Goal: Task Accomplishment & Management: Manage account settings

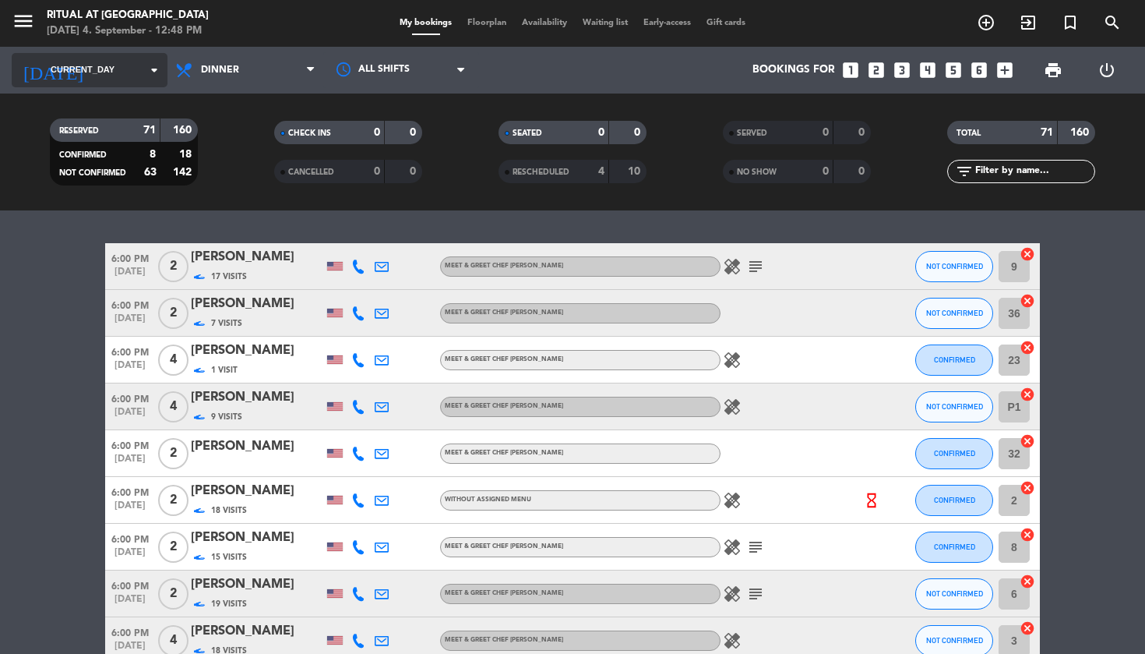
click at [104, 72] on span "CURRENT_DAY" at bounding box center [83, 70] width 64 height 14
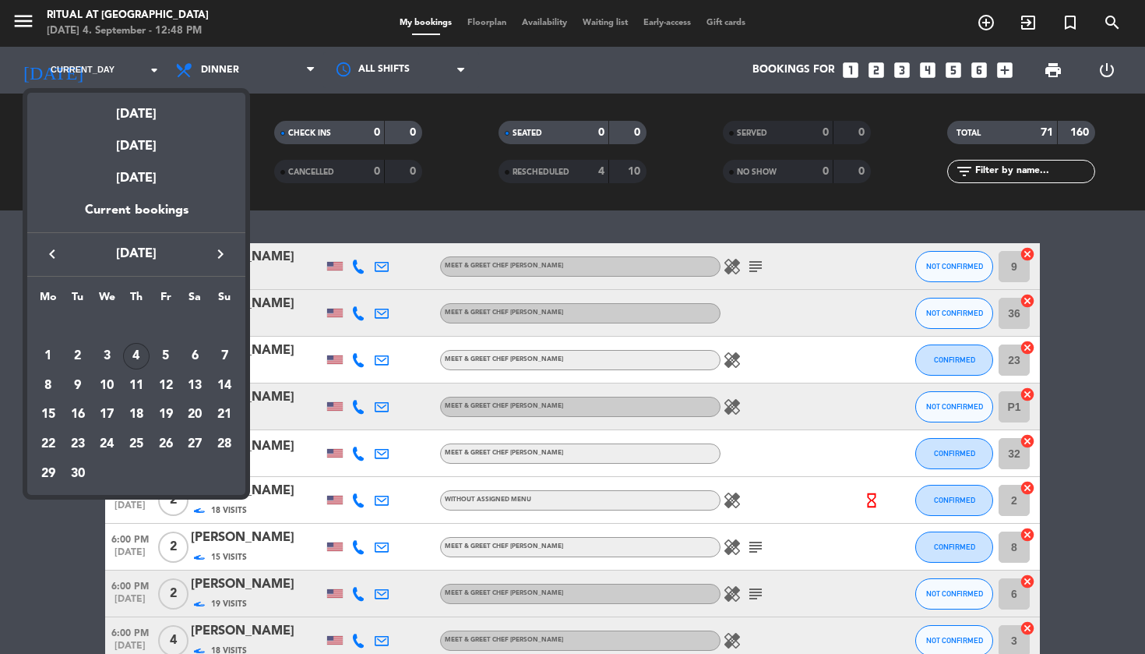
click at [165, 387] on div "12" at bounding box center [166, 385] width 26 height 26
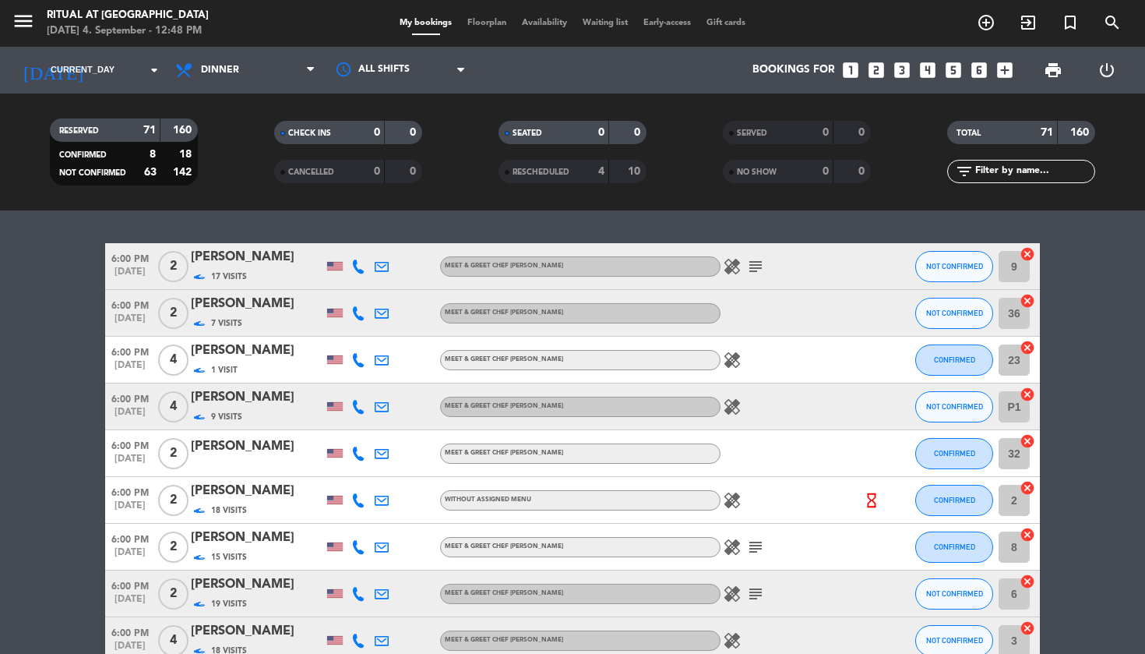
type input "Fri 12 Sep"
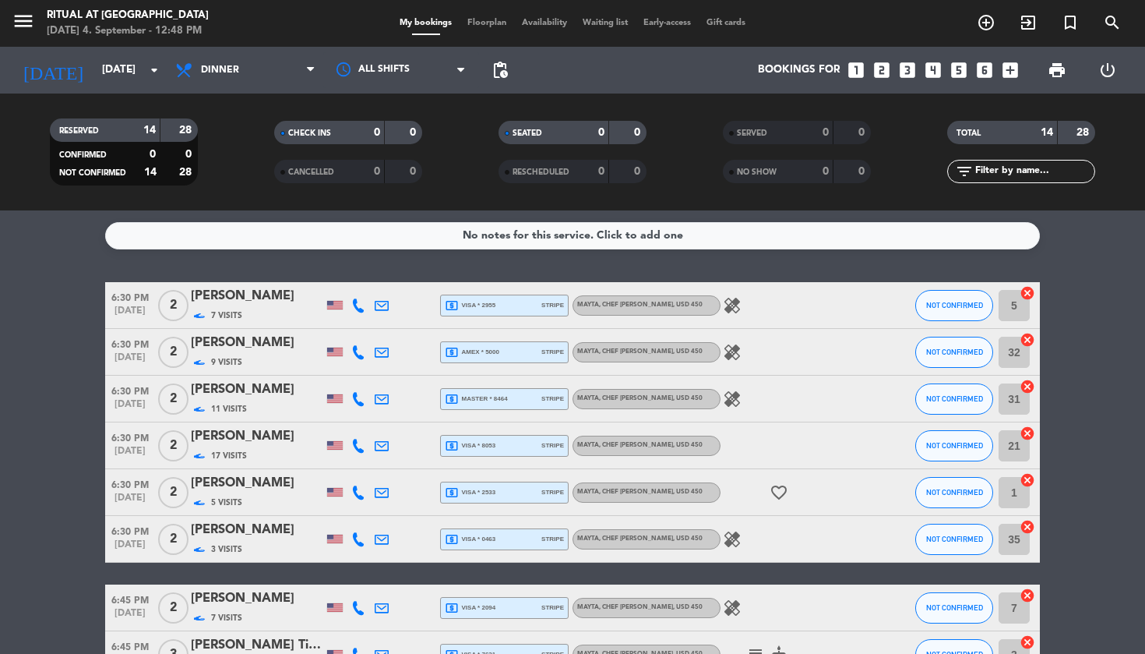
click at [495, 23] on span "Floorplan" at bounding box center [487, 23] width 55 height 9
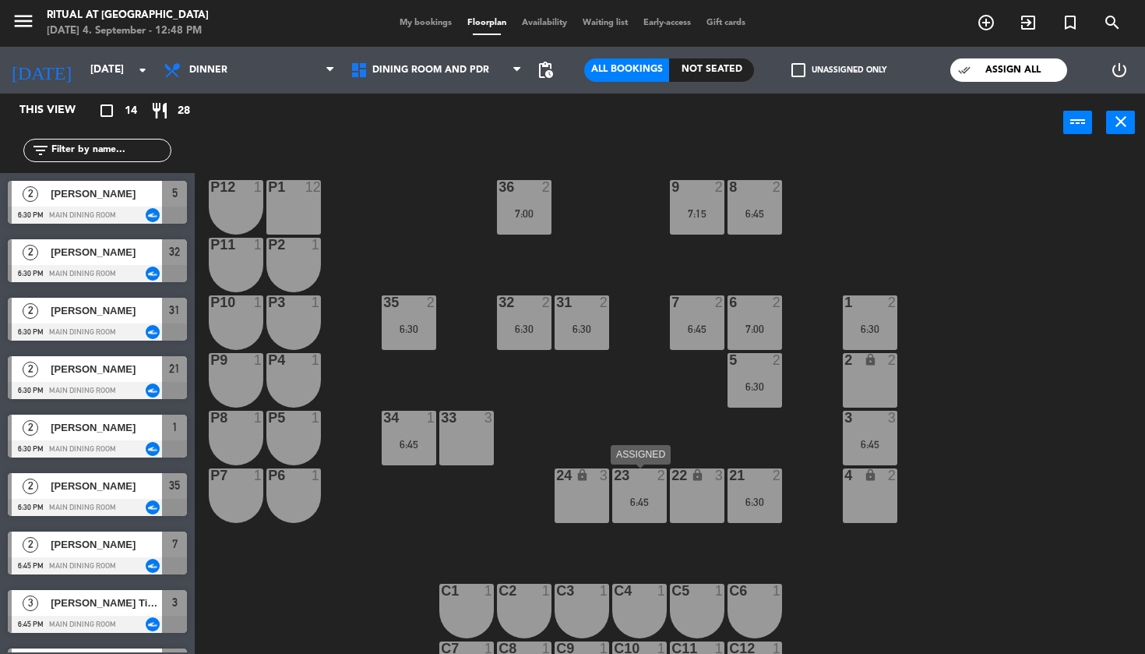
click at [635, 496] on div "6:45" at bounding box center [639, 501] width 55 height 11
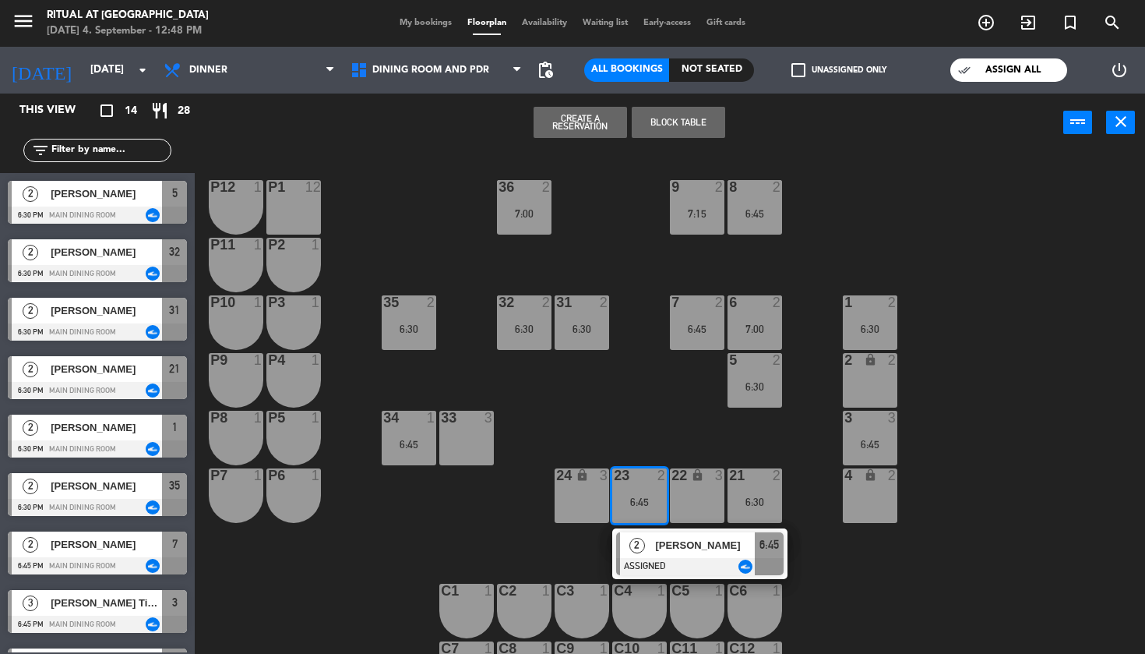
drag, startPoint x: 631, startPoint y: 420, endPoint x: 720, endPoint y: 477, distance: 105.9
click at [630, 420] on div "36 2 7:00 9 2 7:15 8 2 6:45 P12 1 P1 12 P11 1 P2 1 35 2 6:30 32 2 6:30 31 2 6:3…" at bounding box center [675, 404] width 939 height 502
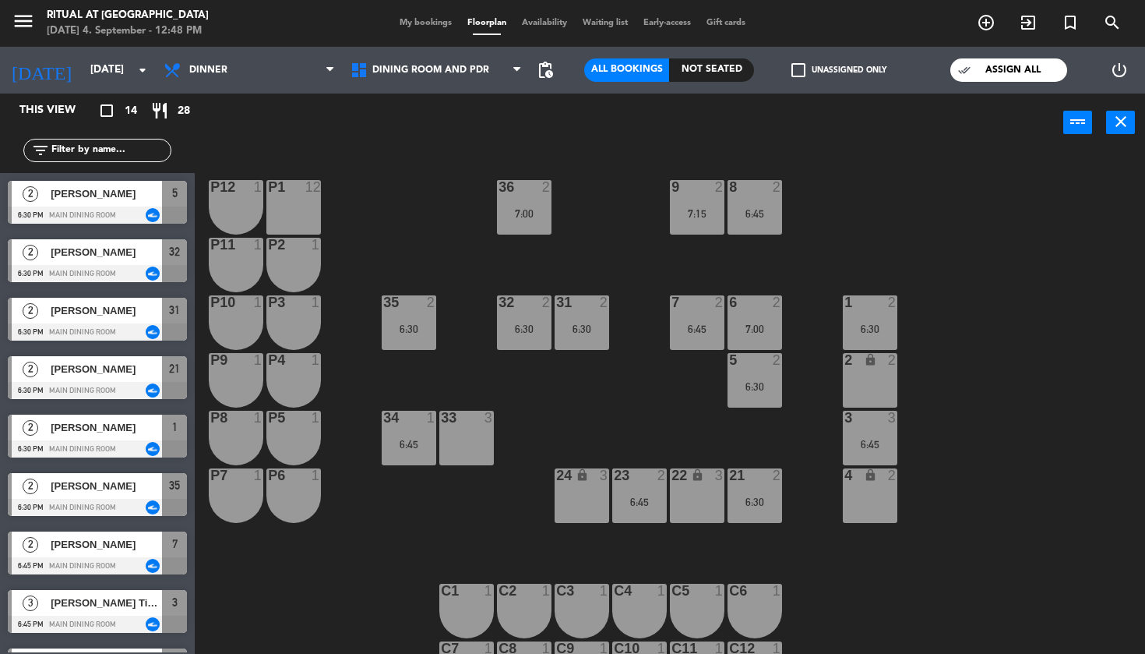
click at [760, 490] on div "21 2 6:30" at bounding box center [755, 495] width 55 height 55
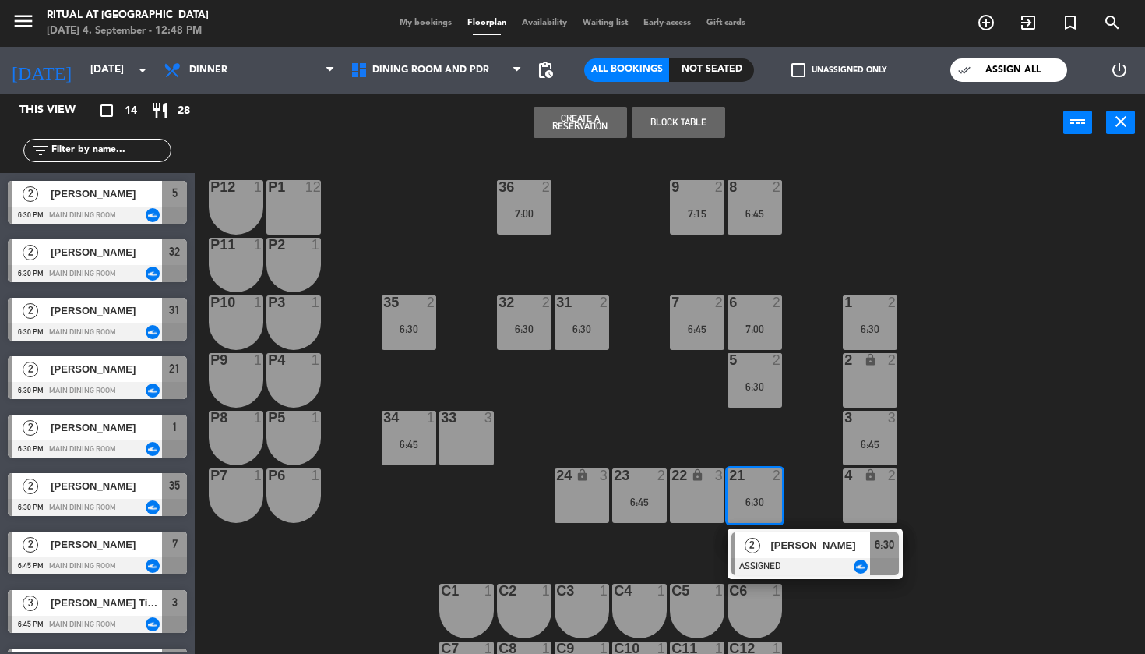
click at [718, 440] on div "36 2 7:00 9 2 7:15 8 2 6:45 P12 1 P1 12 P11 1 P2 1 35 2 6:30 32 2 6:30 31 2 6:3…" at bounding box center [675, 404] width 939 height 502
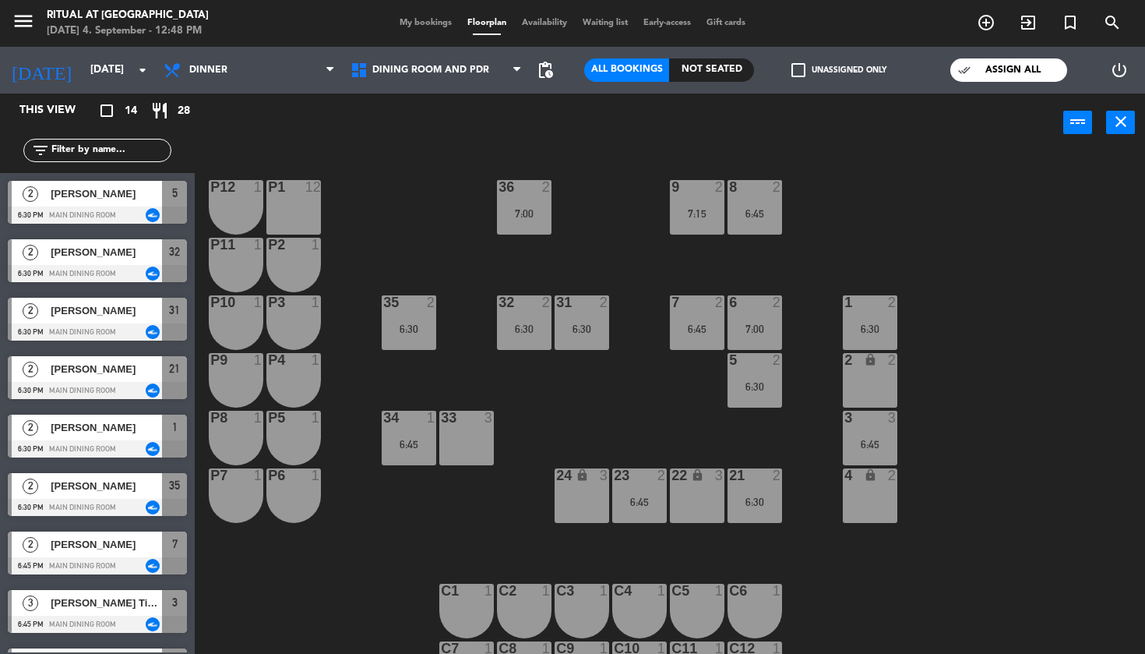
click at [874, 328] on div "6:30" at bounding box center [870, 328] width 55 height 11
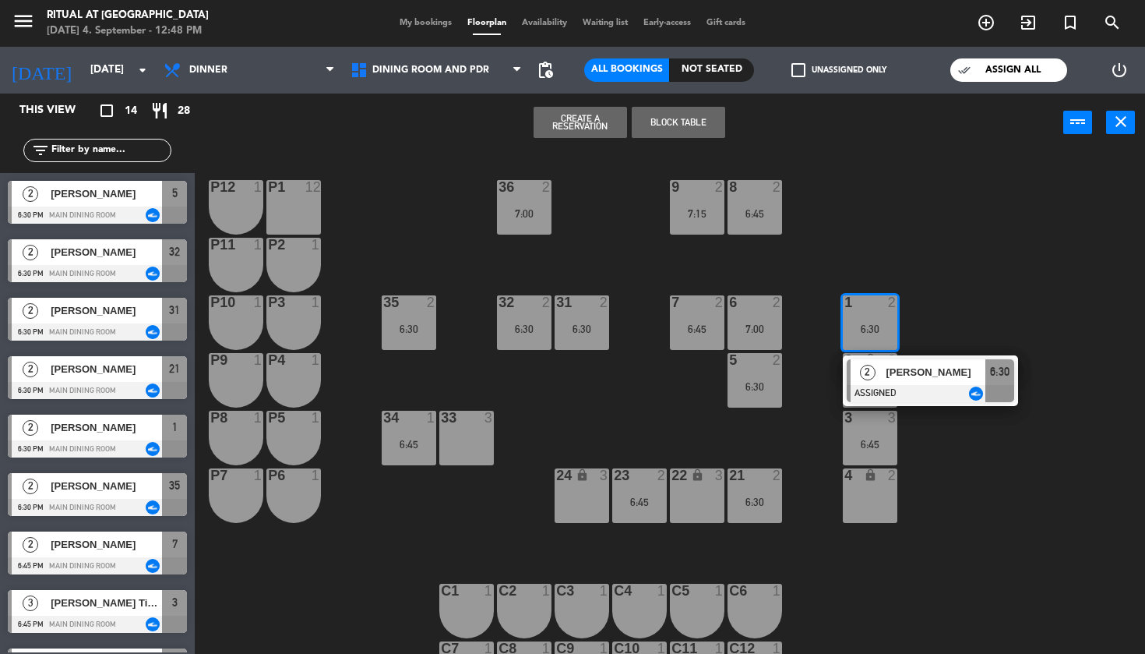
click at [964, 321] on div "36 2 7:00 9 2 7:15 8 2 6:45 P12 1 P1 12 P11 1 P2 1 35 2 6:30 32 2 6:30 31 2 6:3…" at bounding box center [675, 404] width 939 height 502
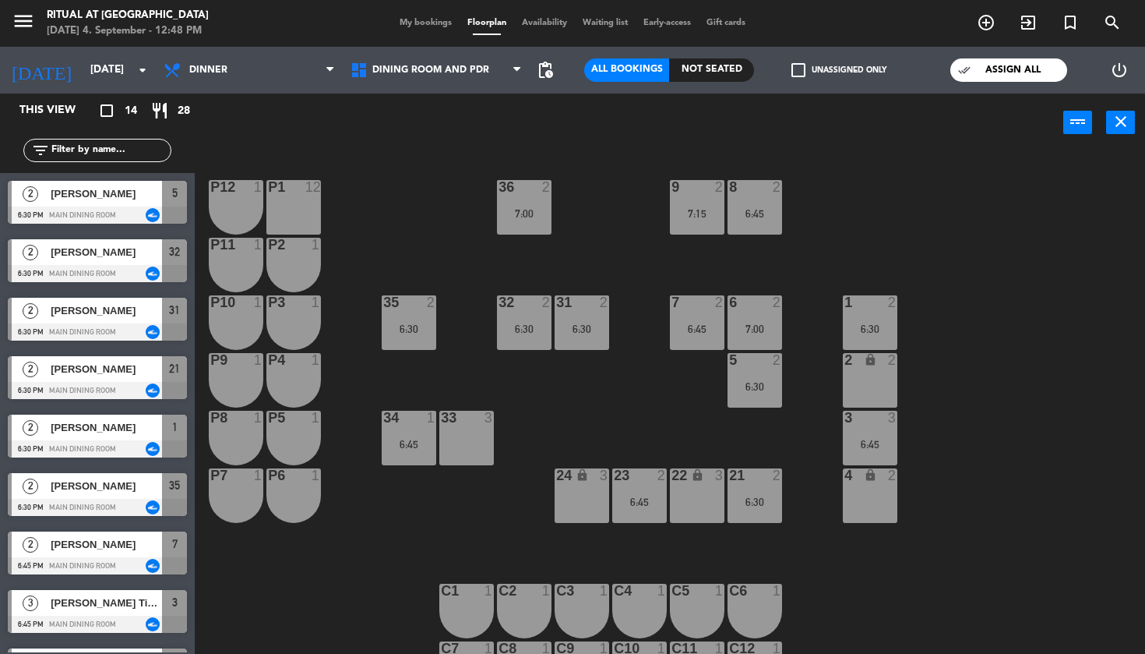
click at [872, 429] on div "3 3 6:45" at bounding box center [870, 438] width 55 height 55
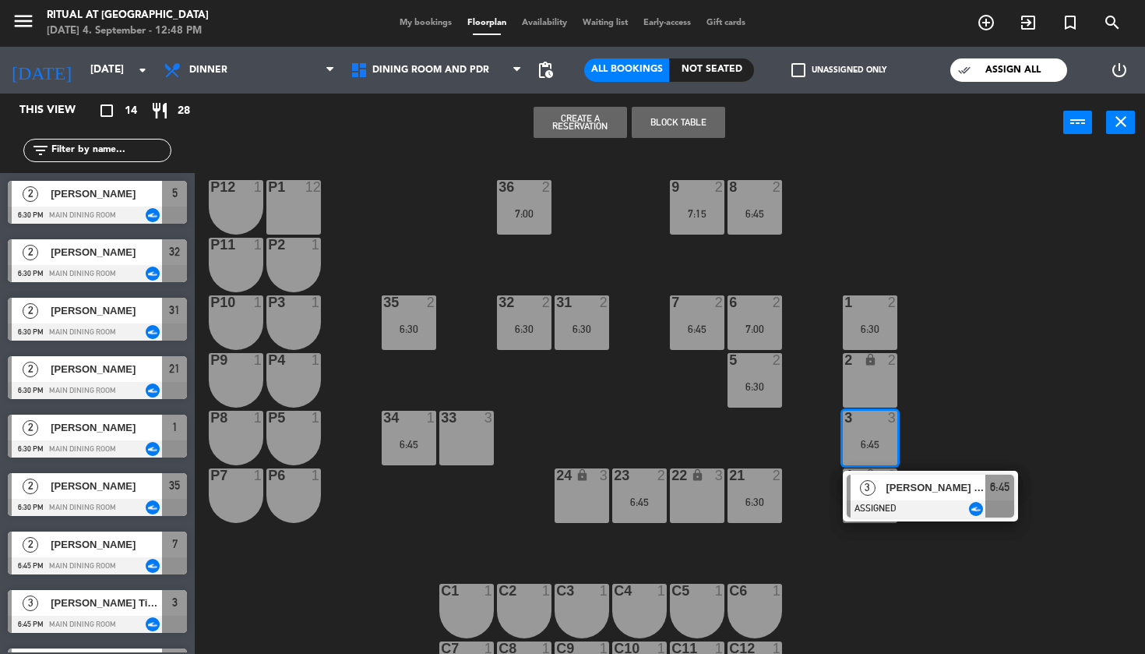
click at [956, 409] on div "36 2 7:00 9 2 7:15 8 2 6:45 P12 1 P1 12 P11 1 P2 1 35 2 6:30 32 2 6:30 31 2 6:3…" at bounding box center [675, 404] width 939 height 502
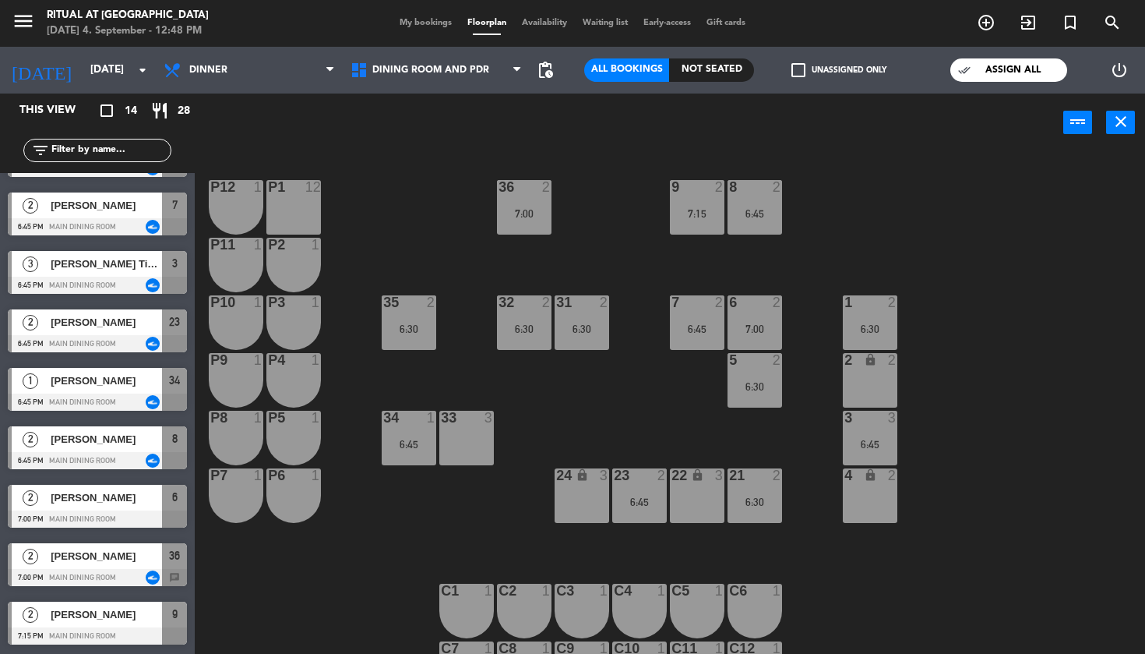
scroll to position [339, 0]
click at [474, 451] on div "33 3" at bounding box center [466, 438] width 55 height 55
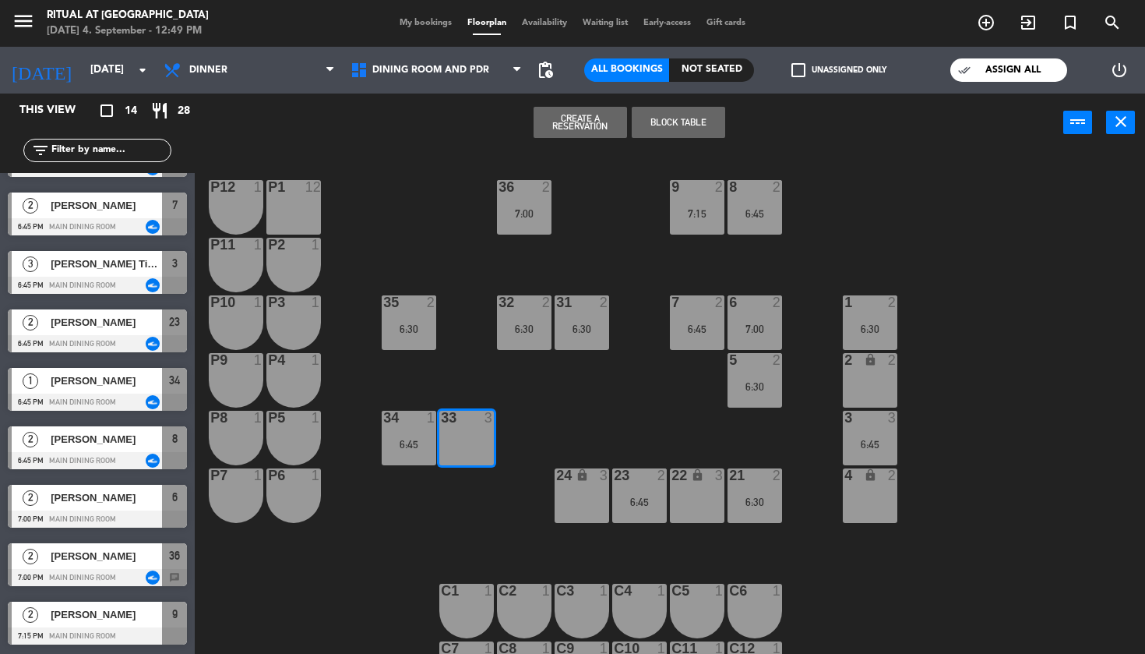
click at [604, 125] on button "Create a Reservation" at bounding box center [580, 122] width 93 height 31
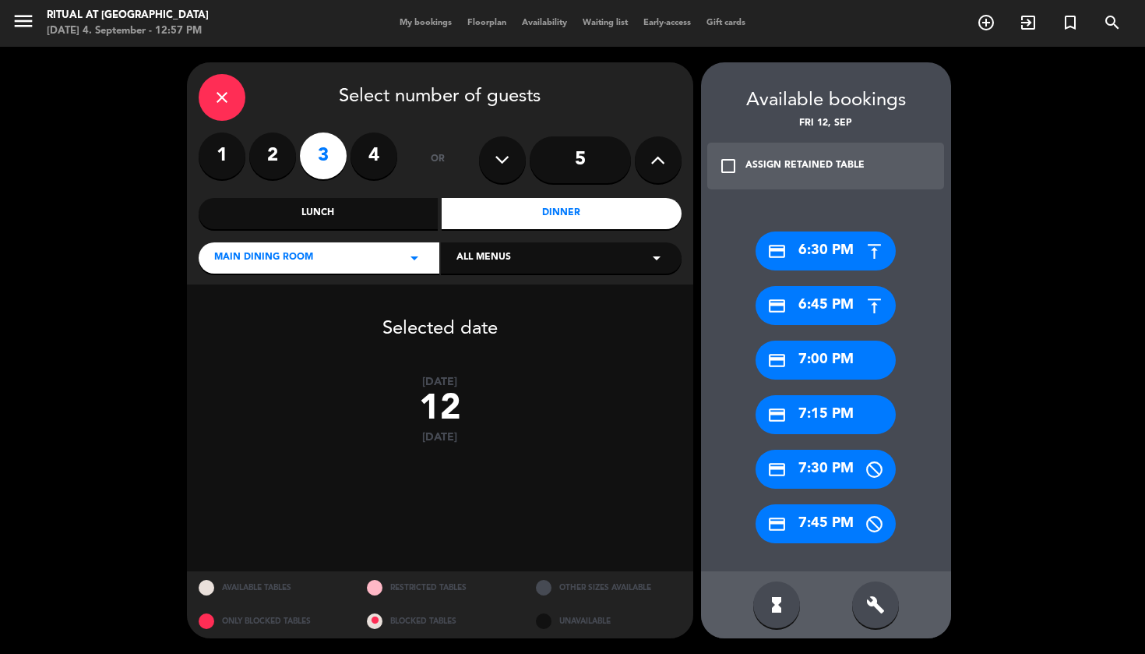
click at [841, 355] on div "credit_card 7:00 PM" at bounding box center [826, 359] width 140 height 39
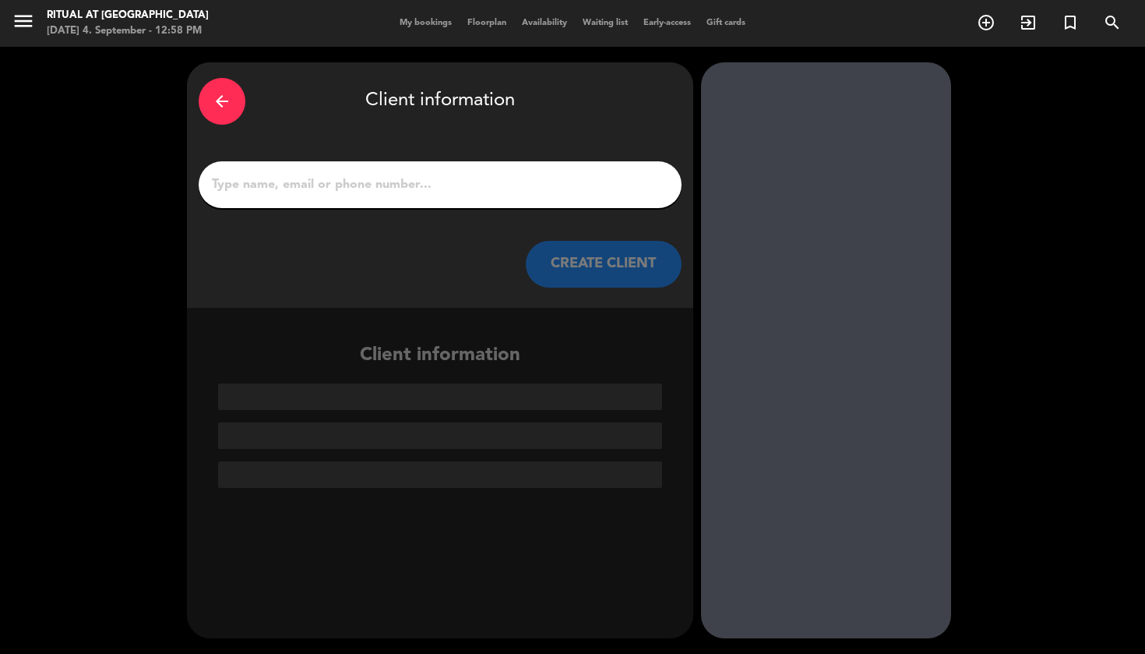
click at [346, 189] on input "1" at bounding box center [440, 185] width 460 height 22
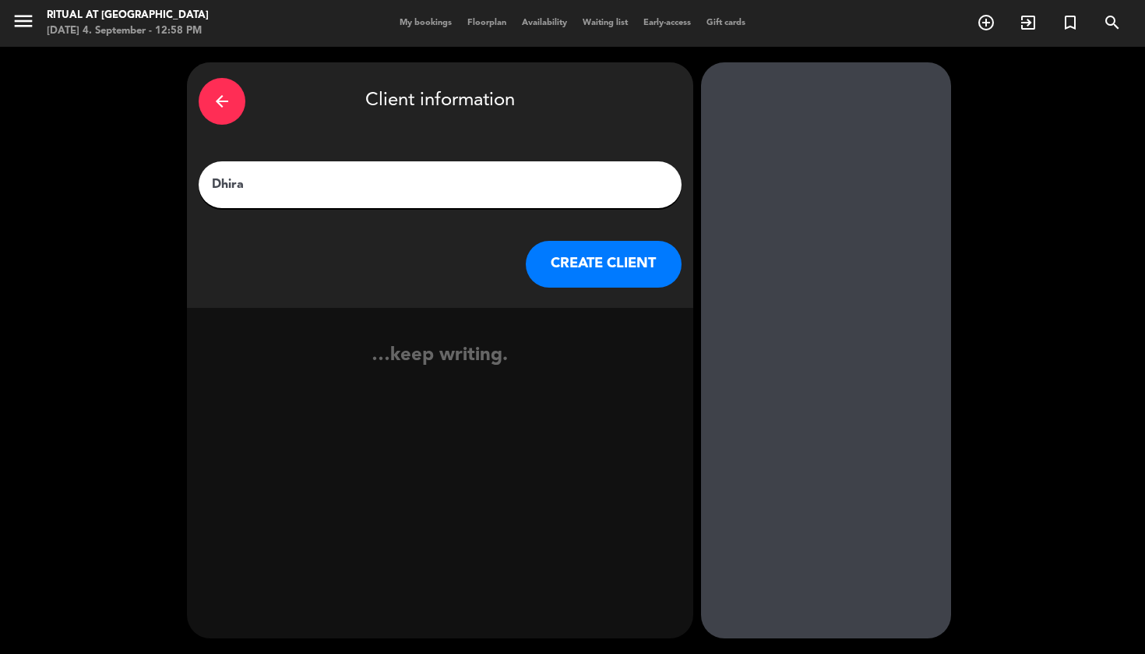
type input "Dhiraj"
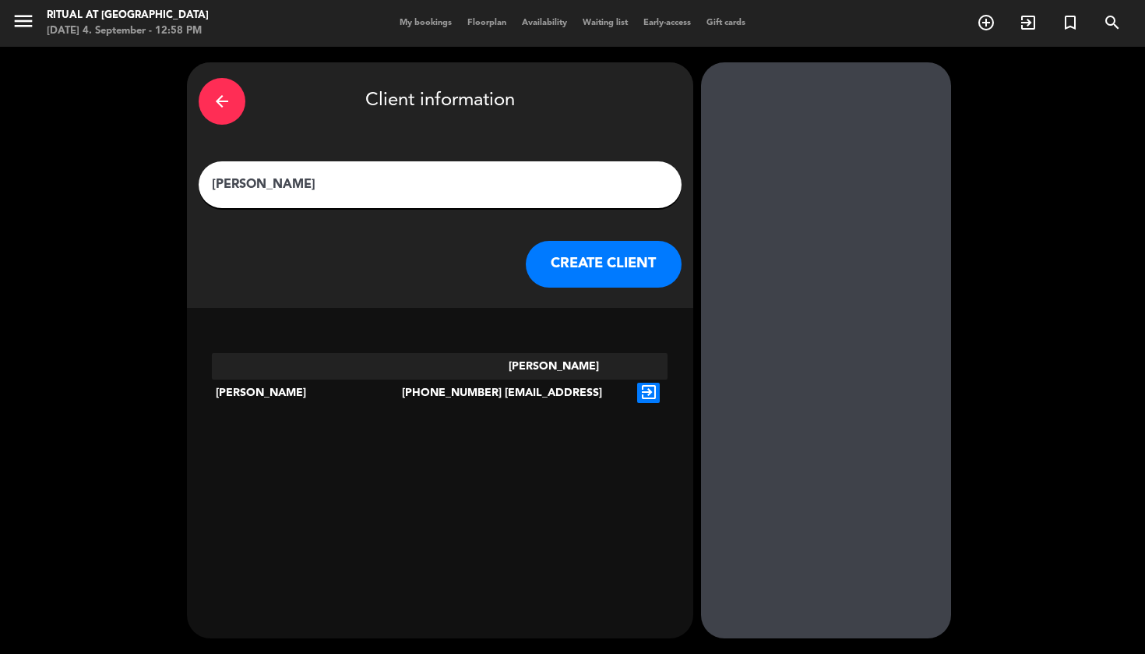
click at [654, 382] on icon "exit_to_app" at bounding box center [648, 392] width 23 height 20
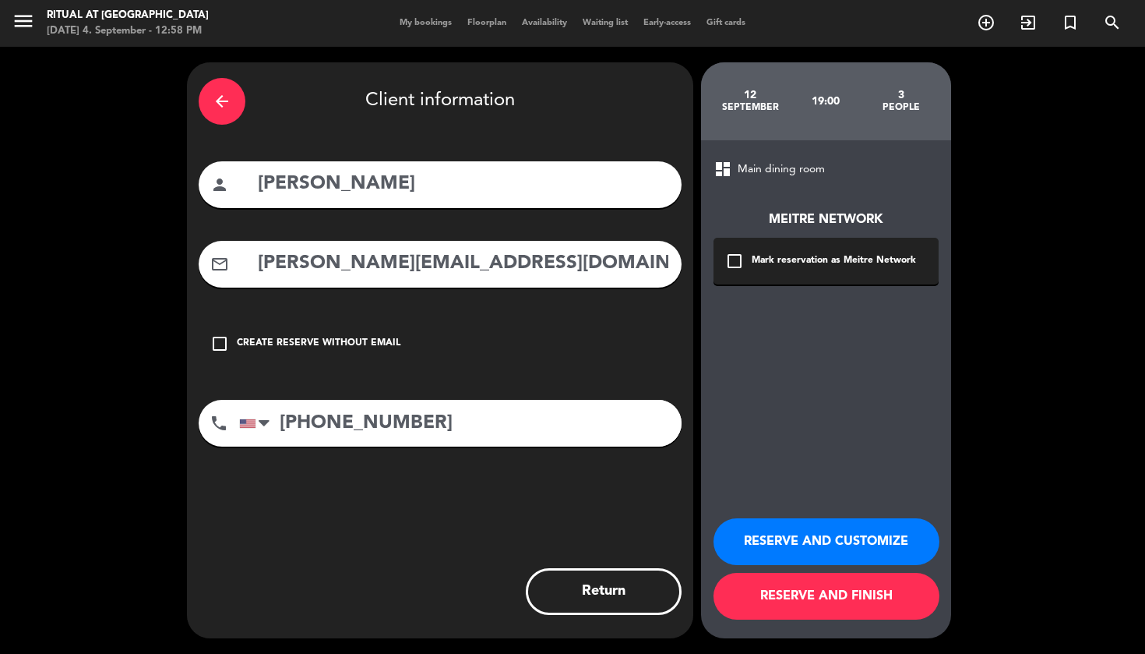
click at [843, 541] on button "RESERVE AND CUSTOMIZE" at bounding box center [827, 541] width 226 height 47
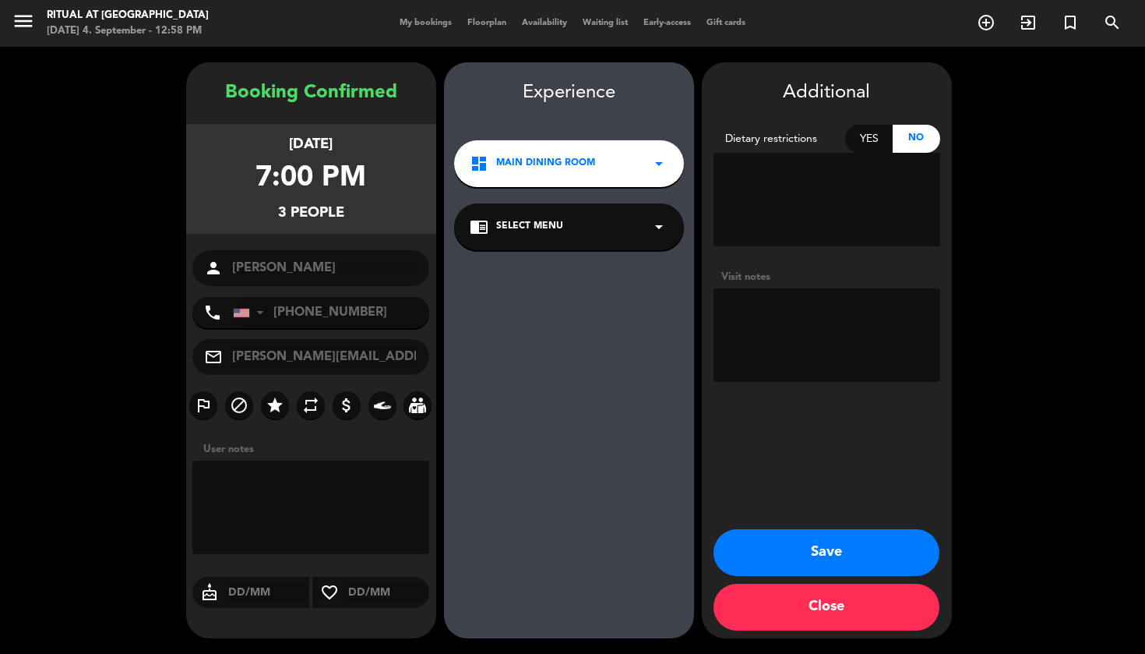
click at [811, 305] on textarea at bounding box center [827, 334] width 227 height 93
paste textarea "https://dashboard.stripe.com/payments/pi_3Rr5uRCJyT0H7CYi1pgWhNhf"
type textarea "Using 2 of 4 credits from HAOMA: https://dashboard.stripe.com/payments/pi_3Rr5u…"
click at [855, 555] on button "Save" at bounding box center [827, 552] width 226 height 47
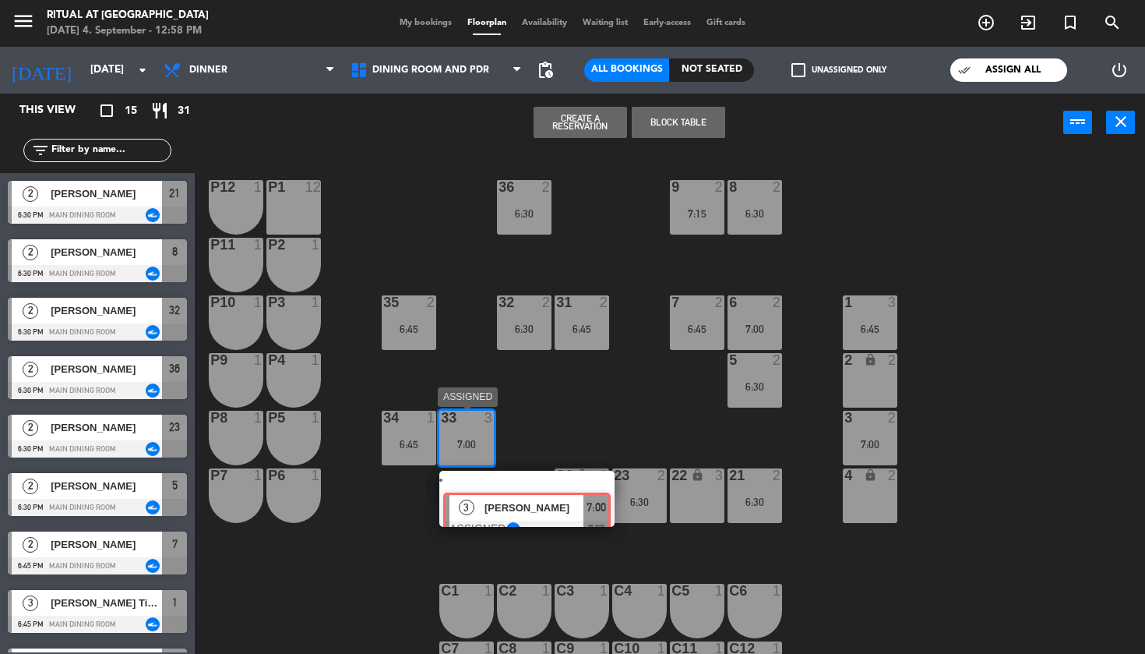
click at [494, 491] on div "3 Dhiraj Mallick ASSIGNED 7:00 chat" at bounding box center [527, 498] width 199 height 56
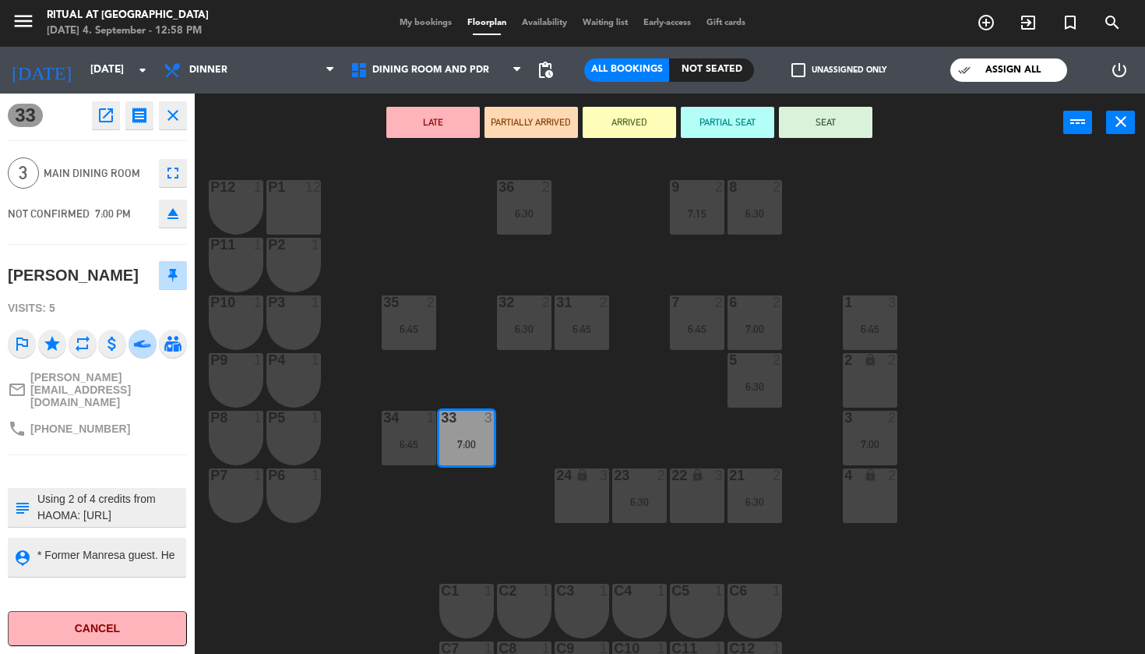
click at [116, 119] on button "open_in_new" at bounding box center [106, 115] width 28 height 28
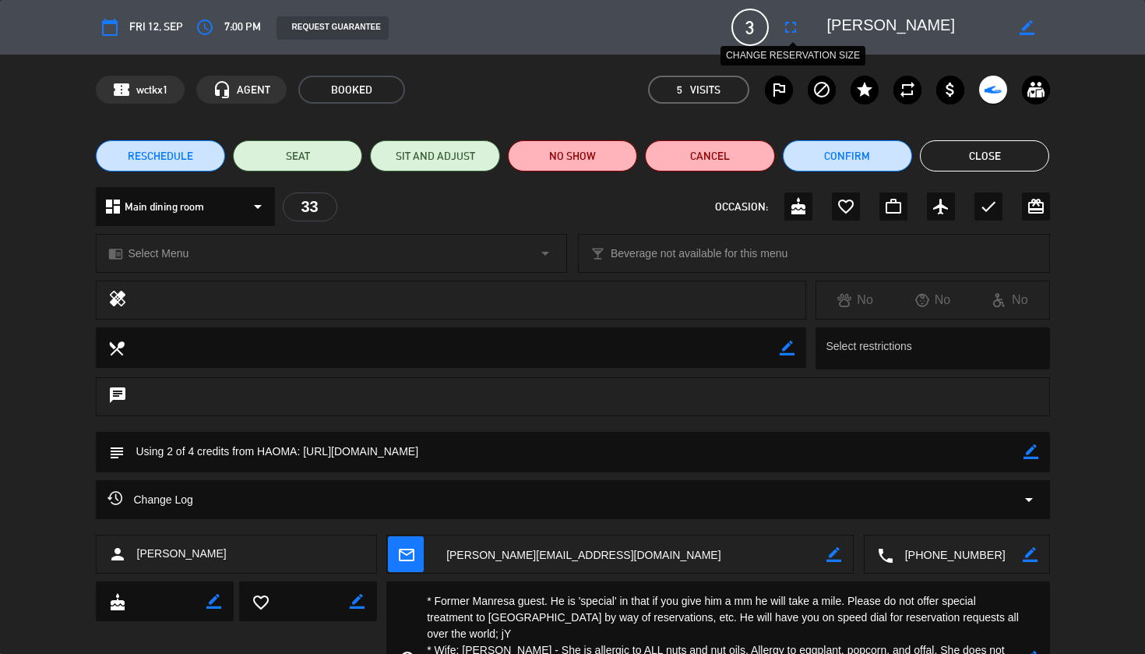
click at [791, 23] on icon "fullscreen" at bounding box center [790, 27] width 19 height 19
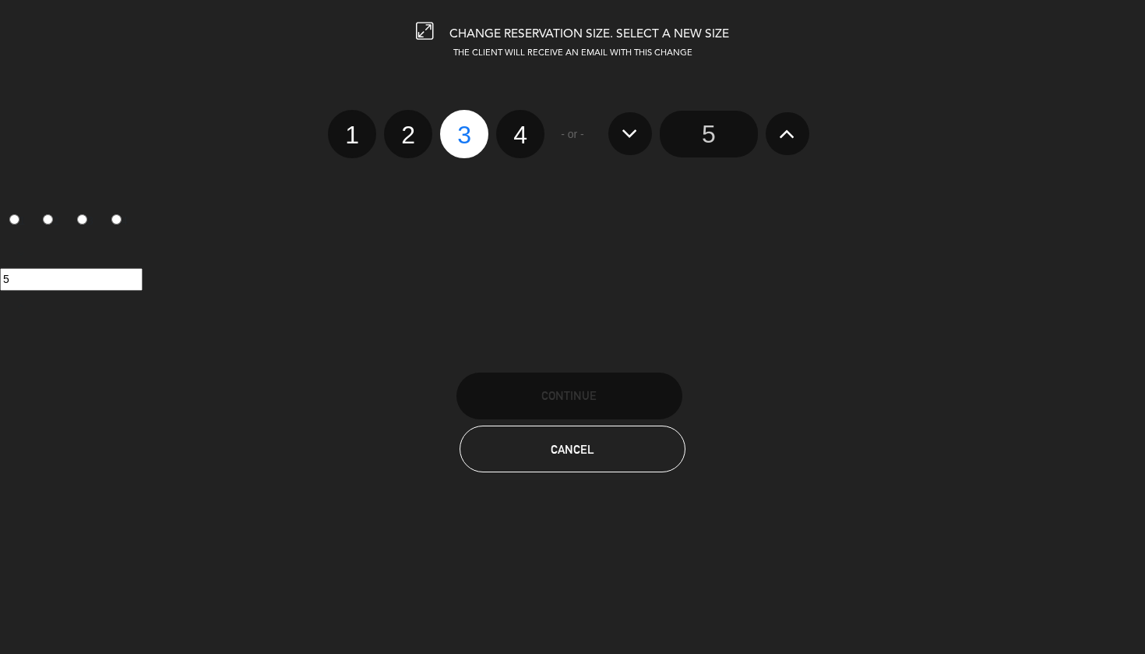
drag, startPoint x: 402, startPoint y: 129, endPoint x: 461, endPoint y: 305, distance: 185.0
click at [402, 130] on label "2" at bounding box center [408, 134] width 48 height 48
click at [402, 126] on input "2" at bounding box center [406, 121] width 10 height 10
radio input "true"
radio input "false"
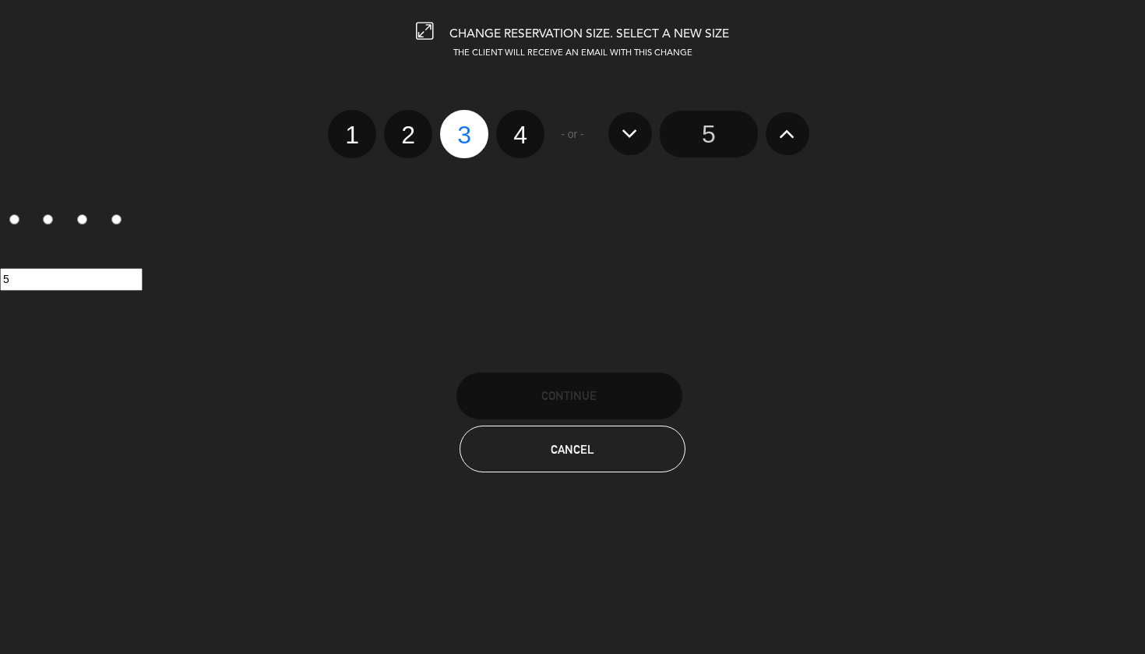
radio input "false"
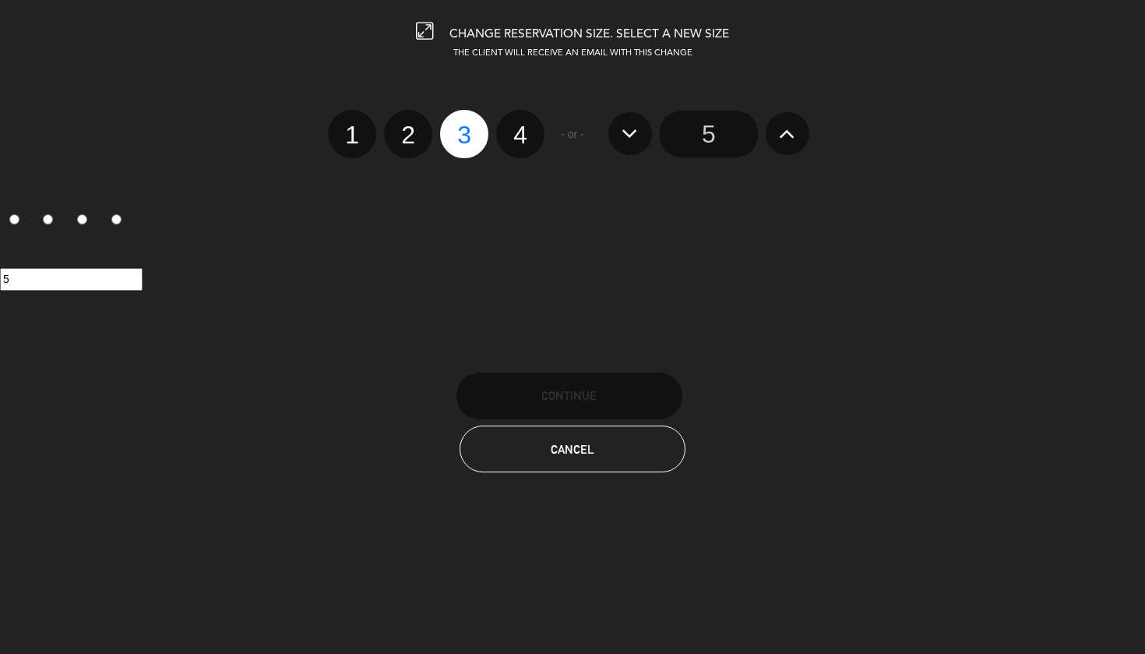
radio input "true"
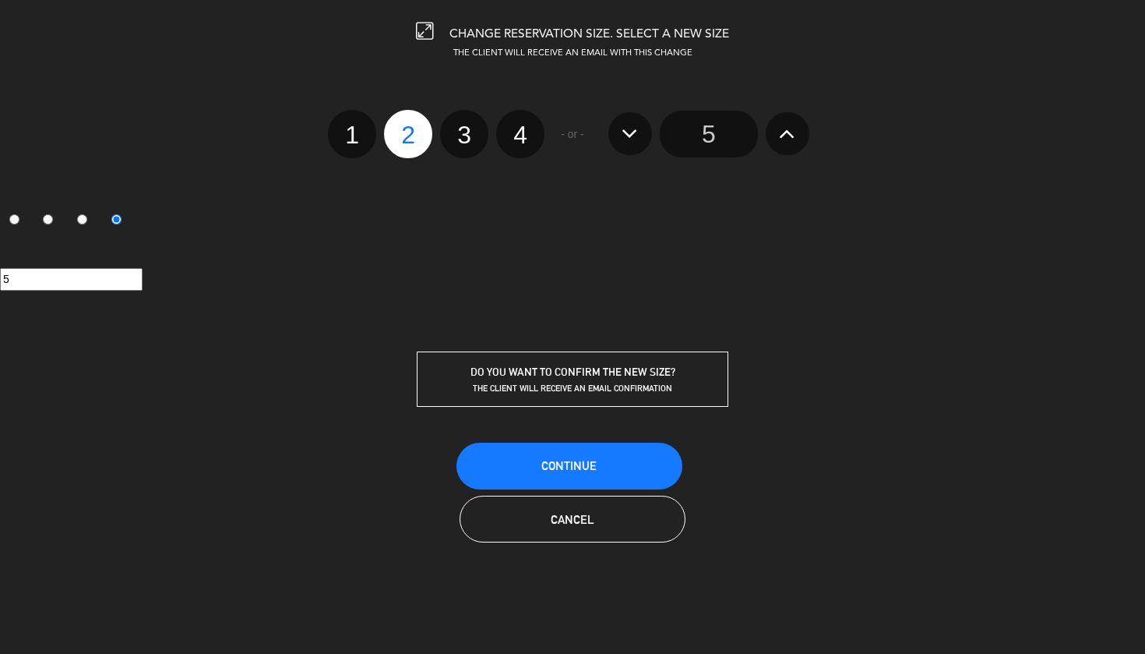
drag, startPoint x: 606, startPoint y: 453, endPoint x: 628, endPoint y: 462, distance: 23.4
click at [606, 453] on button "Continue" at bounding box center [569, 465] width 226 height 47
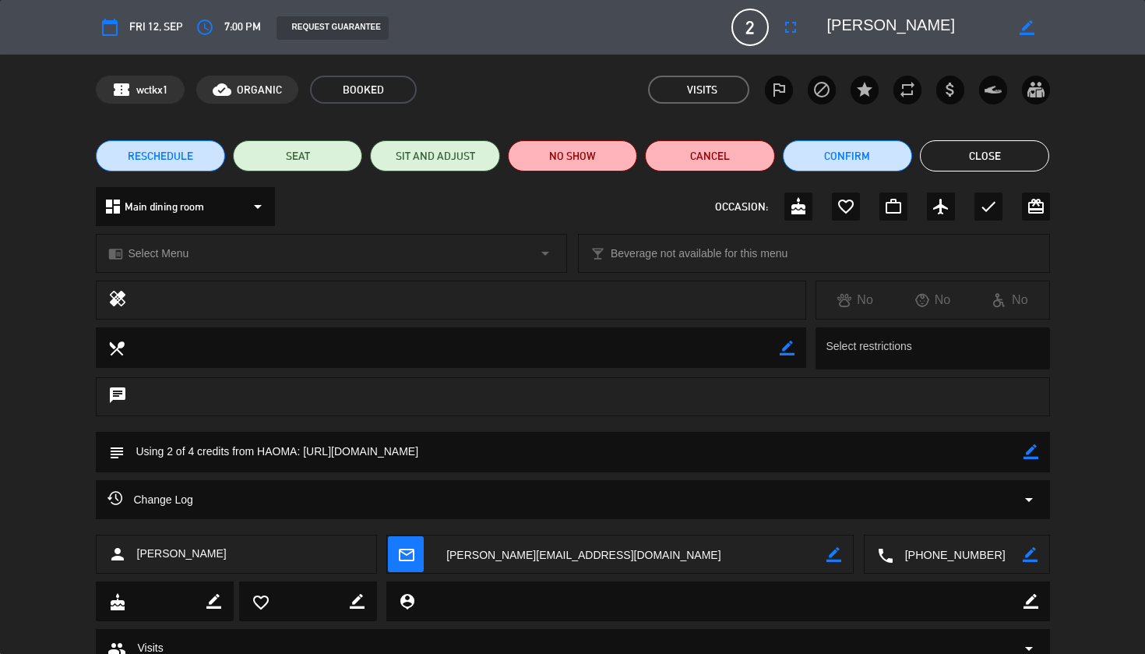
click at [988, 166] on button "Close" at bounding box center [984, 155] width 129 height 31
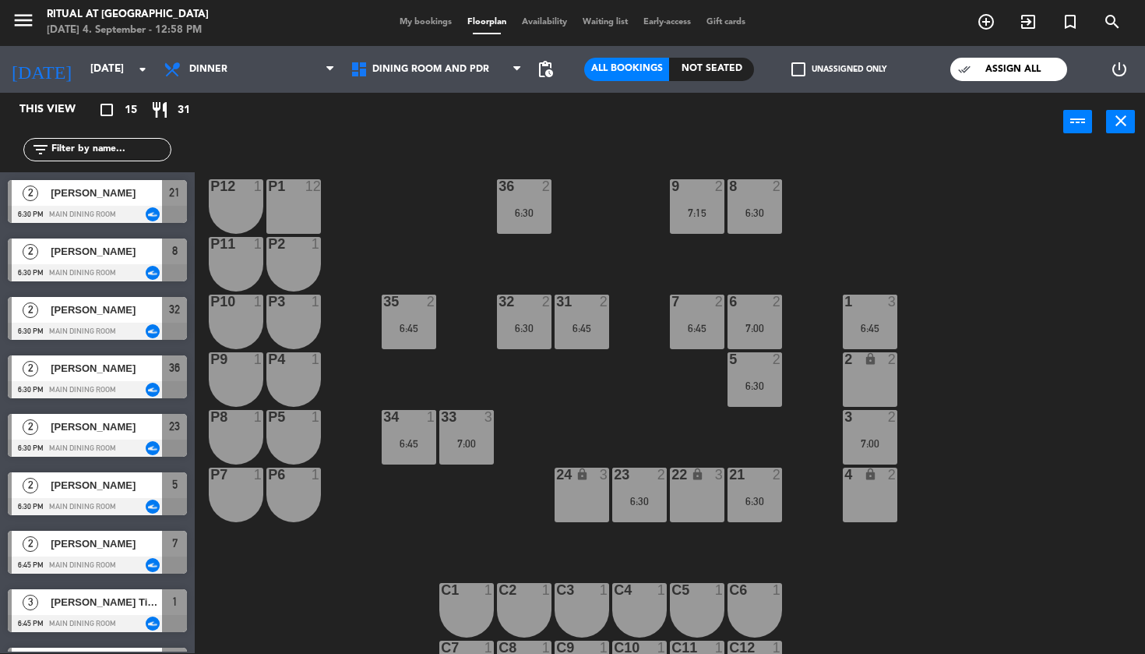
scroll to position [138, 0]
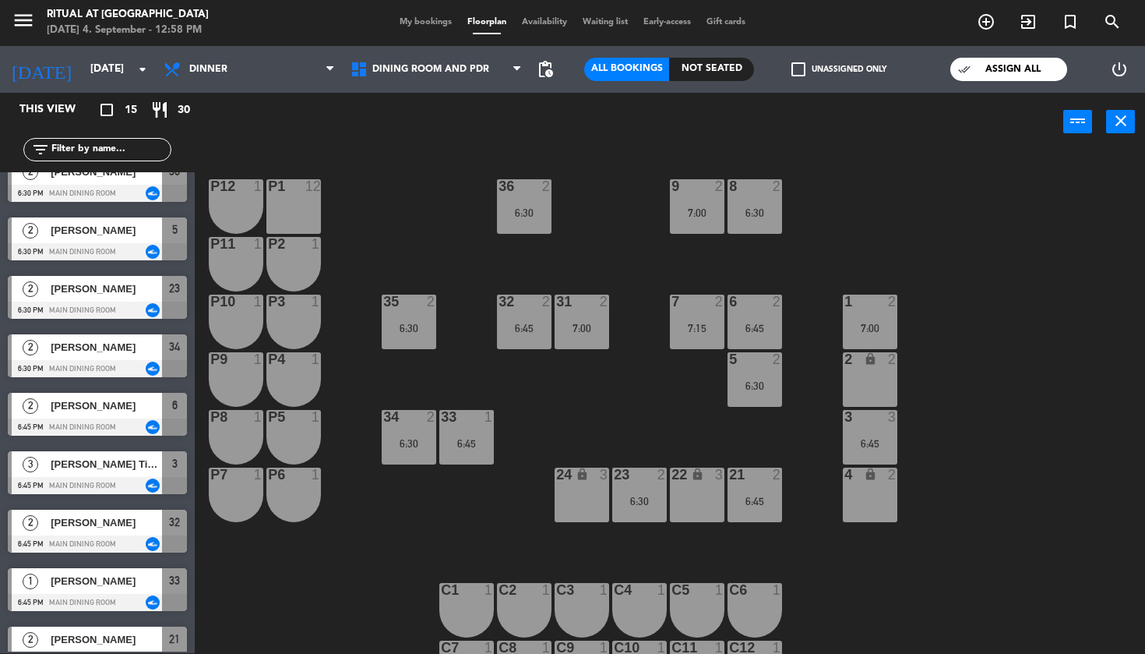
click at [1103, 238] on div "36 2 6:30 9 2 7:00 8 2 6:30 P12 1 P1 12 P11 1 P2 1 35 2 6:30 32 2 6:45 31 2 7:0…" at bounding box center [675, 403] width 939 height 502
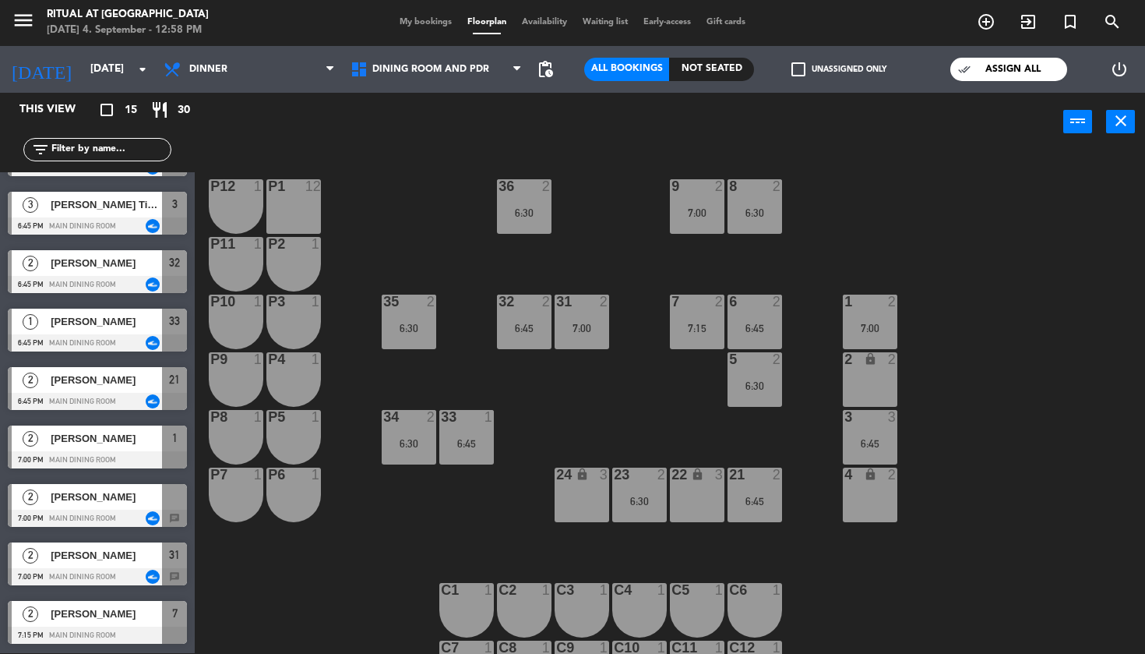
scroll to position [393, 0]
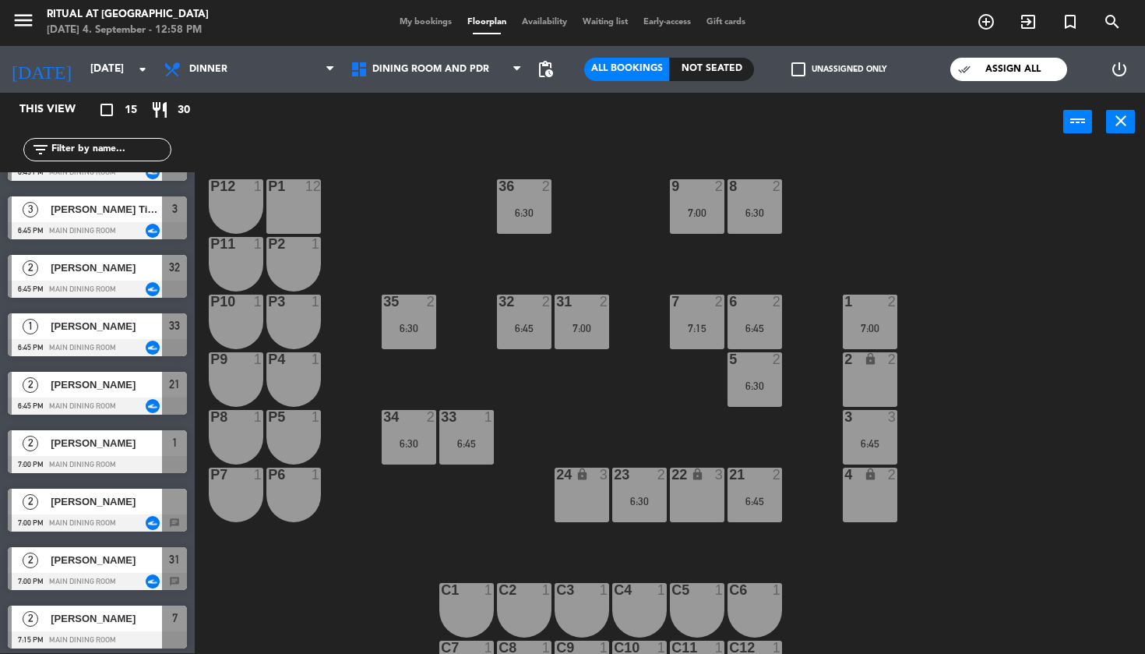
click at [110, 509] on div "2 Dhiraj Mallick 7:00 PM Main dining room chat" at bounding box center [97, 510] width 195 height 58
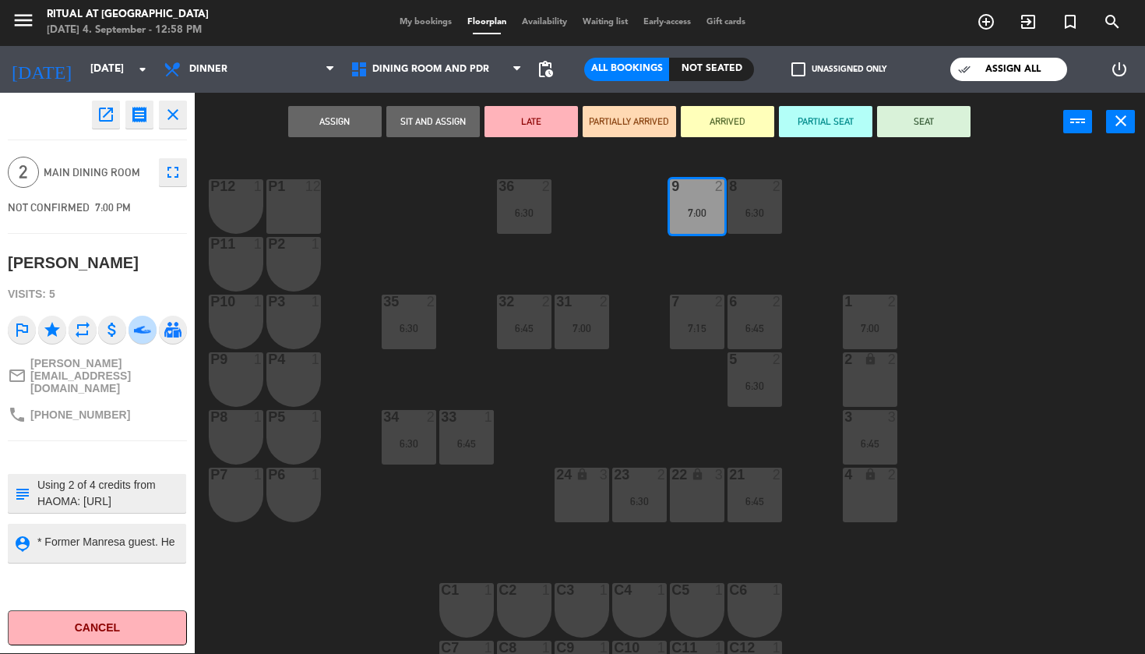
click at [1050, 263] on div "36 2 6:30 9 2 7:00 8 2 6:30 P12 1 P1 12 P11 1 P2 1 35 2 6:30 32 2 6:45 31 2 7:0…" at bounding box center [675, 403] width 939 height 502
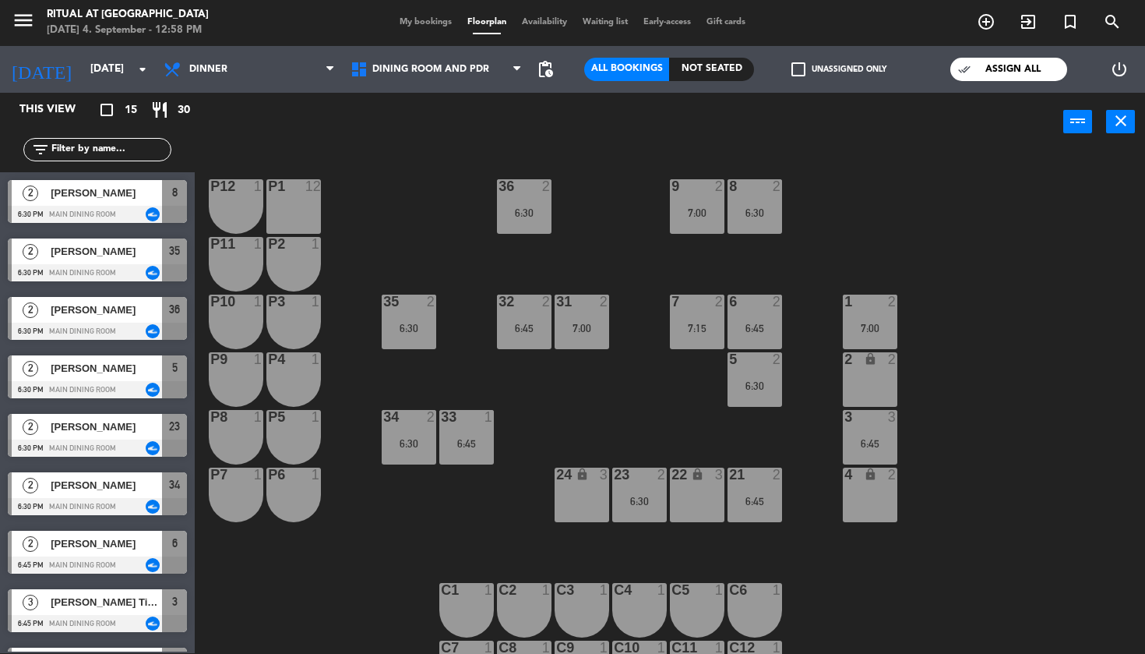
scroll to position [138, 0]
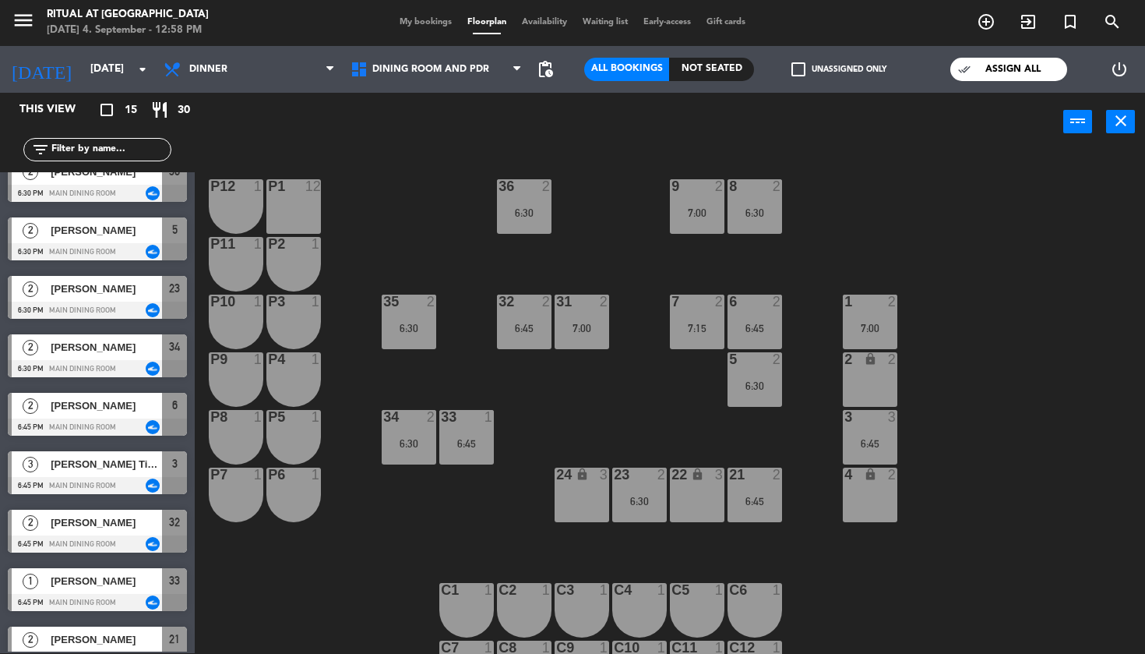
click at [489, 426] on div "33 1 6:45" at bounding box center [466, 437] width 55 height 55
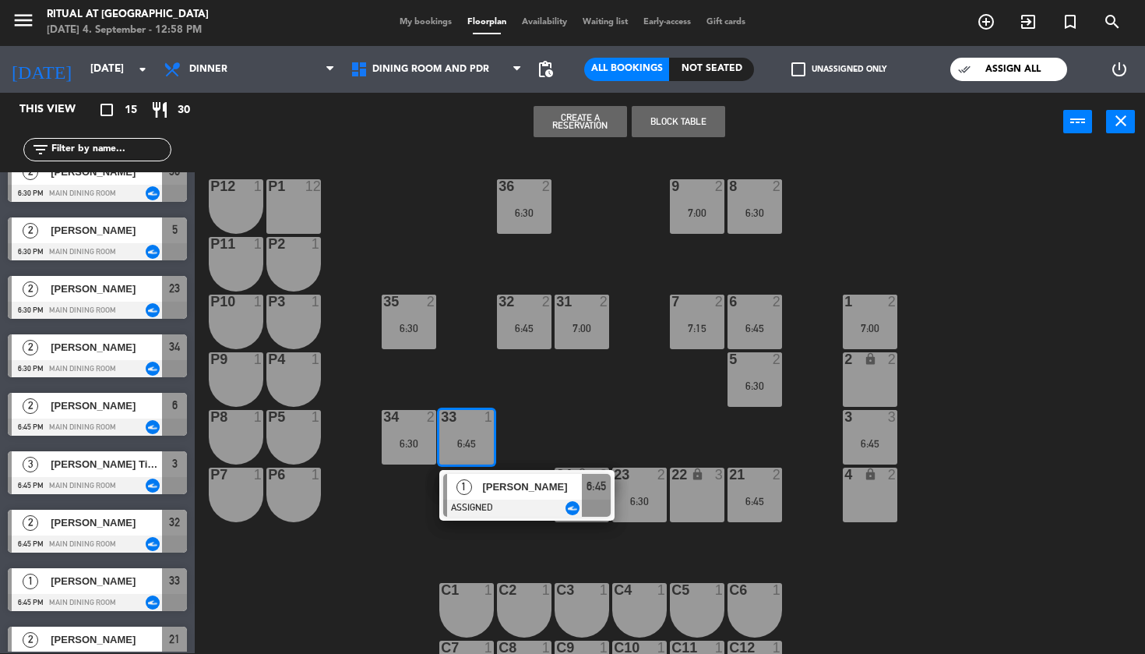
click at [581, 402] on div "36 2 6:30 9 2 7:00 8 2 6:30 P12 1 P1 12 P11 1 P2 1 35 2 6:30 32 2 6:45 31 2 7:0…" at bounding box center [675, 403] width 939 height 502
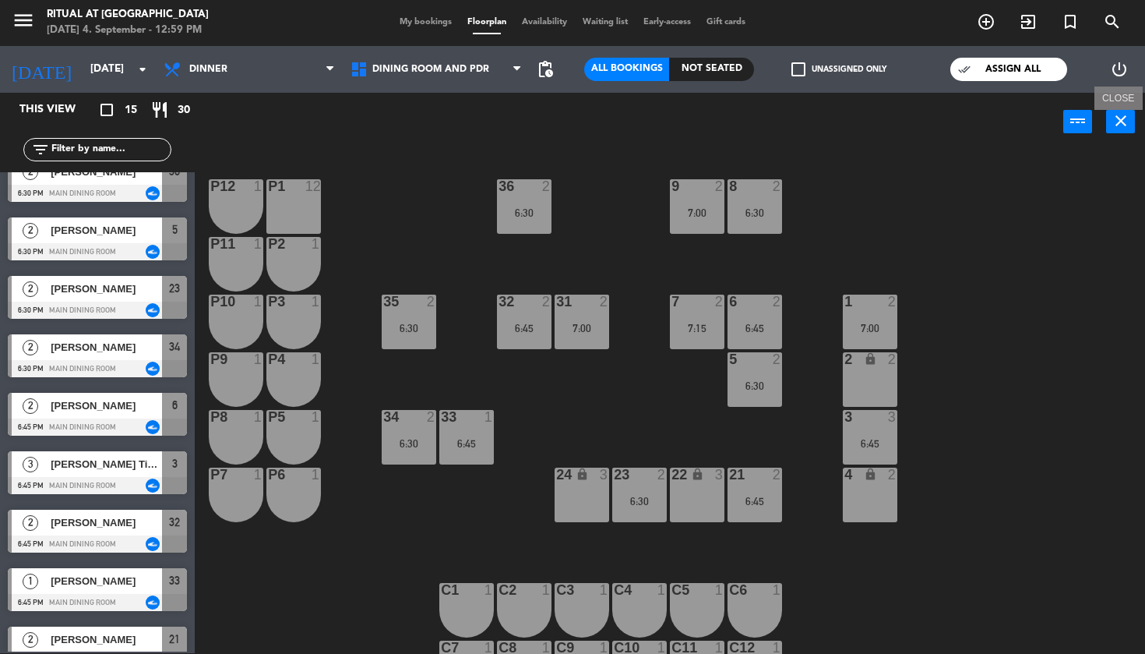
click at [1124, 125] on icon "close" at bounding box center [1121, 120] width 19 height 19
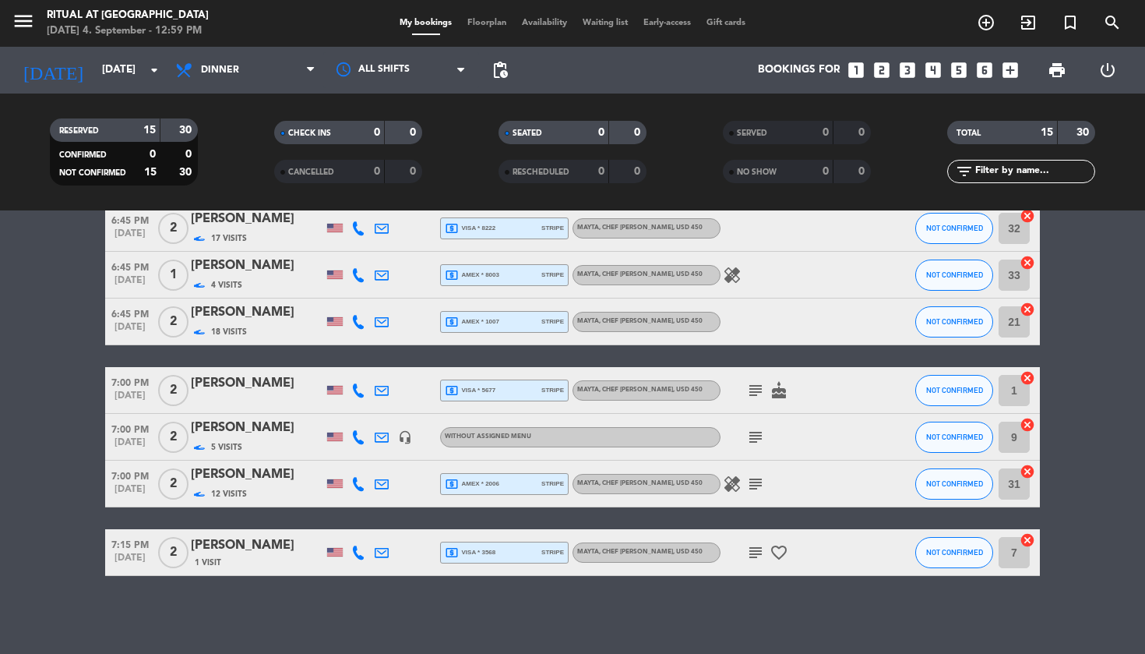
scroll to position [473, 0]
click at [266, 424] on div "[PERSON_NAME]" at bounding box center [257, 428] width 132 height 20
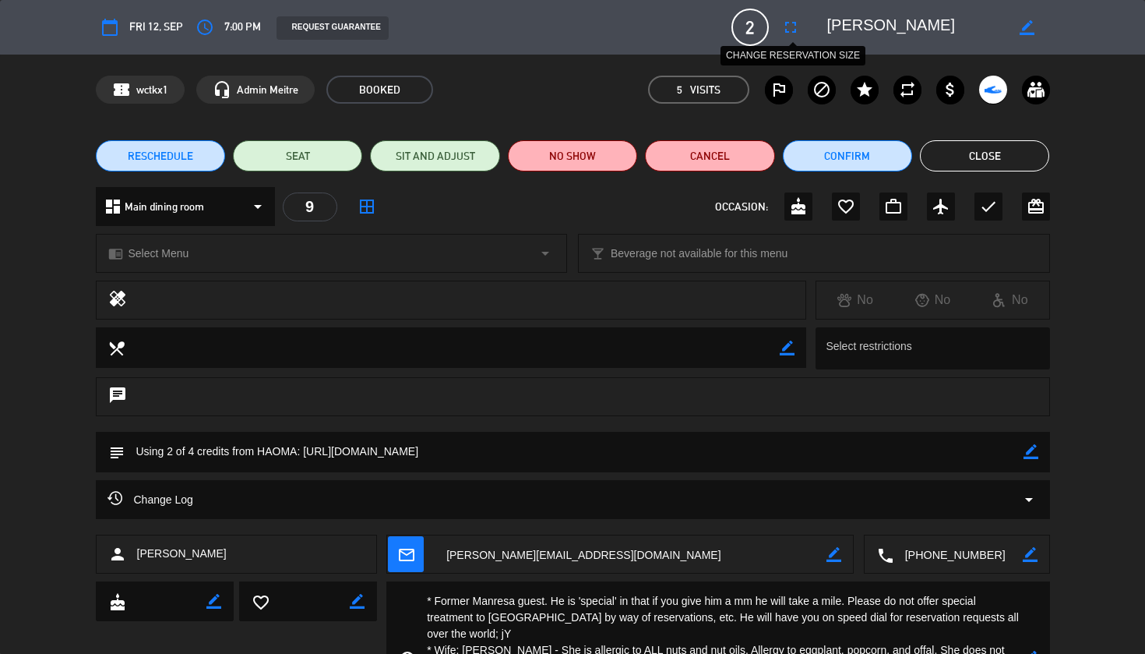
click at [793, 27] on icon "fullscreen" at bounding box center [790, 27] width 19 height 19
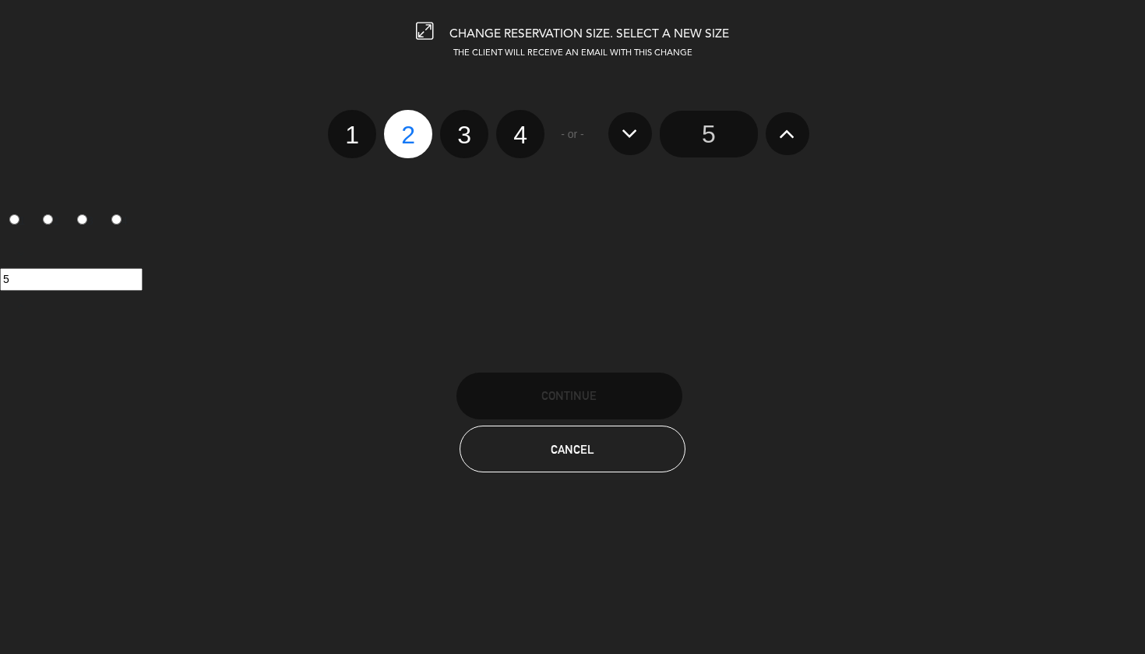
click at [594, 446] on button "Cancel" at bounding box center [573, 448] width 226 height 47
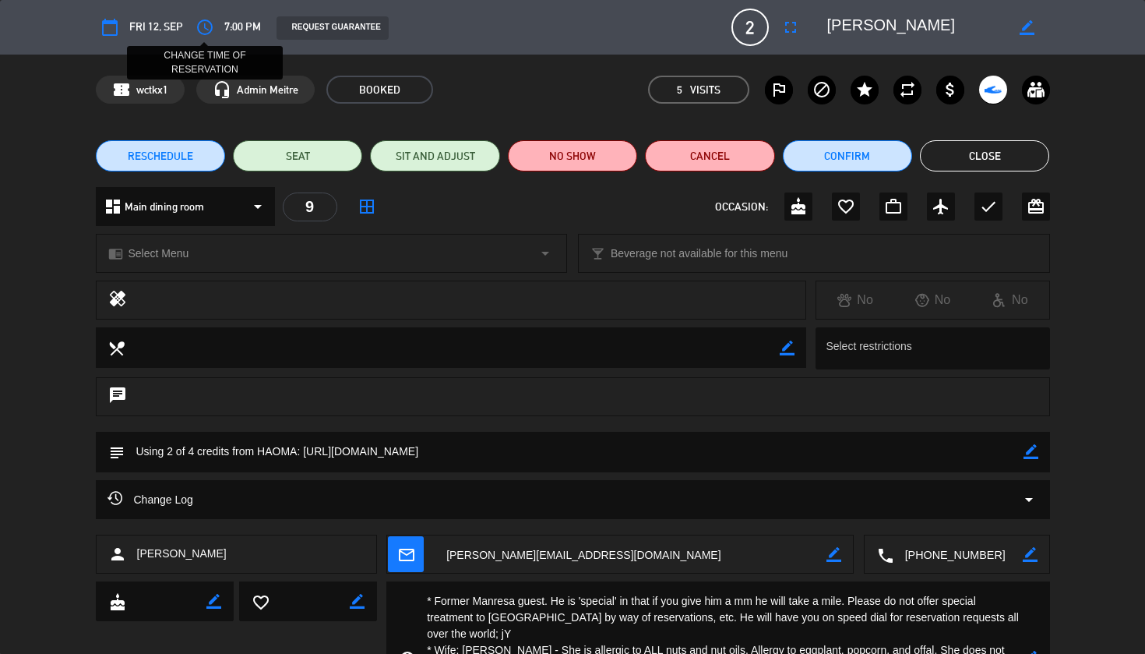
click at [207, 30] on icon "access_time" at bounding box center [205, 27] width 19 height 19
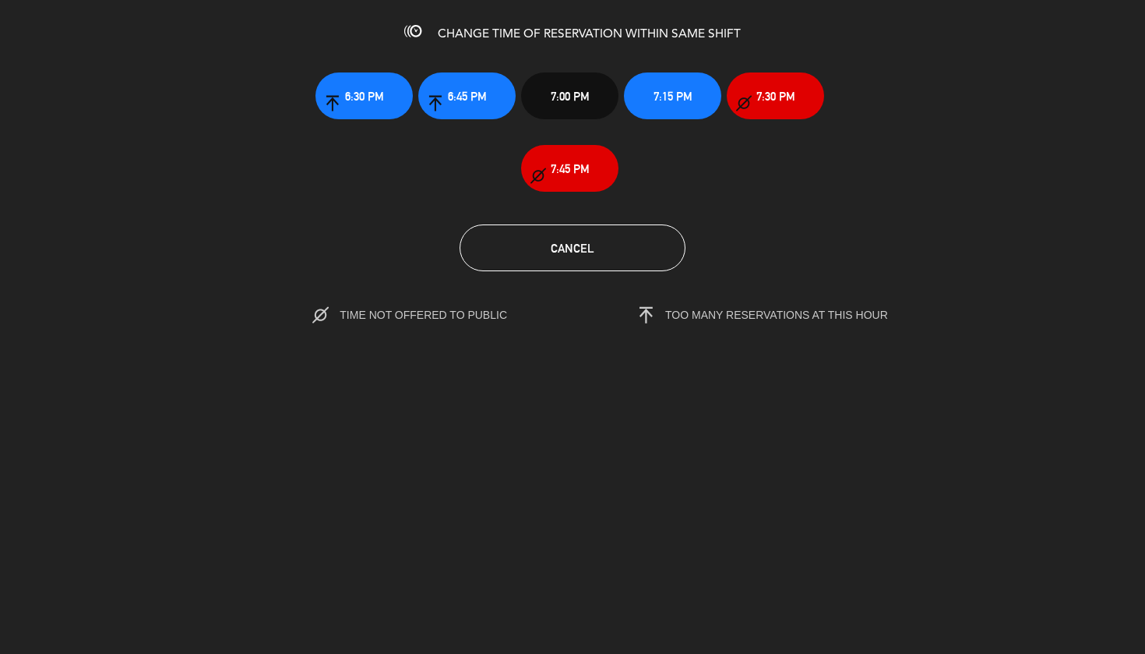
click at [673, 103] on span "7:15 PM" at bounding box center [673, 96] width 39 height 18
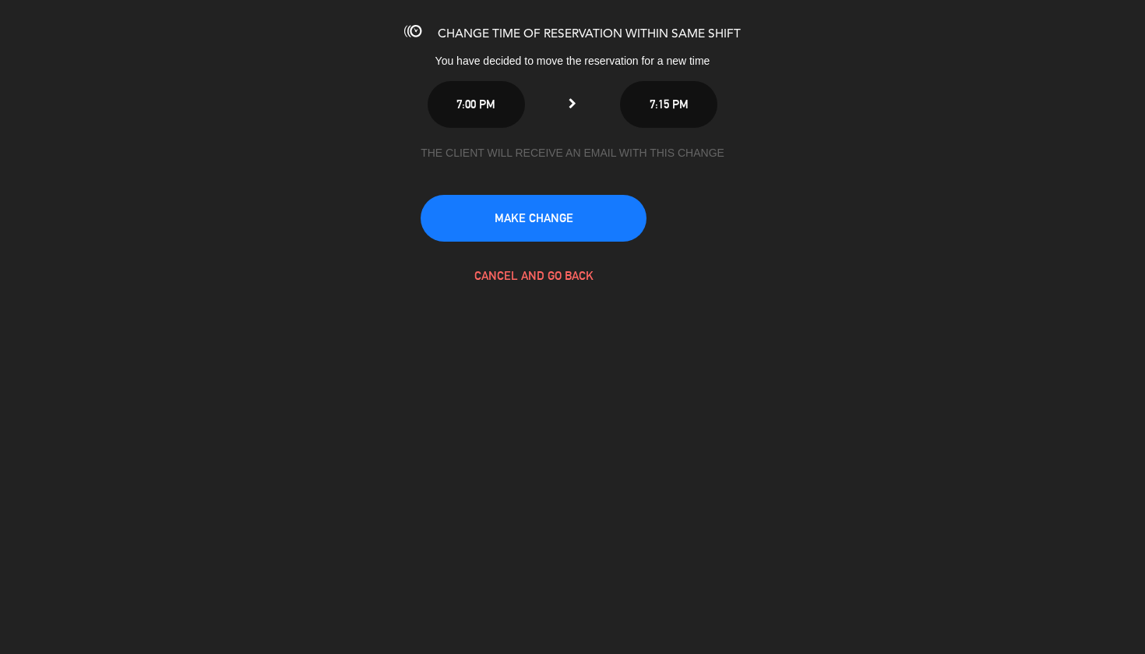
click at [542, 216] on button "MAKE CHANGE" at bounding box center [534, 218] width 226 height 47
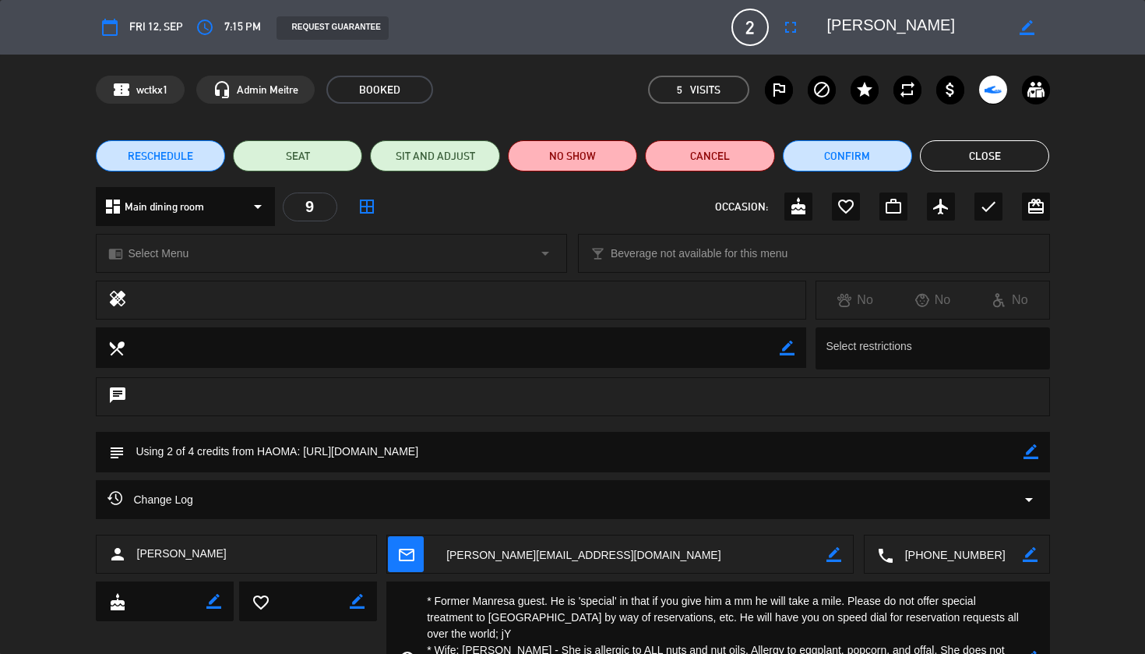
click at [985, 157] on button "Close" at bounding box center [984, 155] width 129 height 31
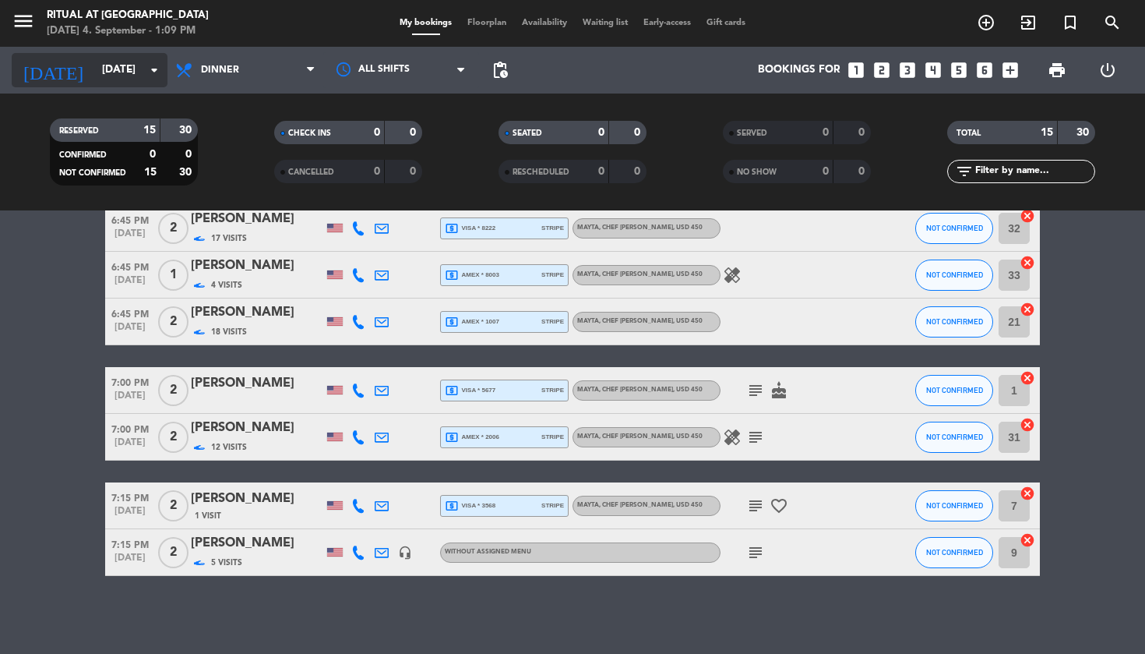
click at [107, 66] on input "Fri 12 Sep" at bounding box center [163, 70] width 139 height 28
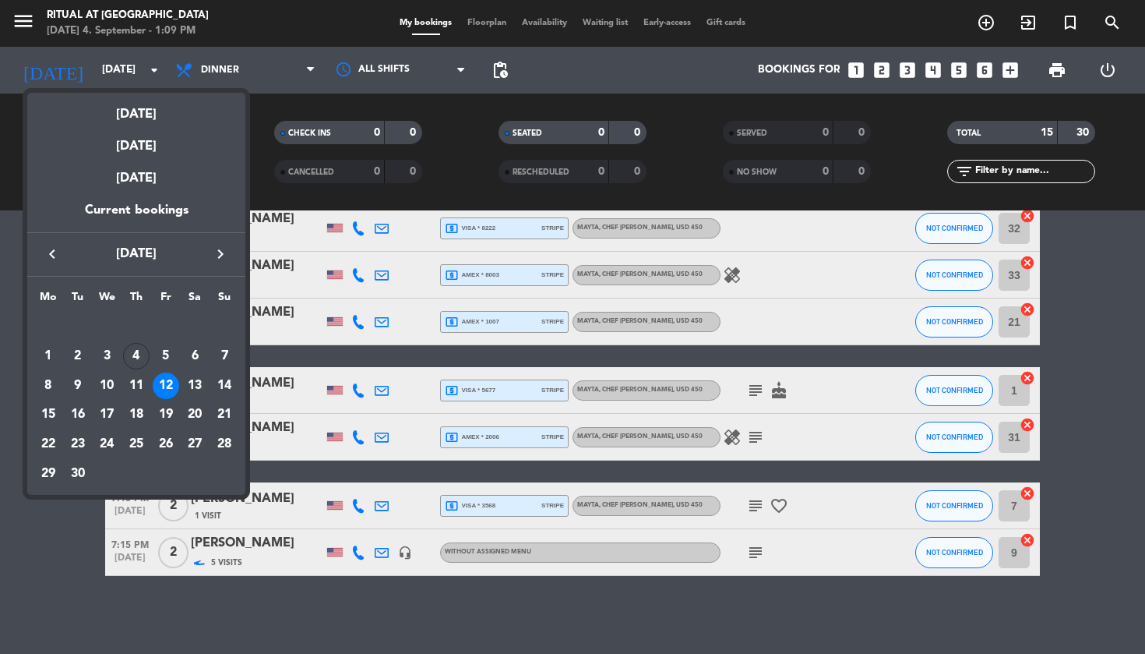
click at [354, 196] on div at bounding box center [572, 327] width 1145 height 654
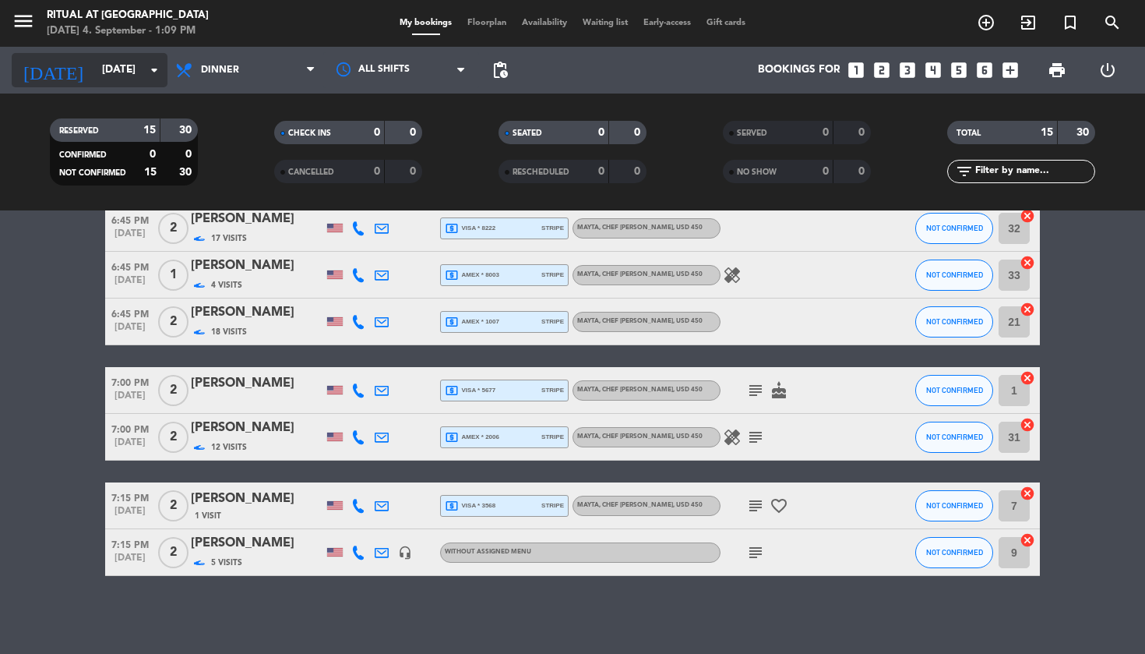
click at [129, 67] on input "Fri 12 Sep" at bounding box center [163, 70] width 139 height 28
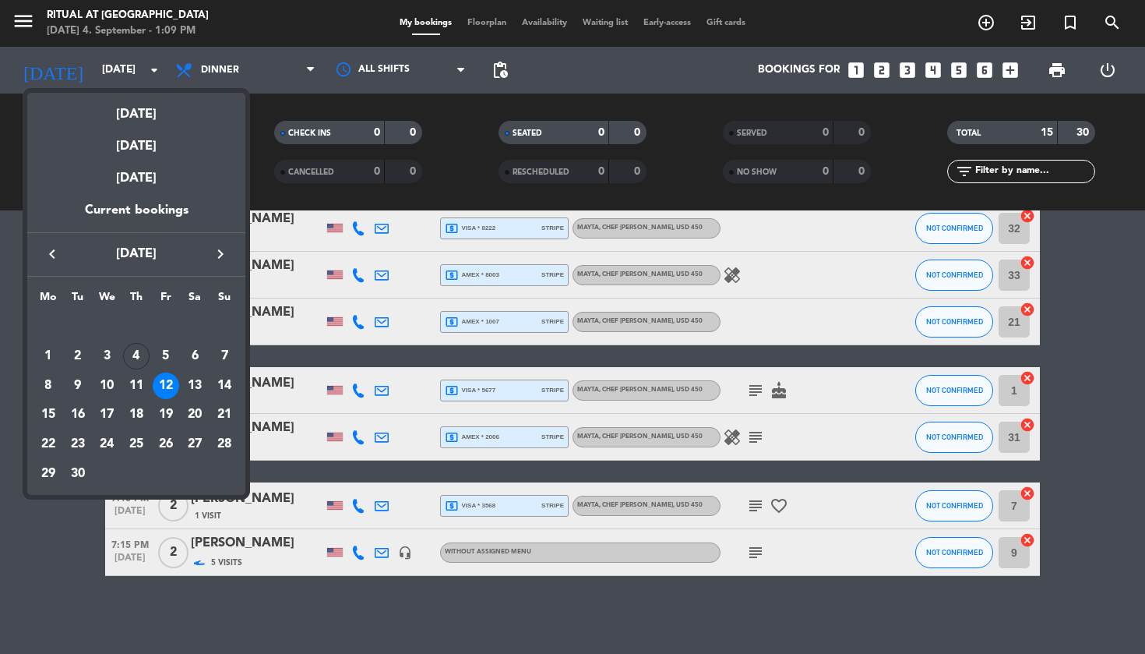
drag, startPoint x: 8, startPoint y: 10, endPoint x: 17, endPoint y: 13, distance: 9.9
click at [9, 9] on div at bounding box center [572, 327] width 1145 height 654
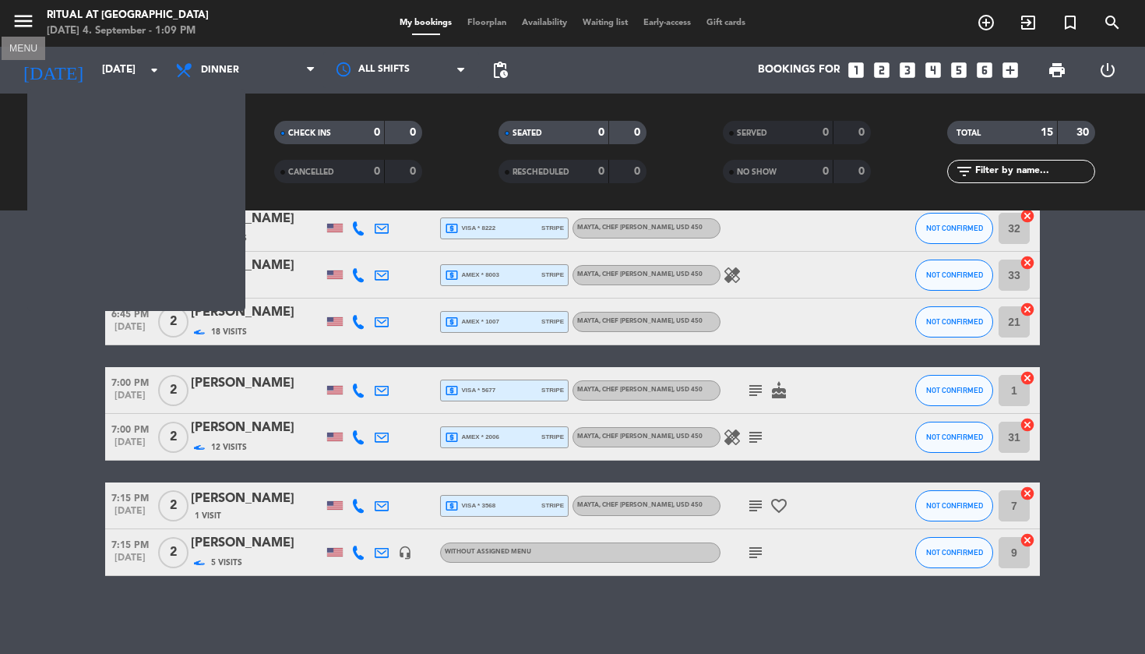
click at [21, 19] on icon "menu" at bounding box center [23, 20] width 23 height 23
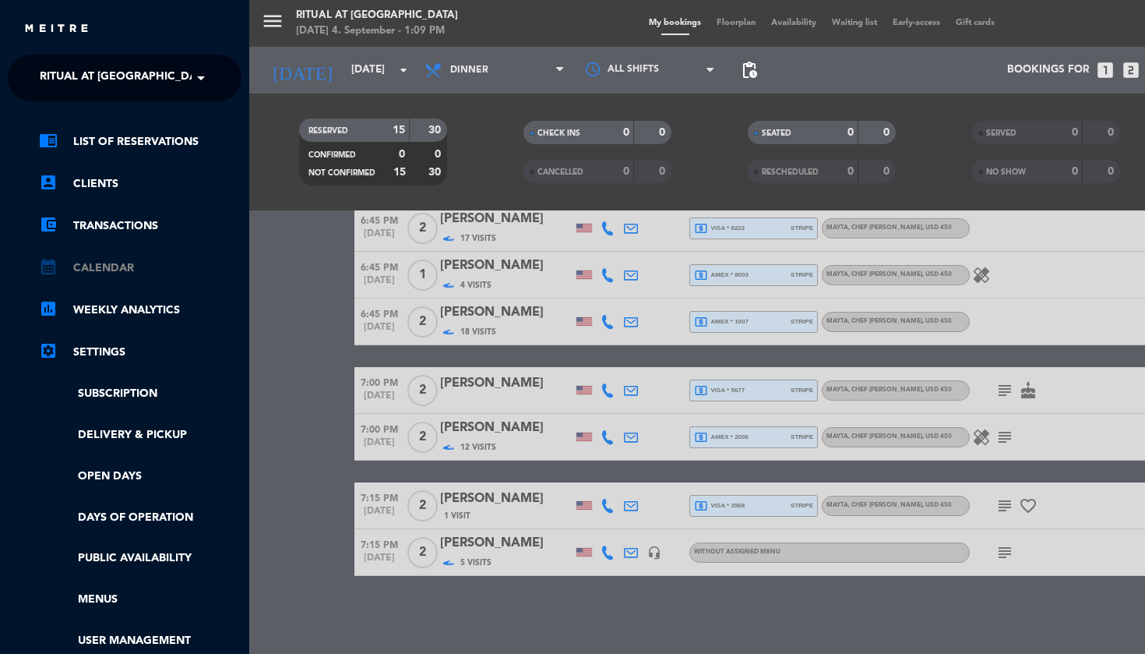
click at [89, 263] on link "calendar_month Calendar" at bounding box center [140, 268] width 203 height 19
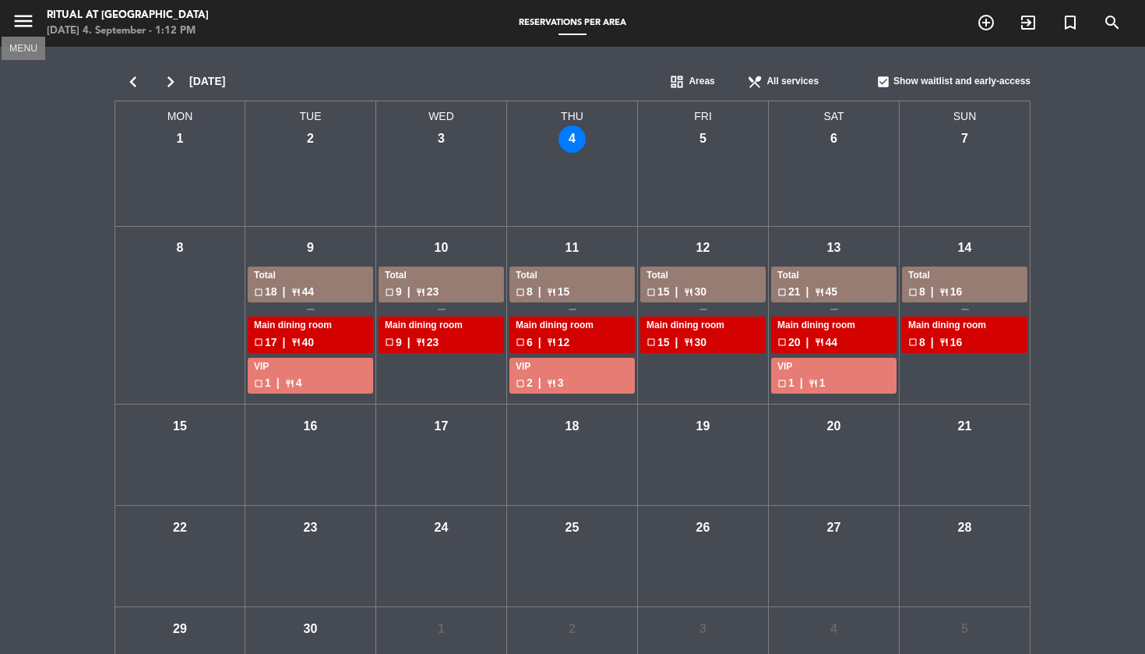
click at [16, 23] on icon "menu" at bounding box center [23, 20] width 23 height 23
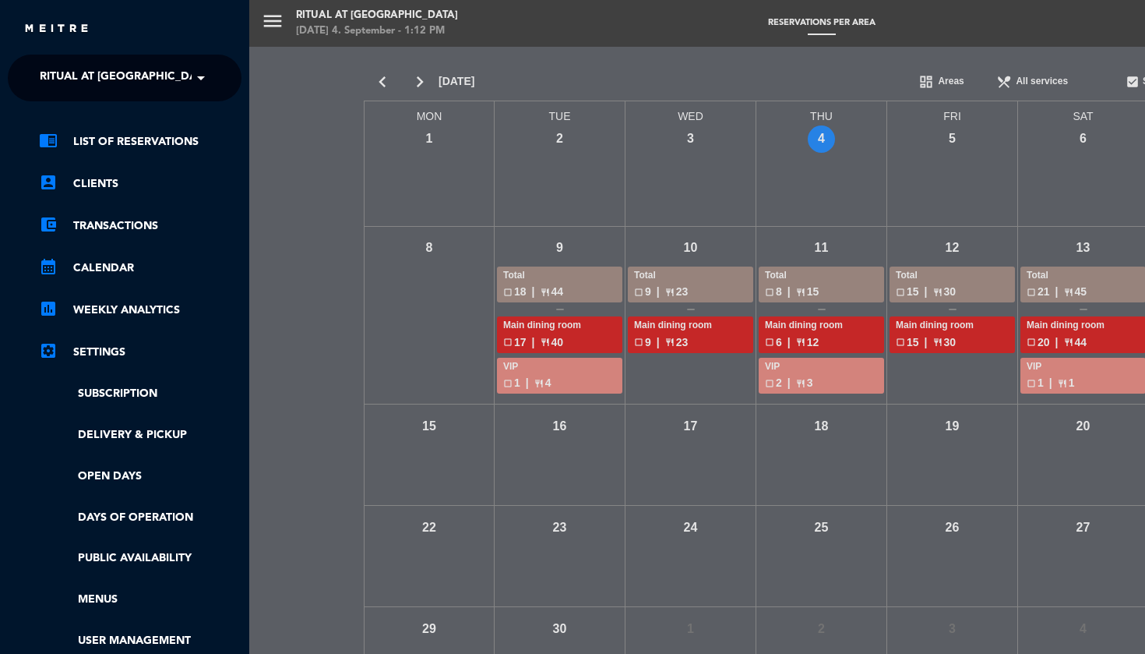
click at [107, 143] on link "chrome_reader_mode List of Reservations" at bounding box center [140, 141] width 203 height 19
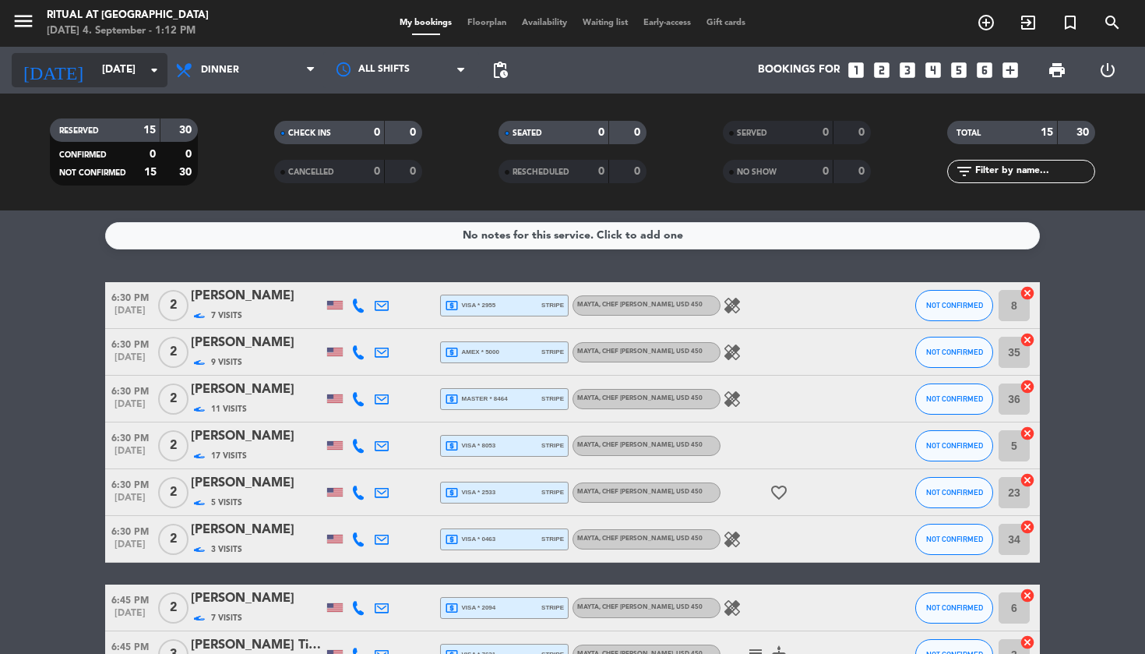
click at [111, 74] on input "Fri 12 Sep" at bounding box center [163, 70] width 139 height 28
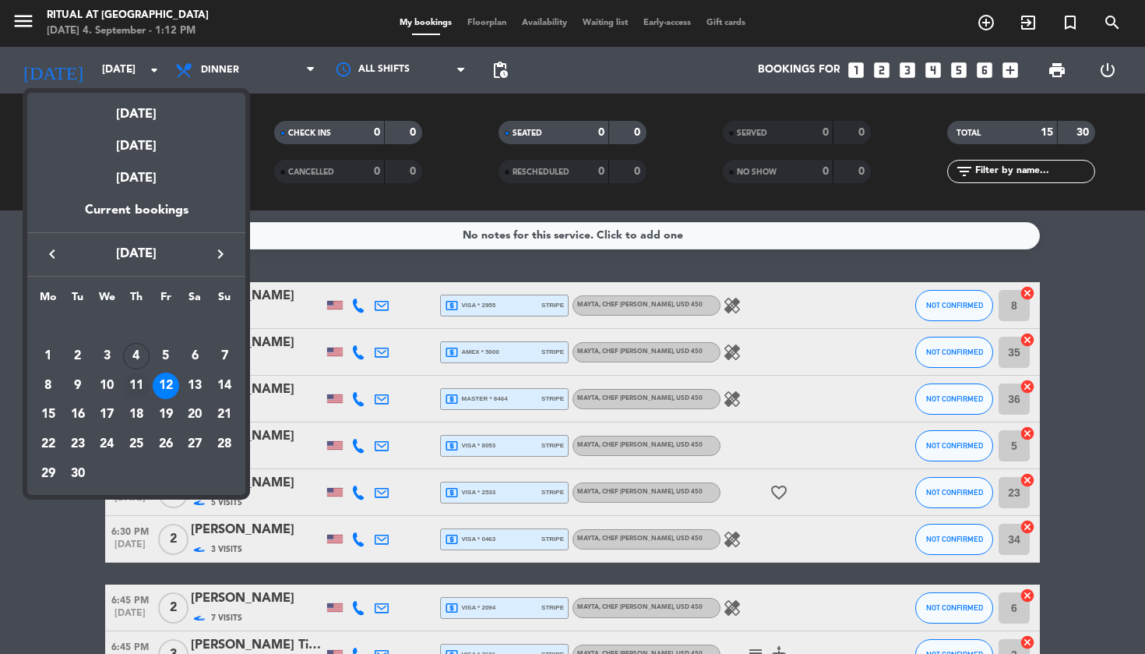
click at [150, 381] on td "11" at bounding box center [137, 386] width 30 height 30
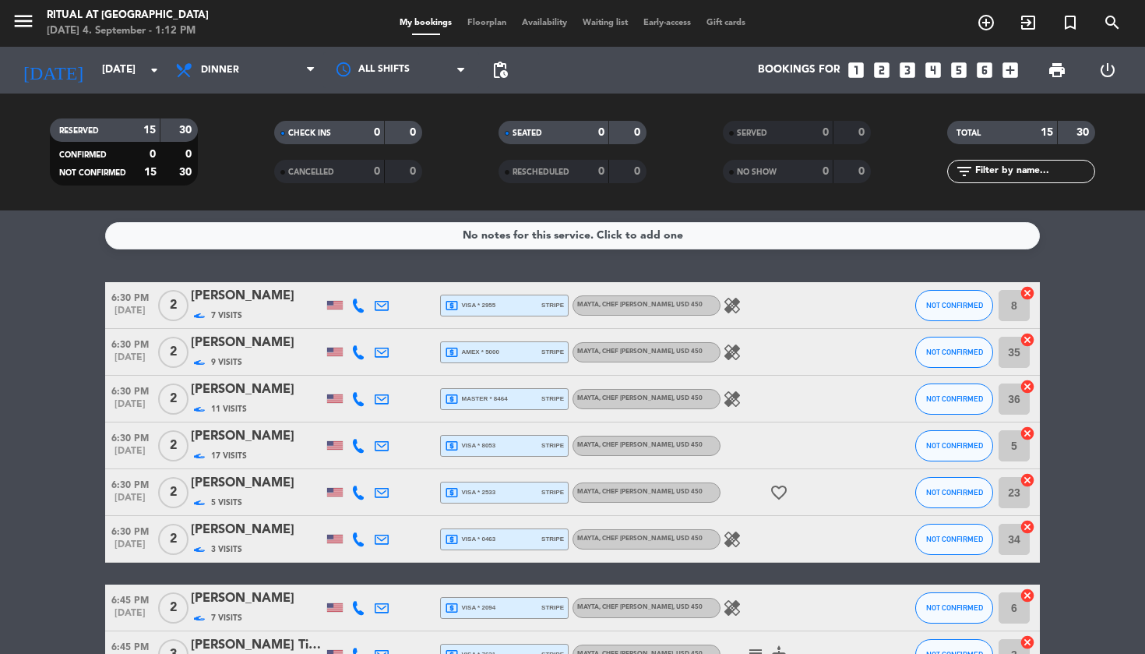
type input "Thu 11 Sep"
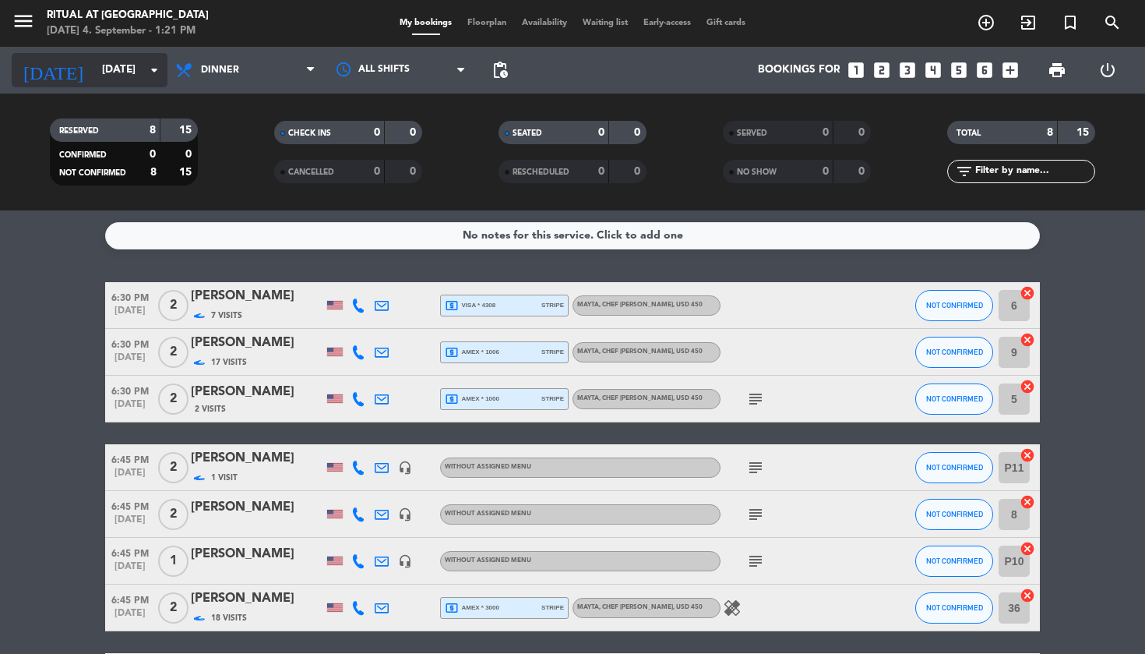
click at [157, 72] on icon "arrow_drop_down" at bounding box center [154, 70] width 19 height 19
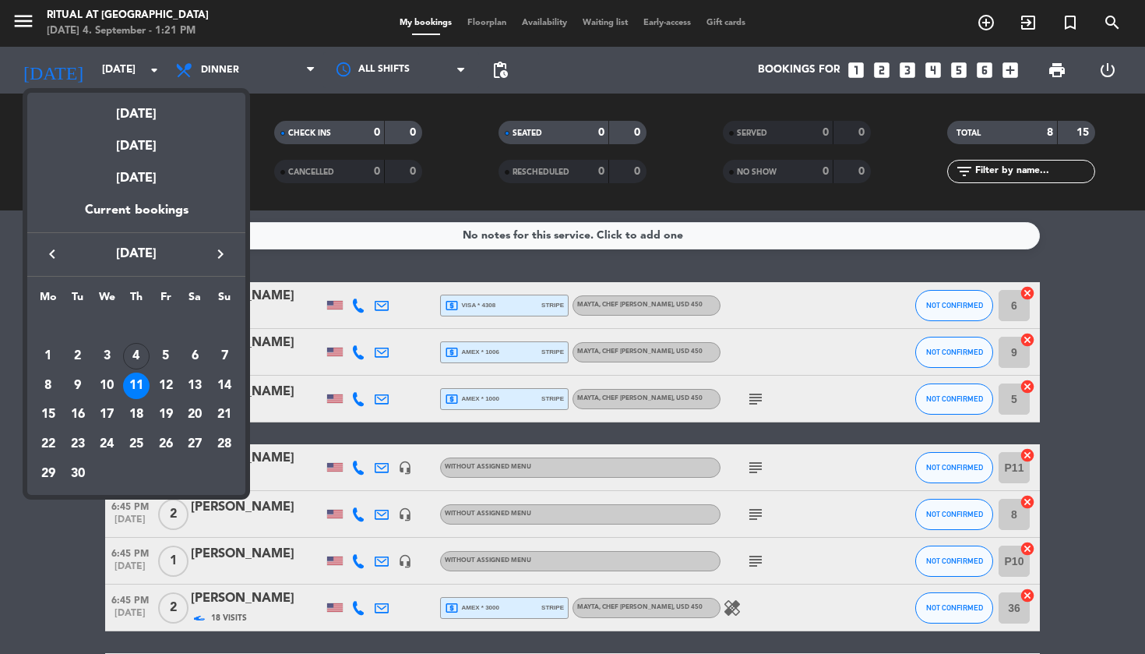
click at [164, 211] on div "Current bookings" at bounding box center [136, 216] width 218 height 32
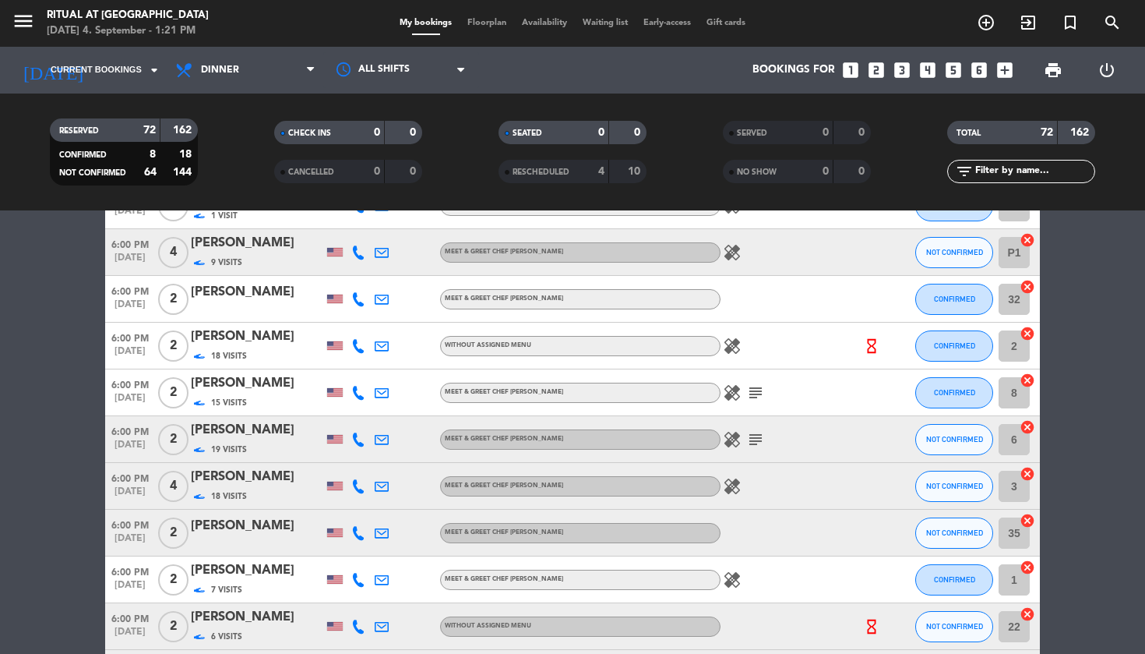
scroll to position [154, 0]
click at [309, 294] on div "[PERSON_NAME]" at bounding box center [257, 292] width 132 height 20
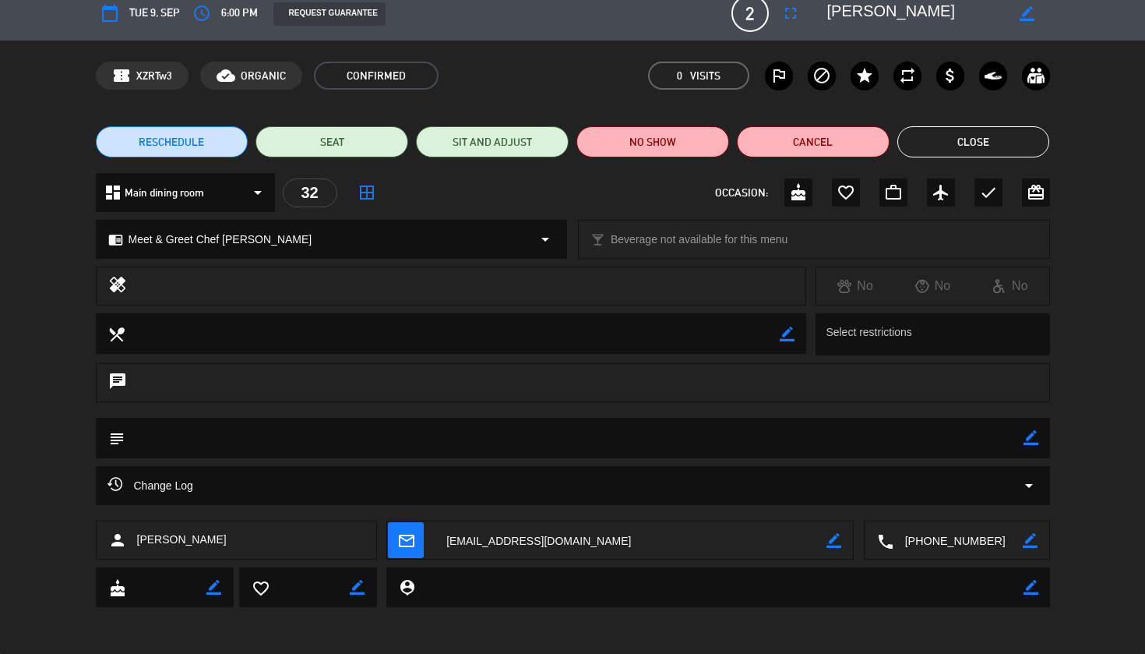
scroll to position [13, 0]
drag, startPoint x: 216, startPoint y: 544, endPoint x: 139, endPoint y: 539, distance: 77.3
click at [135, 540] on div "person Gledy Espinoza Soto" at bounding box center [236, 540] width 281 height 39
copy span "[PERSON_NAME]"
drag, startPoint x: 567, startPoint y: 541, endPoint x: 446, endPoint y: 544, distance: 120.8
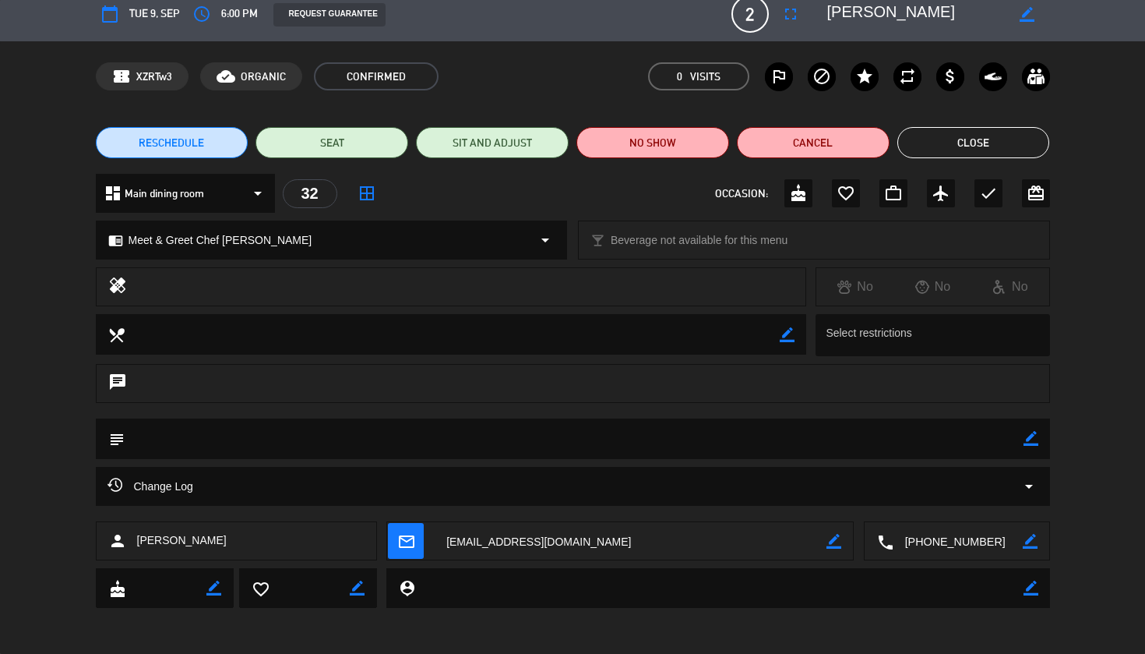
click at [446, 544] on textarea at bounding box center [631, 541] width 392 height 39
click at [950, 538] on textarea at bounding box center [957, 541] width 129 height 39
click at [945, 506] on span "Click to copy" at bounding box center [938, 503] width 64 height 16
drag, startPoint x: 865, startPoint y: 12, endPoint x: 975, endPoint y: 15, distance: 110.7
click at [975, 15] on textarea at bounding box center [916, 14] width 178 height 28
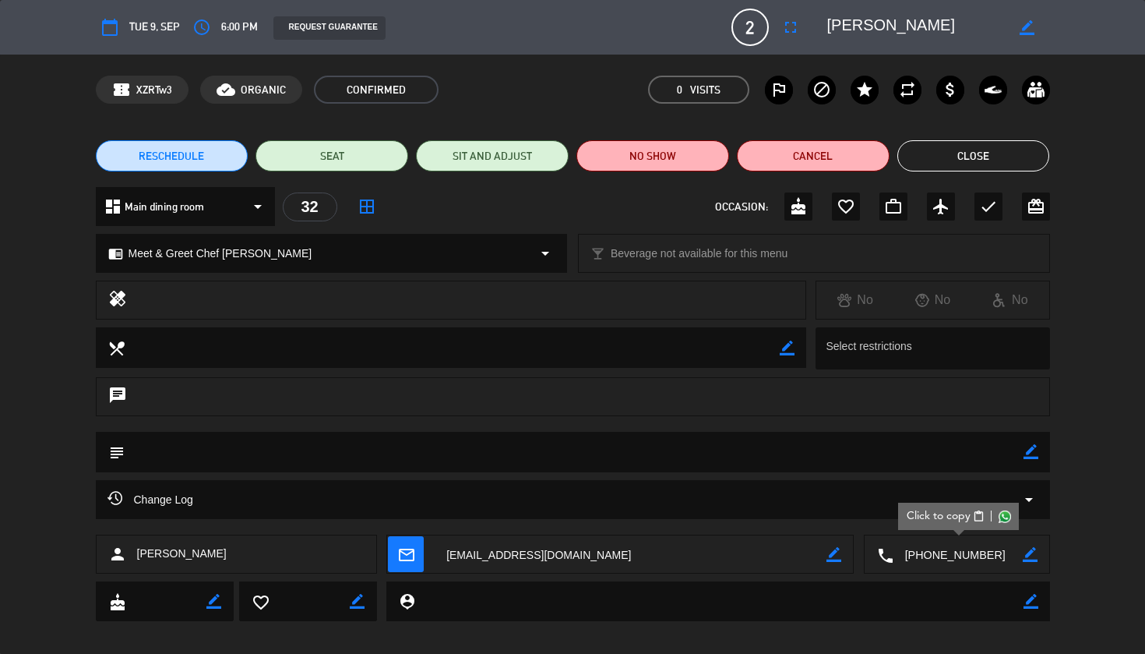
scroll to position [0, 0]
click at [998, 160] on button "Close" at bounding box center [973, 155] width 153 height 31
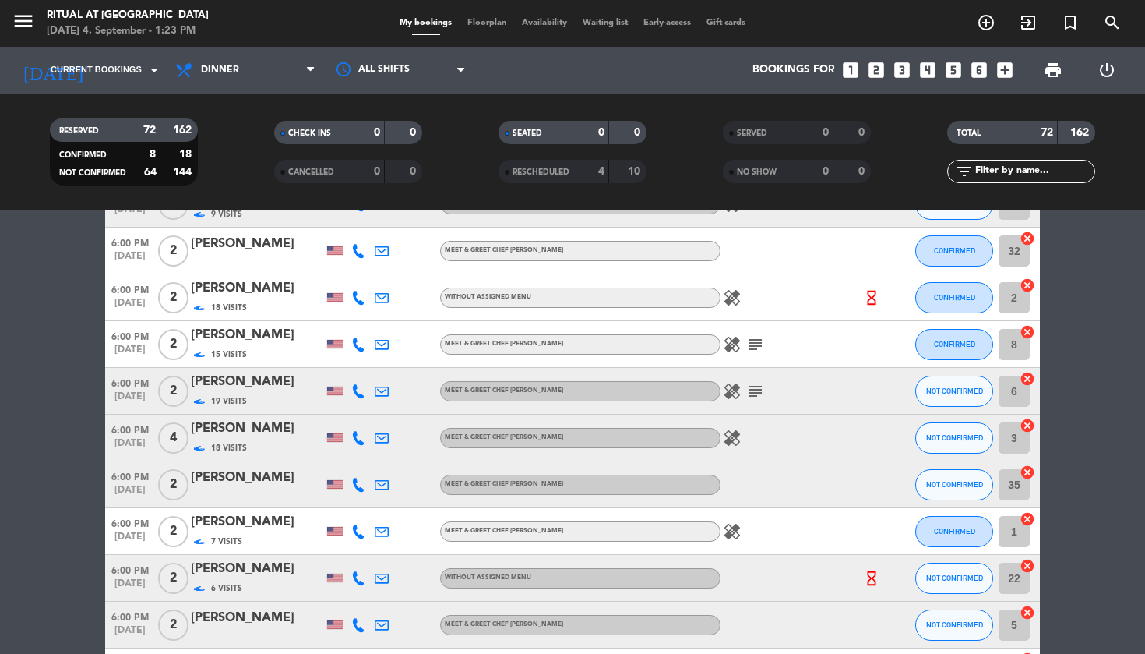
scroll to position [214, 0]
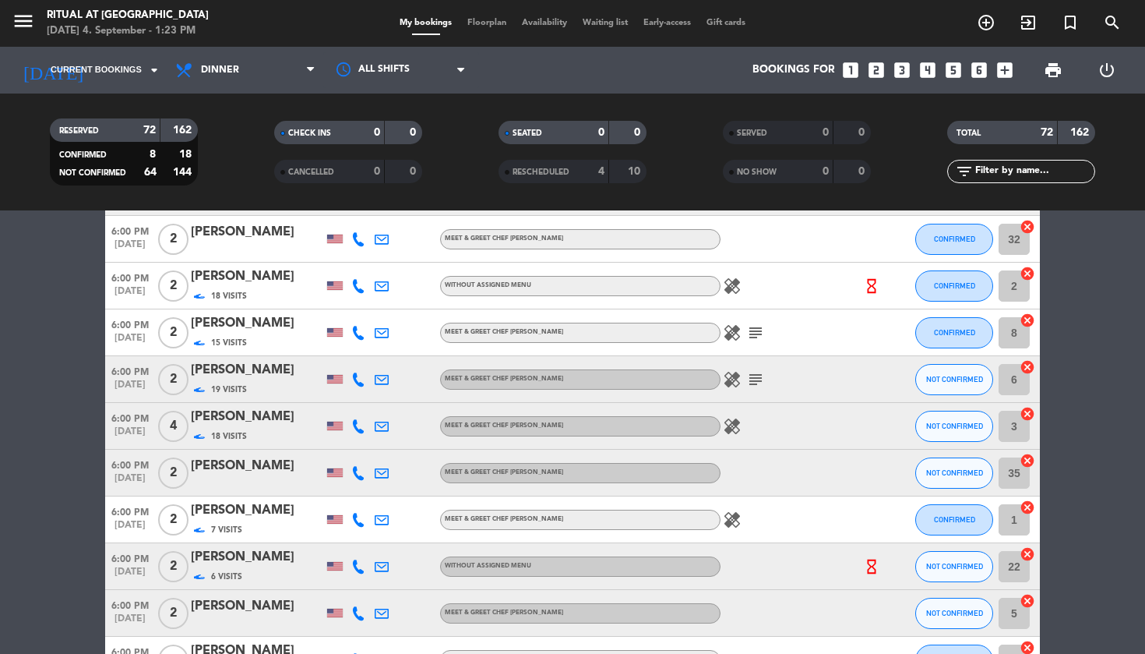
click at [246, 463] on div "[PERSON_NAME]" at bounding box center [257, 466] width 132 height 20
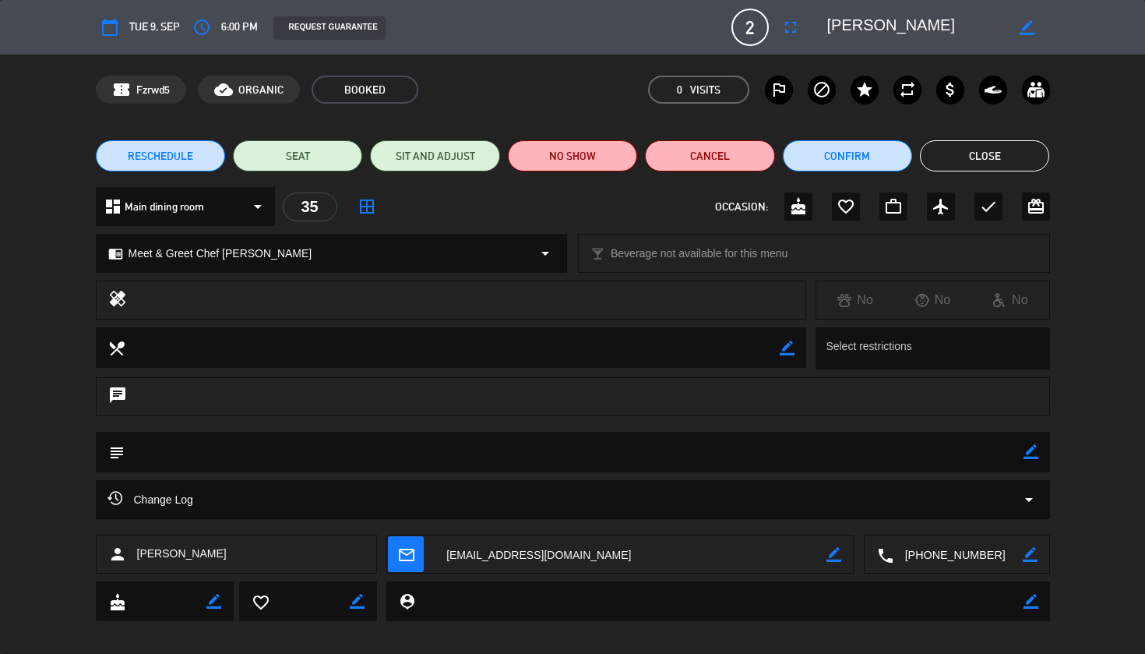
click at [539, 556] on textarea at bounding box center [631, 554] width 392 height 39
click at [960, 559] on textarea at bounding box center [957, 554] width 129 height 39
click at [975, 153] on button "Close" at bounding box center [984, 155] width 129 height 31
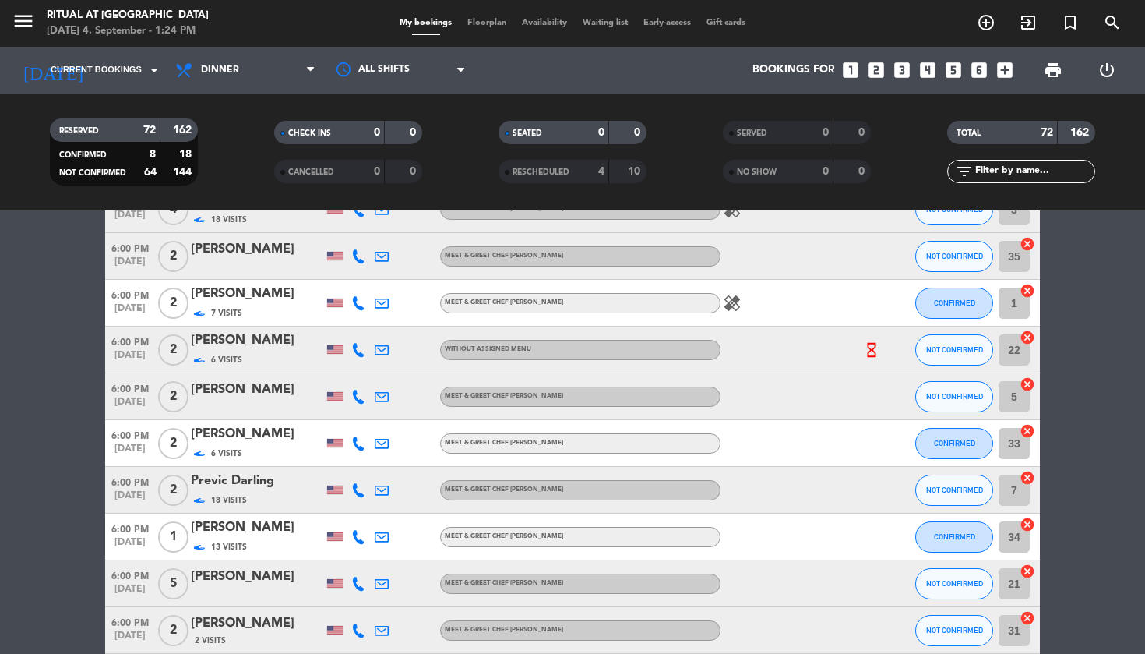
scroll to position [433, 0]
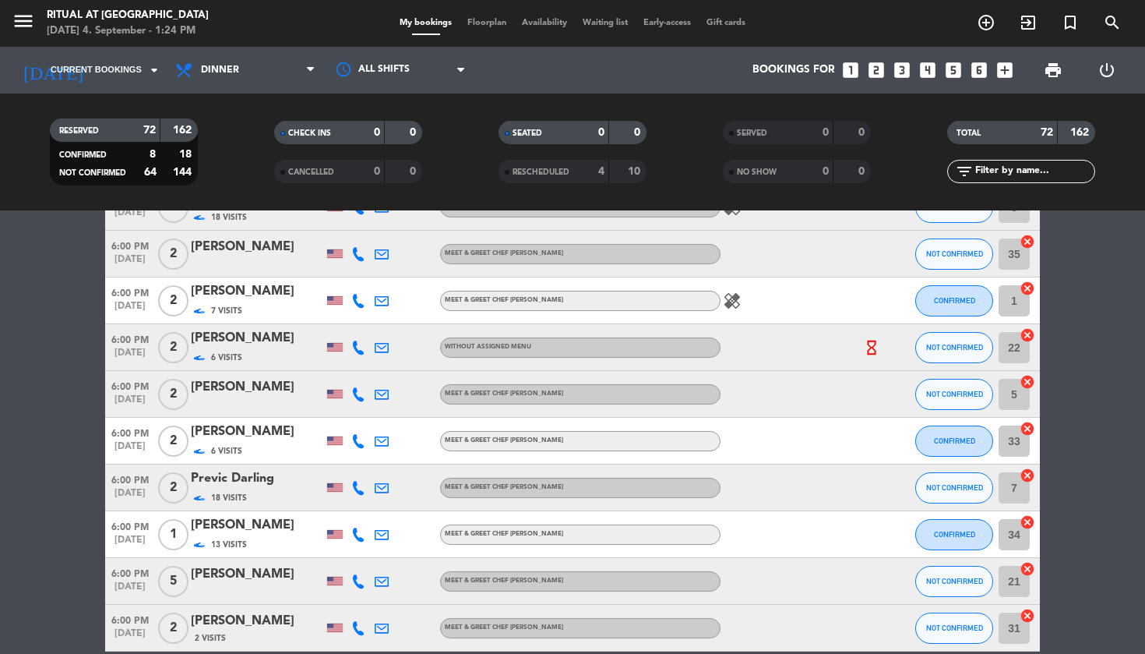
click at [264, 393] on div "[PERSON_NAME]" at bounding box center [257, 387] width 132 height 20
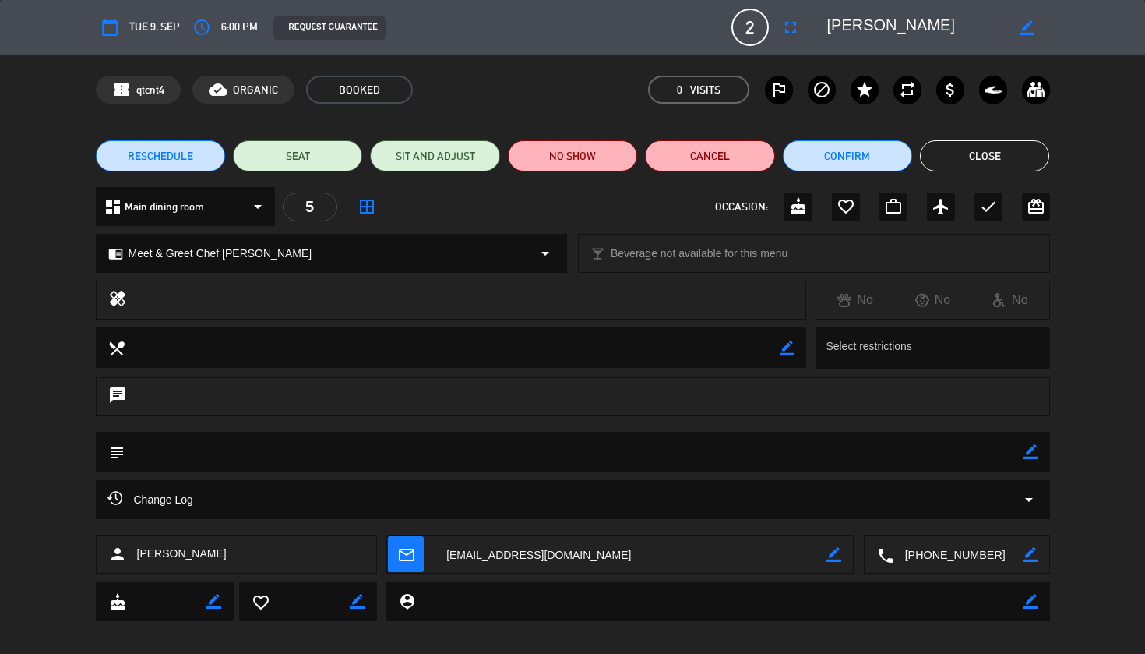
click at [516, 553] on textarea at bounding box center [631, 554] width 392 height 39
click at [939, 555] on textarea at bounding box center [957, 554] width 129 height 39
click at [988, 168] on button "Close" at bounding box center [984, 155] width 129 height 31
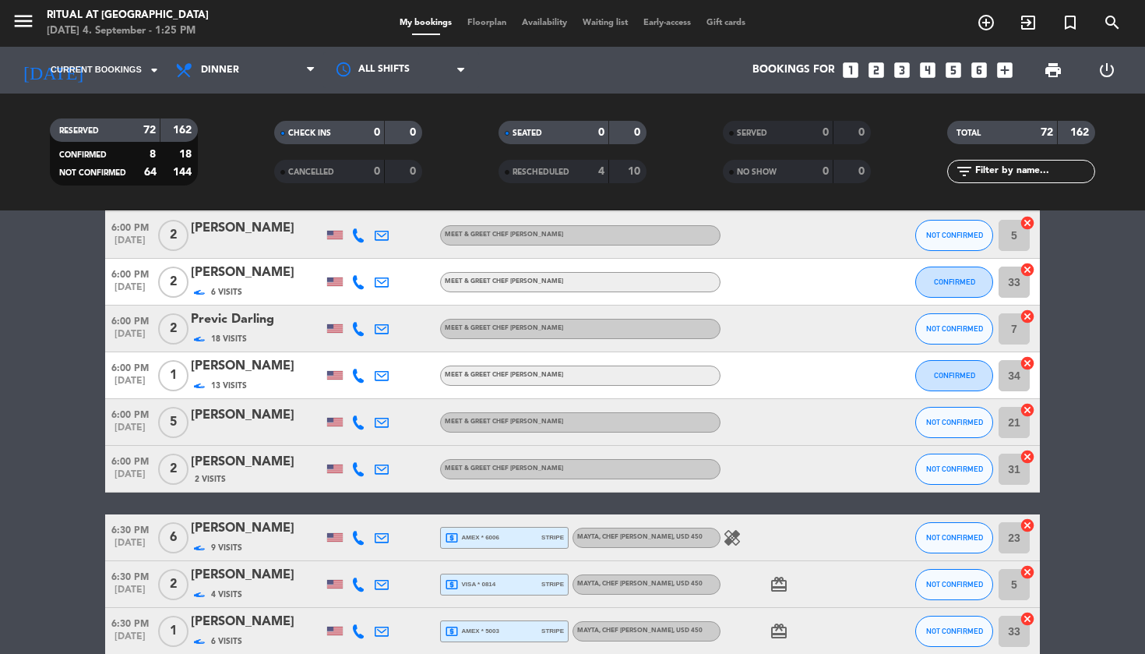
scroll to position [594, 0]
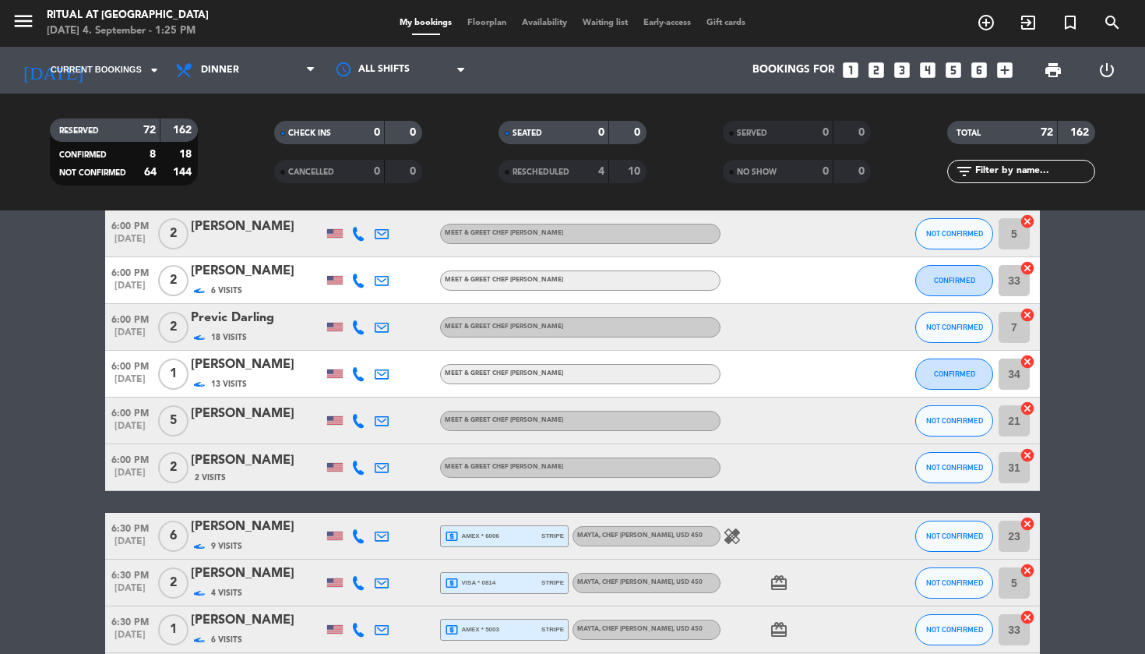
click at [238, 420] on div "[PERSON_NAME]" at bounding box center [257, 413] width 132 height 20
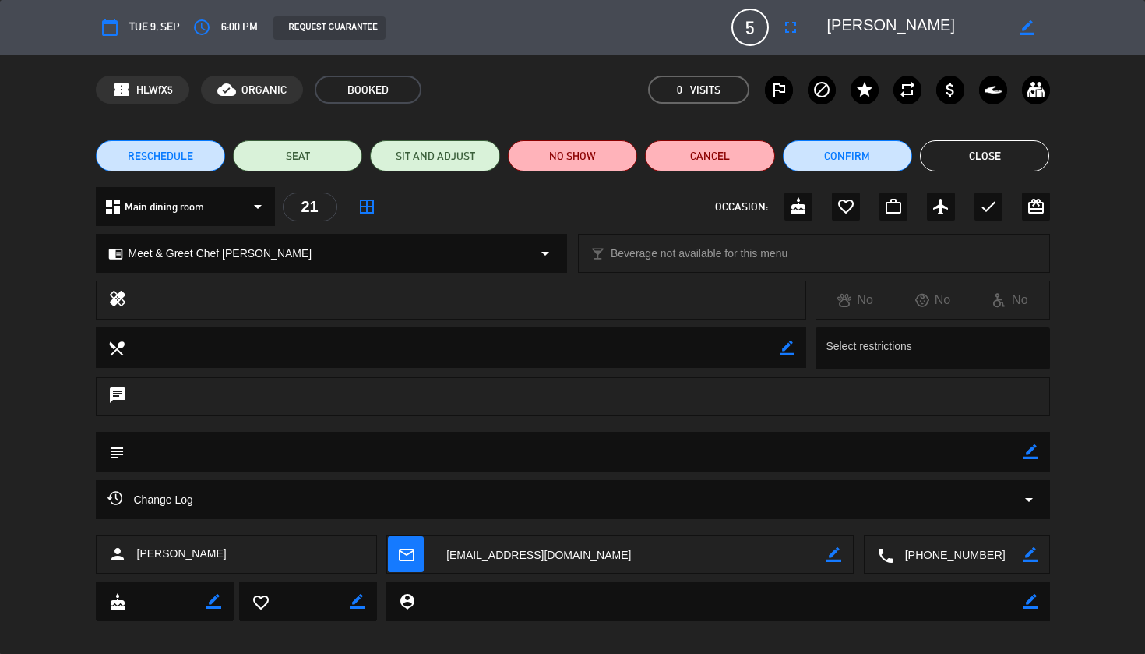
drag, startPoint x: 557, startPoint y: 559, endPoint x: 597, endPoint y: 561, distance: 39.8
click at [557, 559] on textarea at bounding box center [631, 554] width 392 height 39
drag, startPoint x: 936, startPoint y: 554, endPoint x: 890, endPoint y: 588, distance: 58.0
click at [935, 554] on textarea at bounding box center [957, 554] width 129 height 39
click at [923, 558] on textarea at bounding box center [957, 554] width 129 height 39
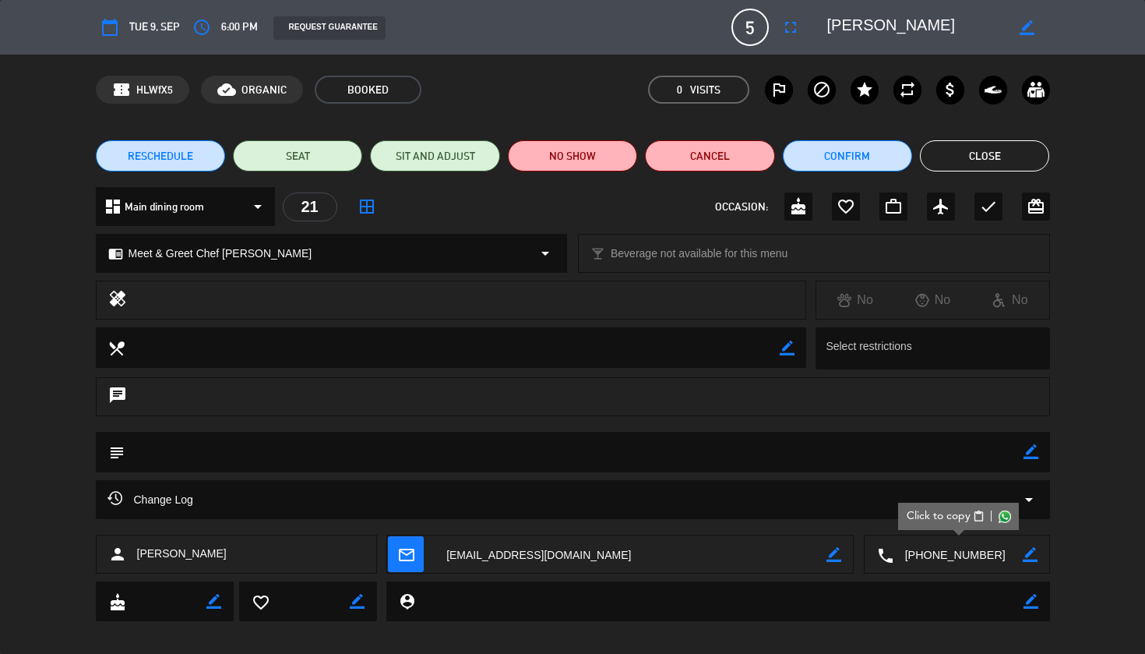
click at [926, 515] on span "Click to copy" at bounding box center [938, 516] width 64 height 16
drag, startPoint x: 910, startPoint y: 26, endPoint x: 830, endPoint y: 31, distance: 79.6
click at [830, 31] on textarea at bounding box center [916, 27] width 178 height 28
click at [968, 153] on button "Close" at bounding box center [984, 155] width 129 height 31
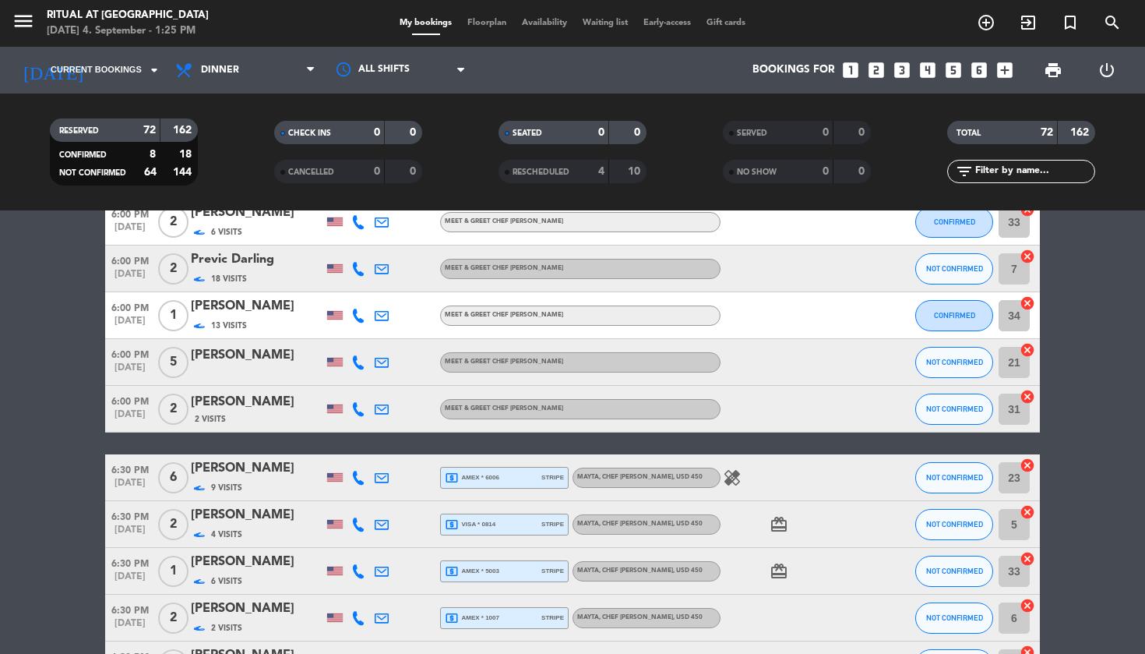
scroll to position [654, 0]
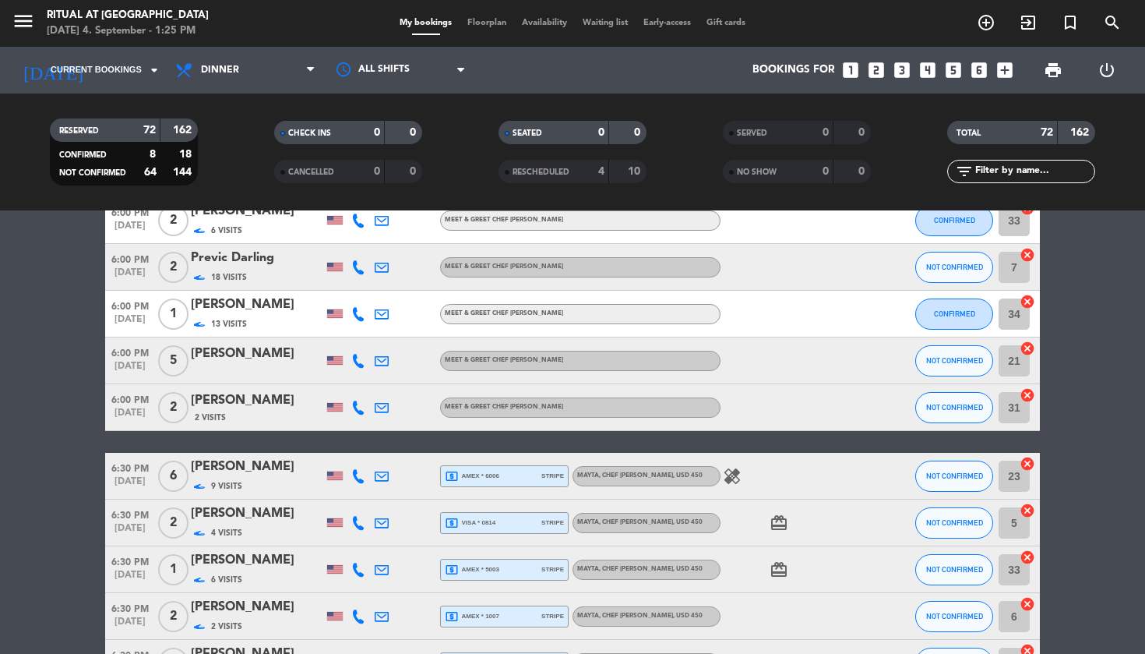
click at [227, 396] on div "[PERSON_NAME]" at bounding box center [257, 400] width 132 height 20
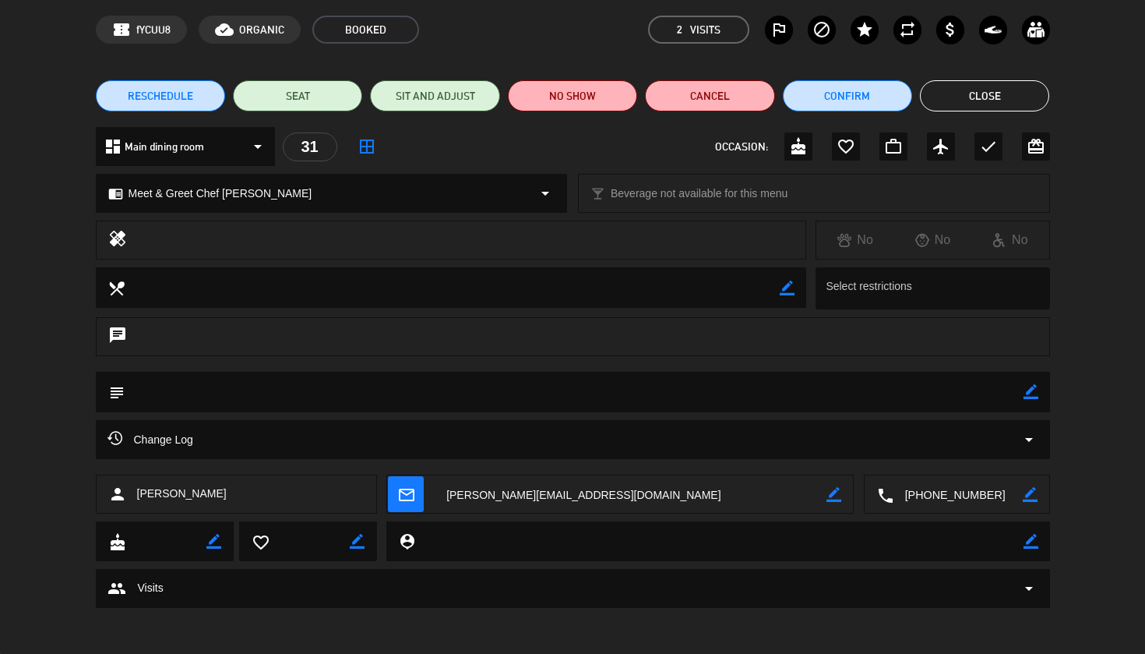
click at [520, 588] on div "group Visits arrow_drop_down" at bounding box center [572, 588] width 931 height 19
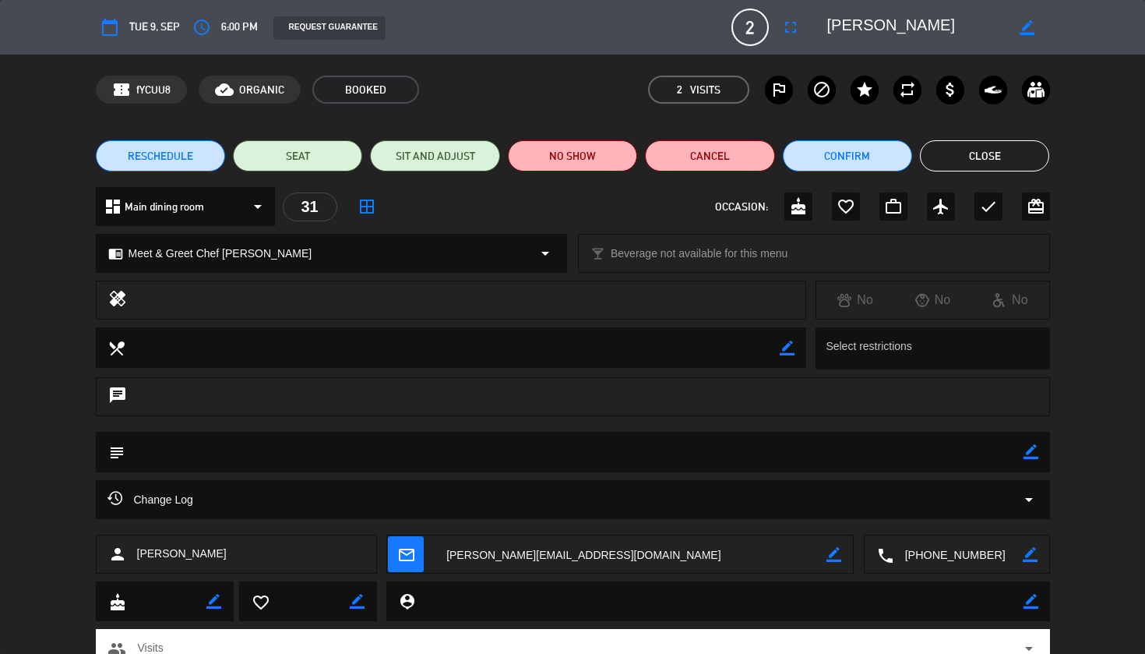
scroll to position [0, 0]
drag, startPoint x: 928, startPoint y: 16, endPoint x: 828, endPoint y: 29, distance: 100.6
click at [827, 29] on textarea at bounding box center [916, 27] width 178 height 28
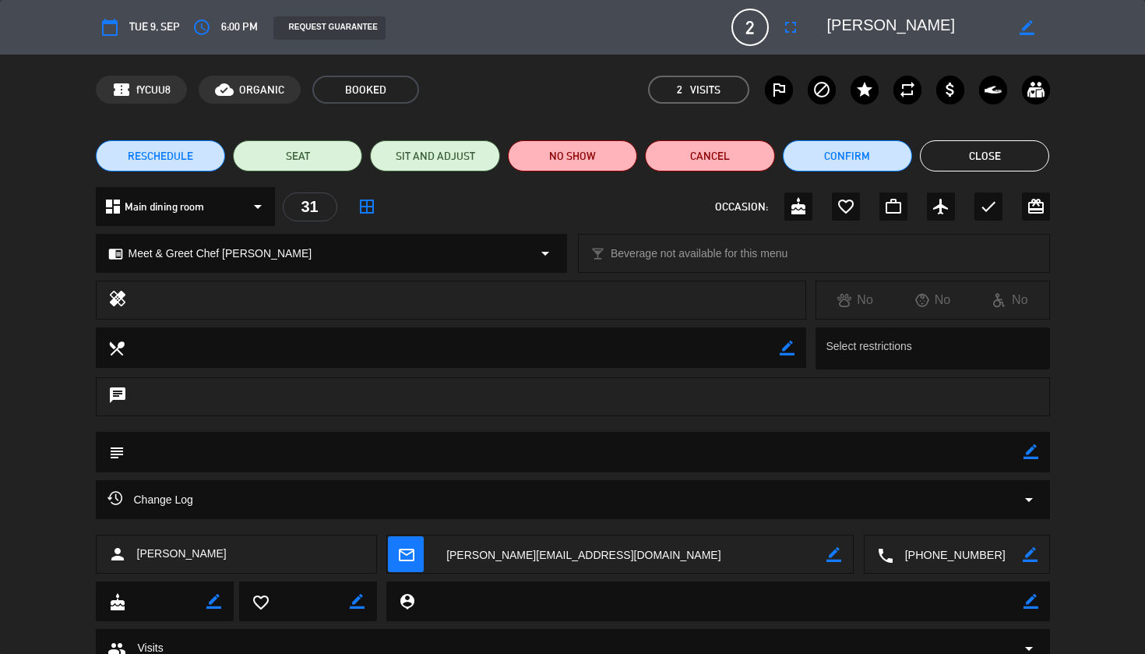
click at [628, 546] on textarea at bounding box center [631, 554] width 392 height 39
click at [961, 551] on textarea at bounding box center [957, 554] width 129 height 39
click at [941, 520] on span "Click to copy" at bounding box center [938, 516] width 64 height 16
click at [998, 150] on button "Close" at bounding box center [984, 155] width 129 height 31
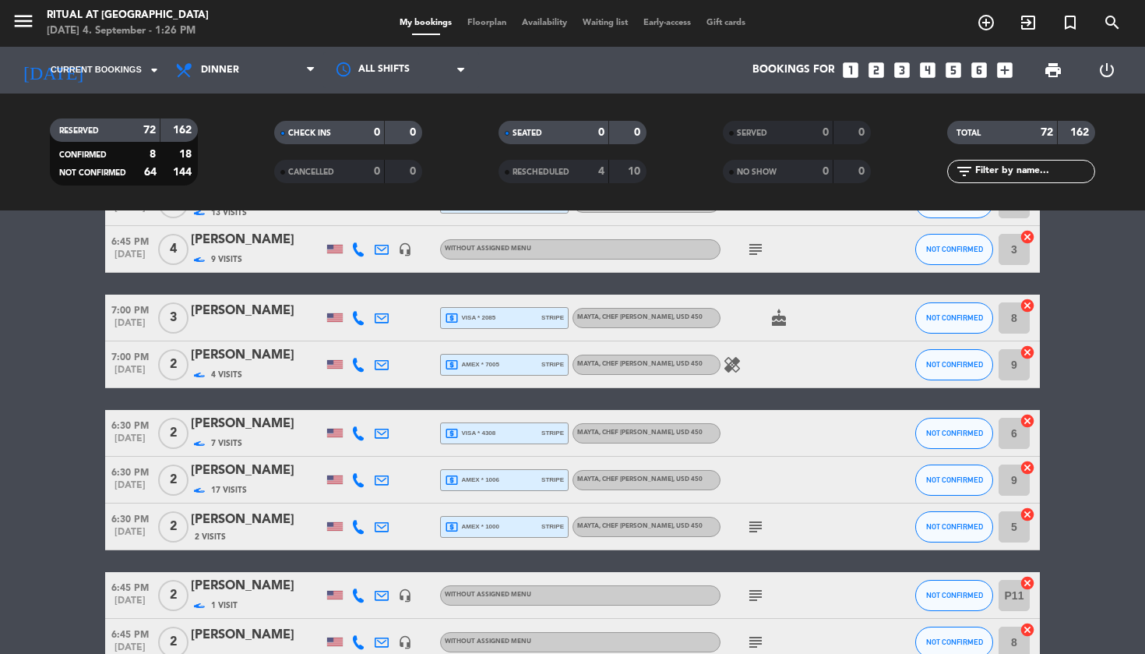
scroll to position [1185, 0]
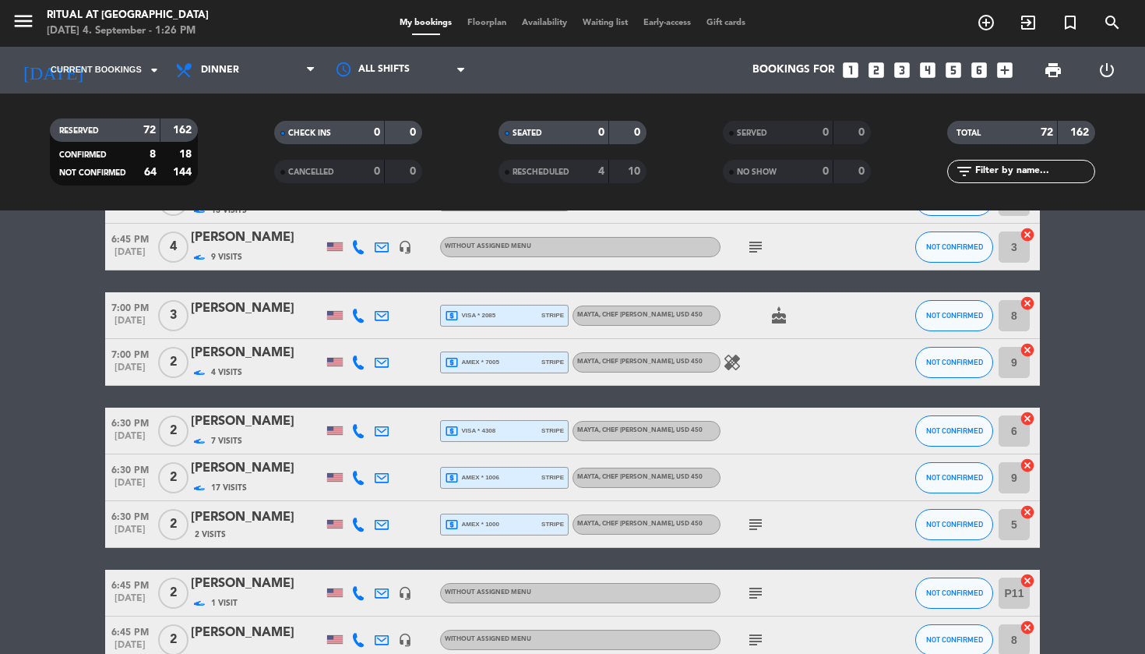
click at [237, 314] on div "[PERSON_NAME]" at bounding box center [257, 308] width 132 height 20
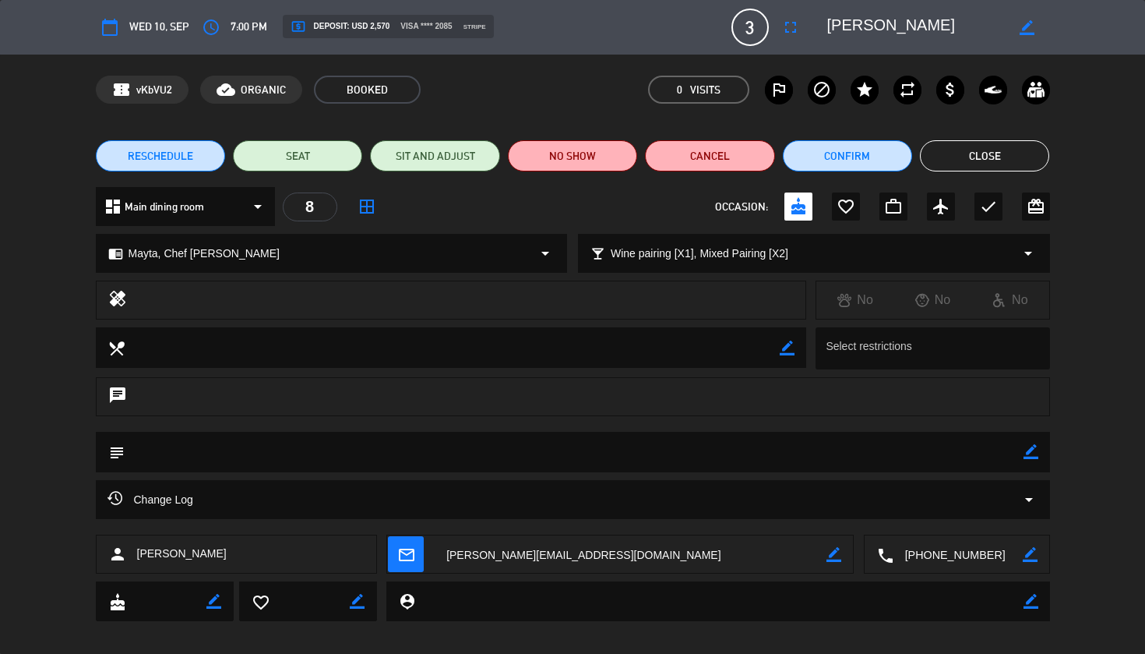
click at [555, 550] on textarea at bounding box center [631, 554] width 392 height 39
click at [992, 83] on img at bounding box center [993, 89] width 17 height 17
click at [1038, 146] on button "Close" at bounding box center [984, 155] width 129 height 31
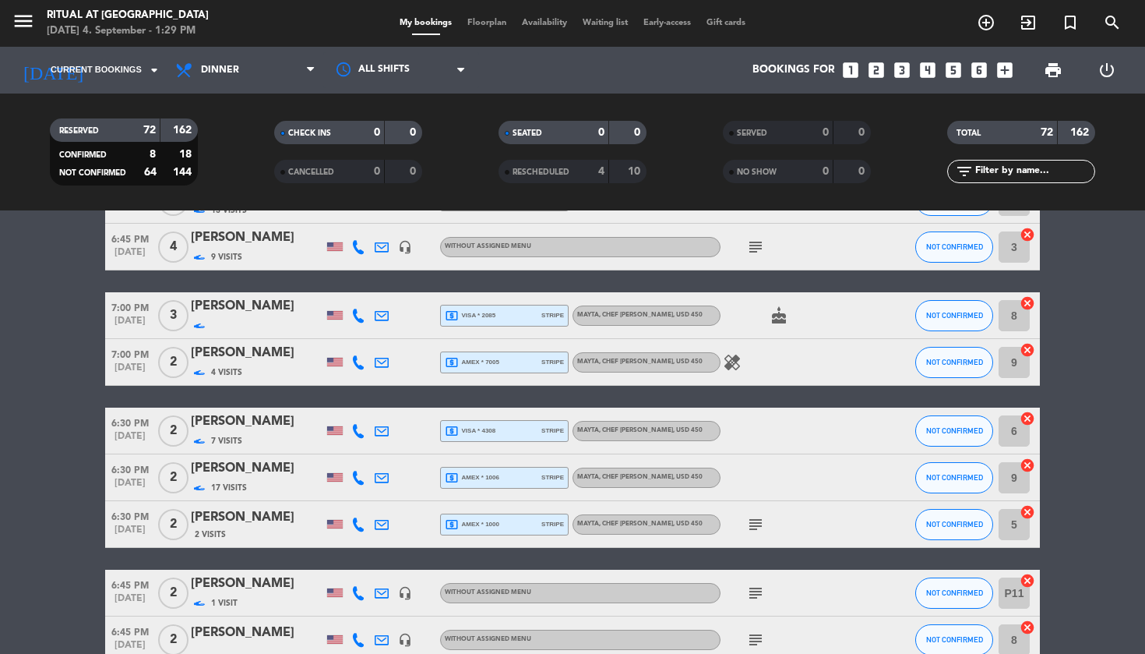
drag, startPoint x: 380, startPoint y: 522, endPoint x: 394, endPoint y: 523, distance: 14.1
click at [380, 522] on icon at bounding box center [382, 524] width 14 height 14
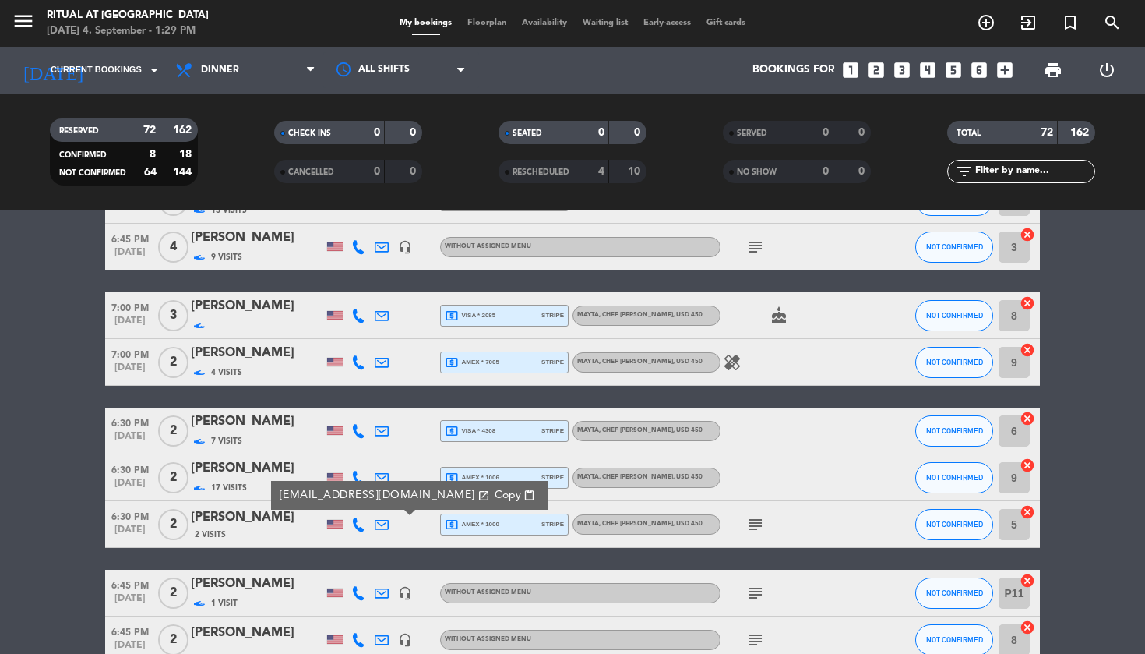
click at [495, 496] on span "Copy" at bounding box center [508, 495] width 26 height 16
drag, startPoint x: 449, startPoint y: 492, endPoint x: 487, endPoint y: 504, distance: 39.9
click at [495, 492] on span "Copy" at bounding box center [508, 495] width 26 height 16
copy div "[PERSON_NAME]"
drag, startPoint x: 267, startPoint y: 515, endPoint x: 567, endPoint y: 407, distance: 318.8
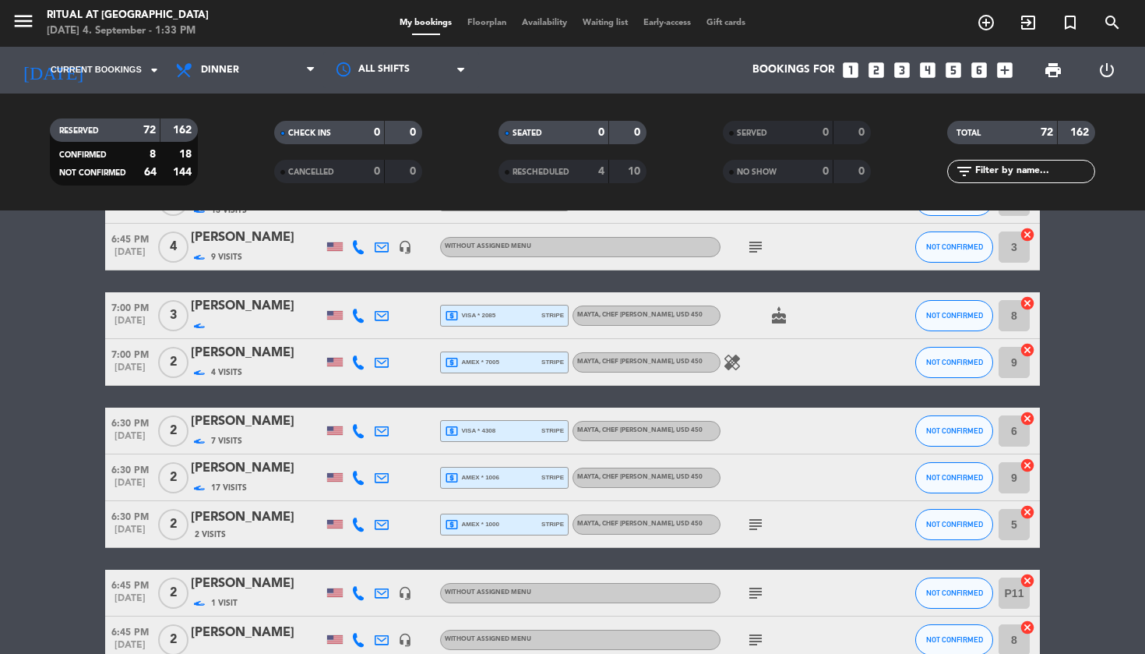
click at [357, 527] on icon at bounding box center [358, 524] width 14 height 14
click at [337, 504] on span "Copy" at bounding box center [350, 498] width 26 height 16
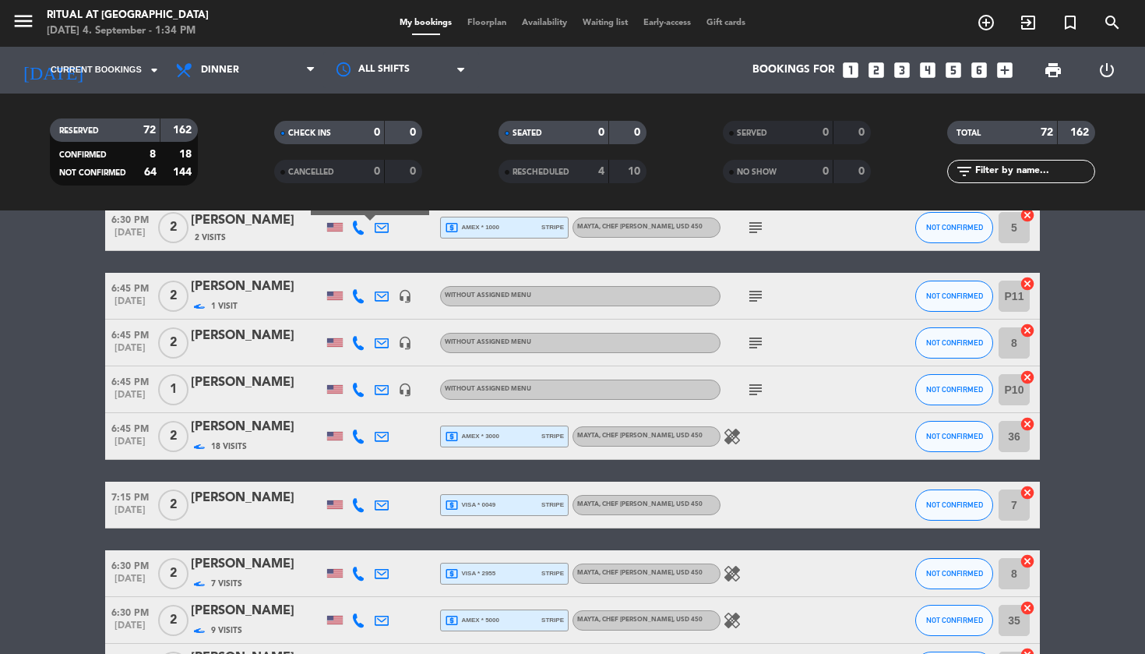
scroll to position [1513, 0]
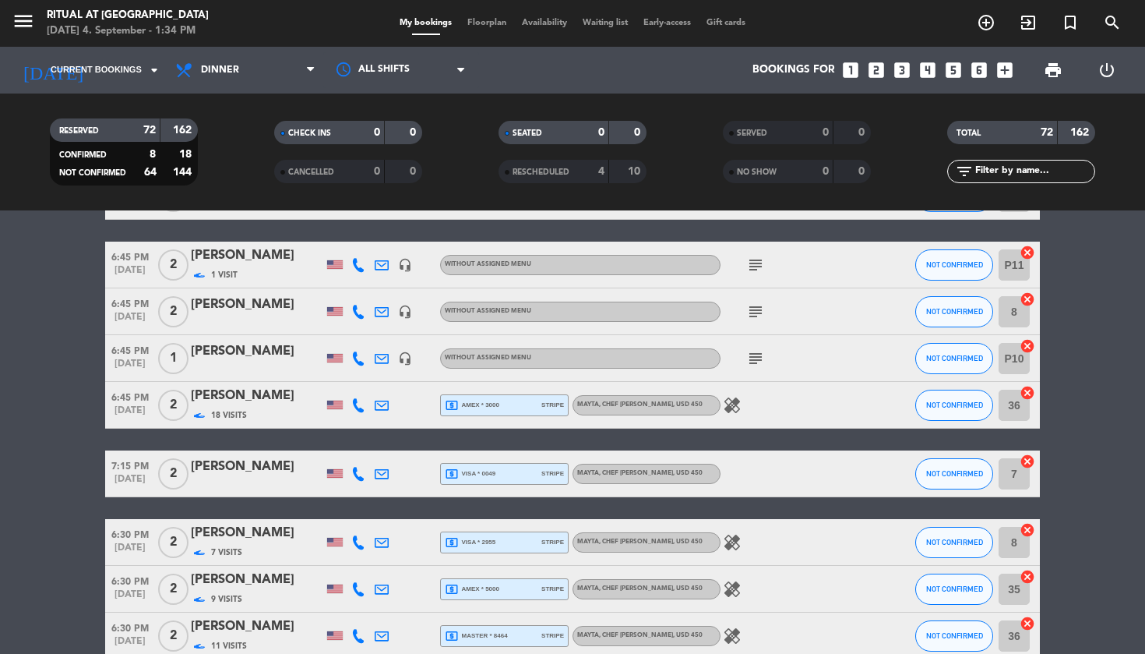
click at [385, 310] on icon at bounding box center [382, 312] width 14 height 14
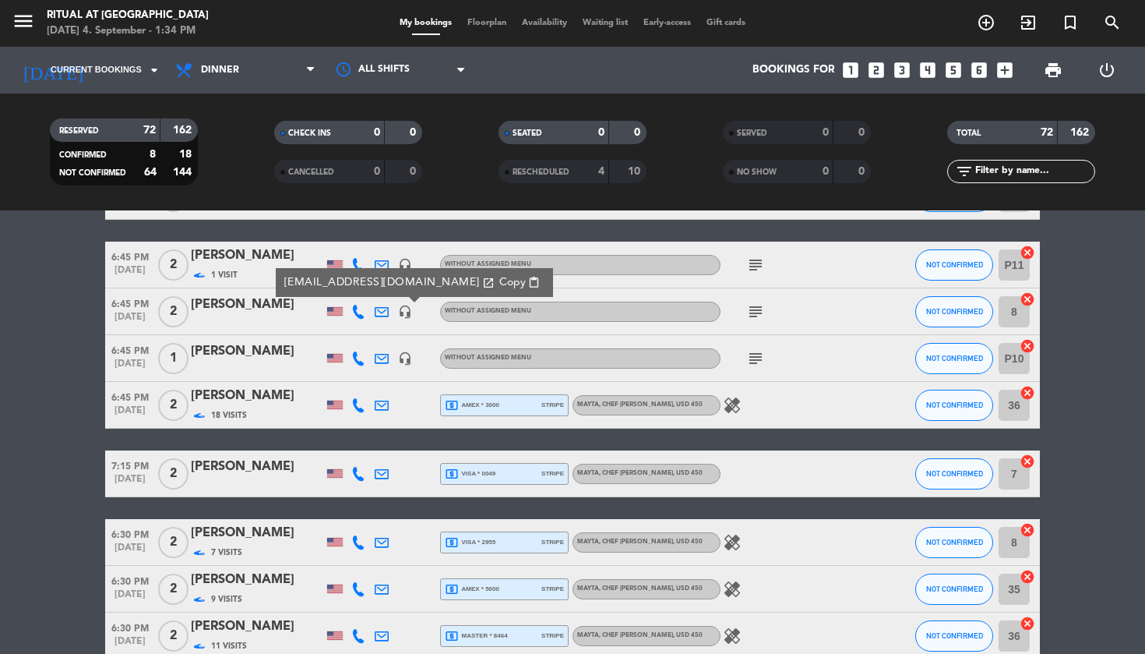
click at [499, 280] on span "Copy" at bounding box center [512, 282] width 26 height 16
click at [499, 285] on span "Copy" at bounding box center [512, 282] width 26 height 16
click at [356, 310] on icon at bounding box center [358, 312] width 14 height 14
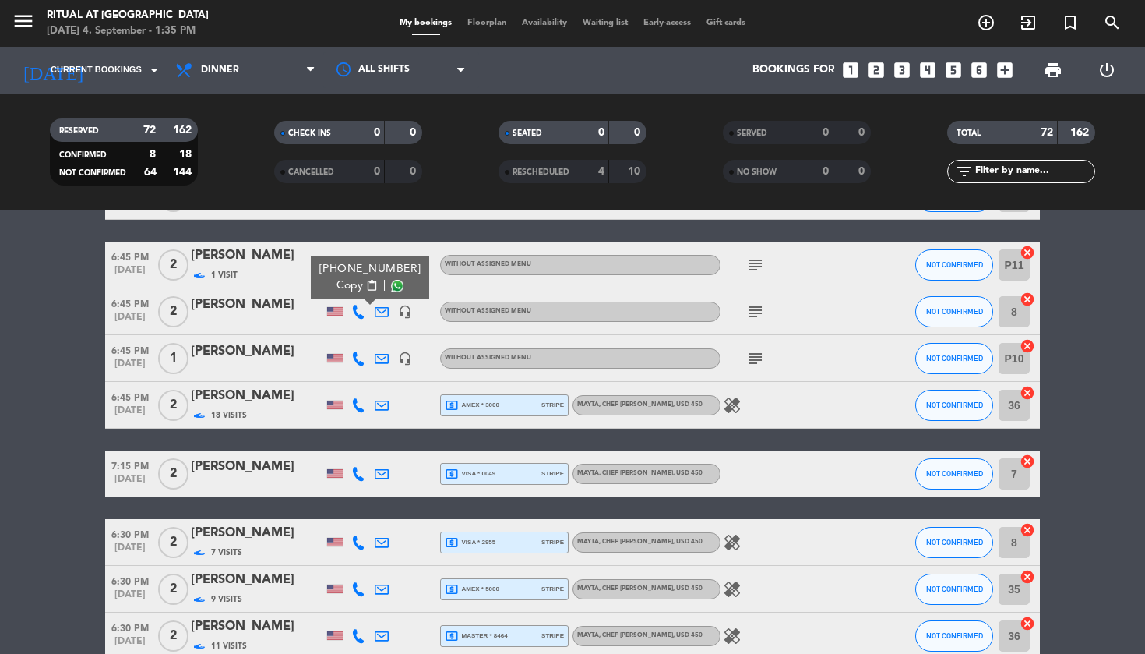
click at [337, 284] on span "Copy" at bounding box center [350, 285] width 26 height 16
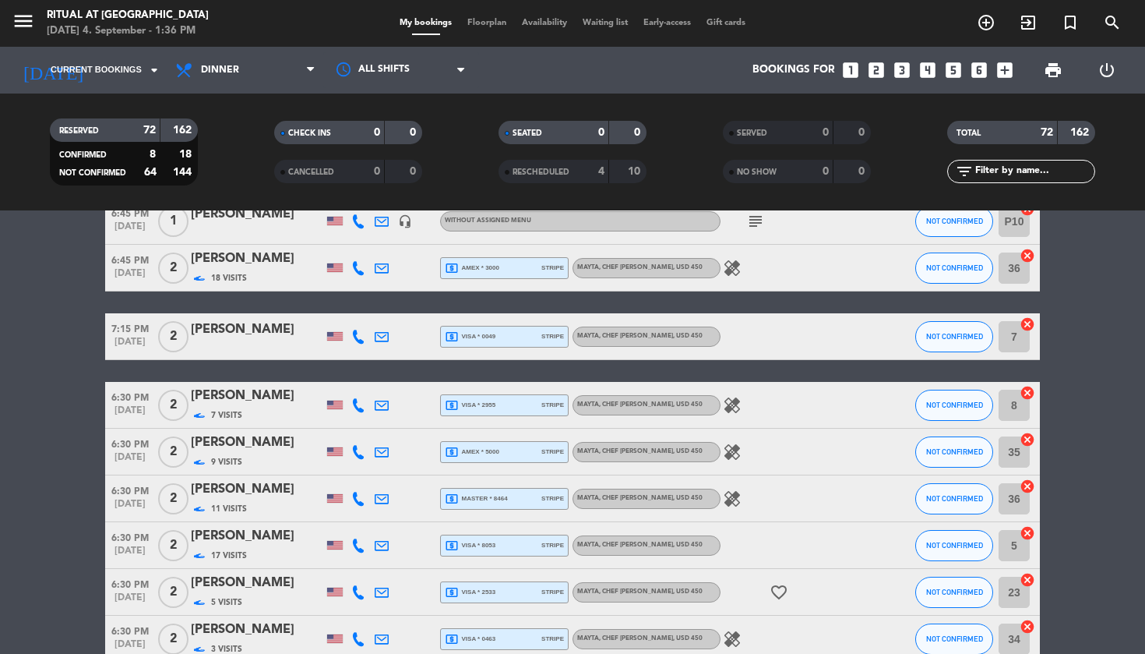
scroll to position [1646, 0]
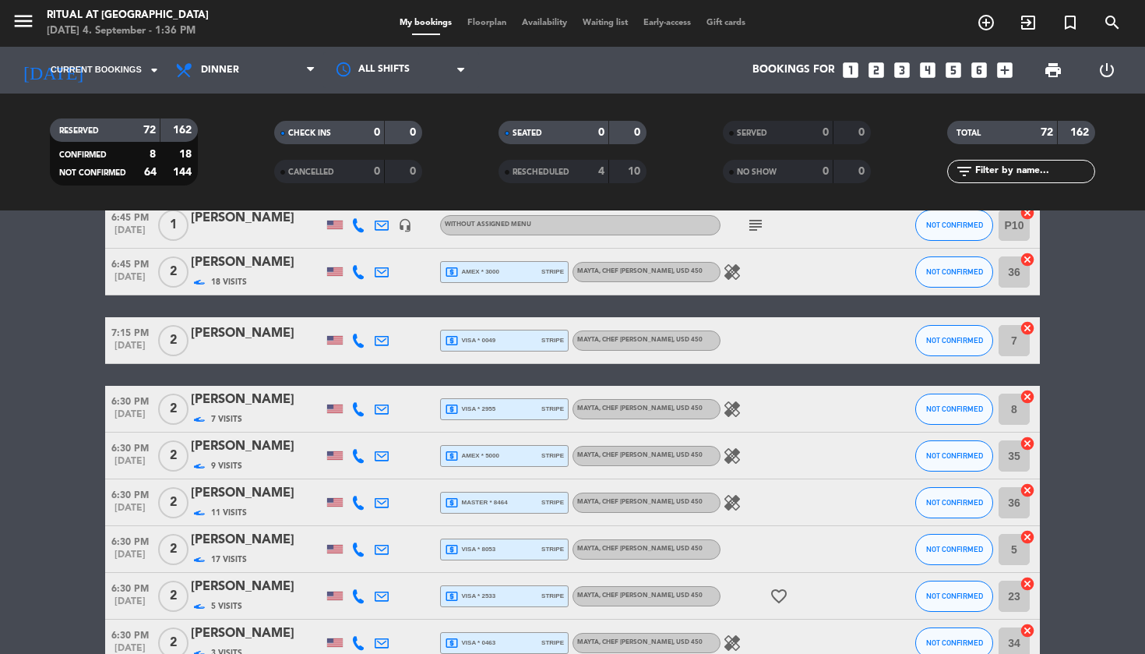
click at [737, 271] on icon "healing" at bounding box center [732, 272] width 19 height 19
click at [229, 306] on div "6:00 PM Sep 9 2 Arthur Keller 17 Visits Meet & Greet Chef Jaime Pesaque healing…" at bounding box center [572, 465] width 935 height 3736
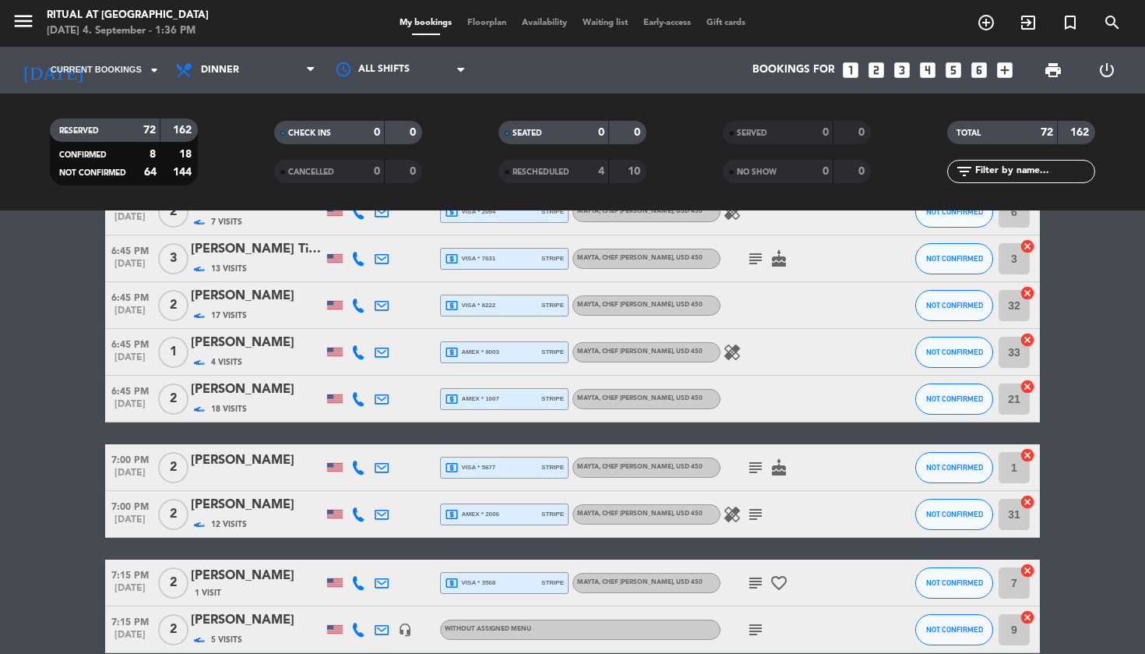
scroll to position [2151, 0]
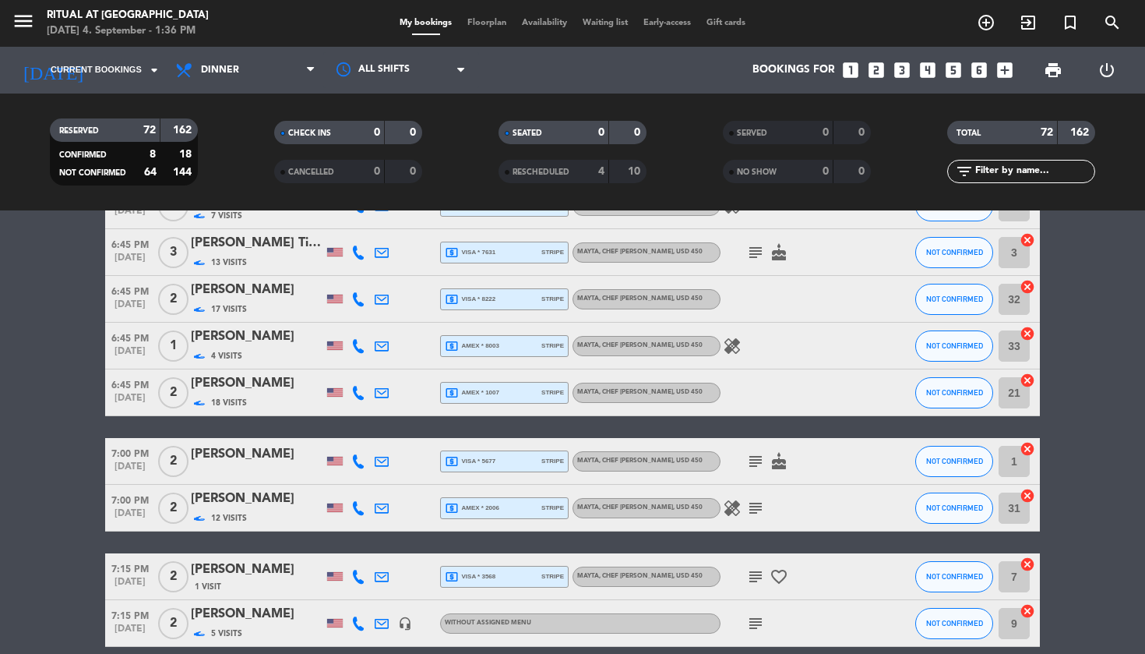
click at [379, 347] on icon at bounding box center [382, 346] width 14 height 14
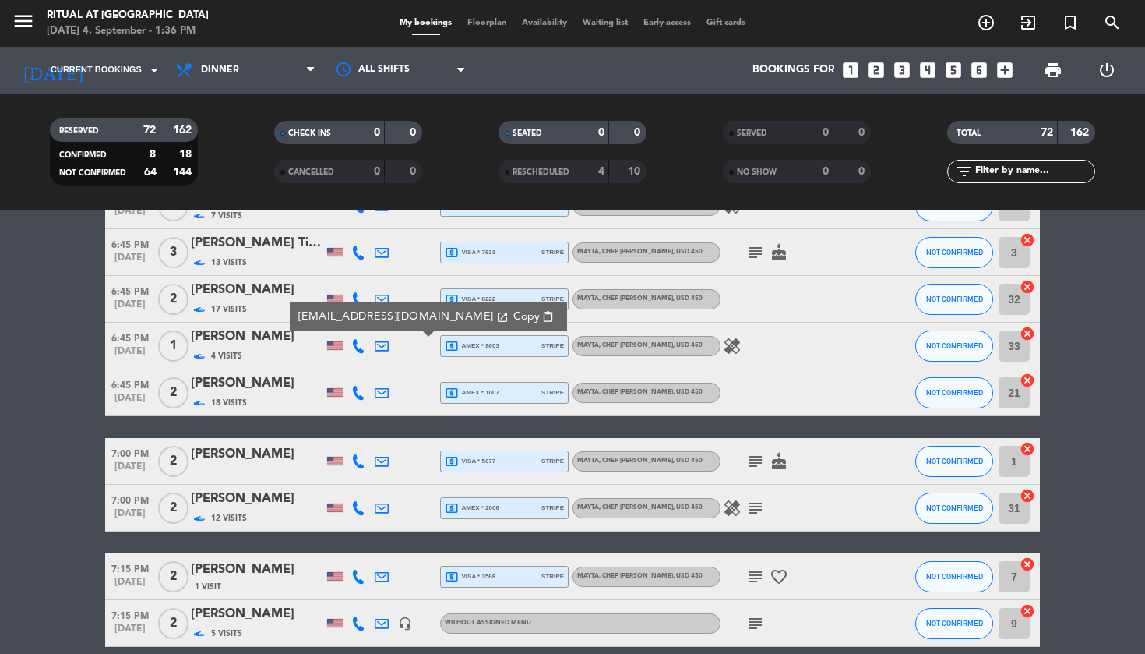
click at [513, 319] on span "Copy" at bounding box center [526, 316] width 26 height 16
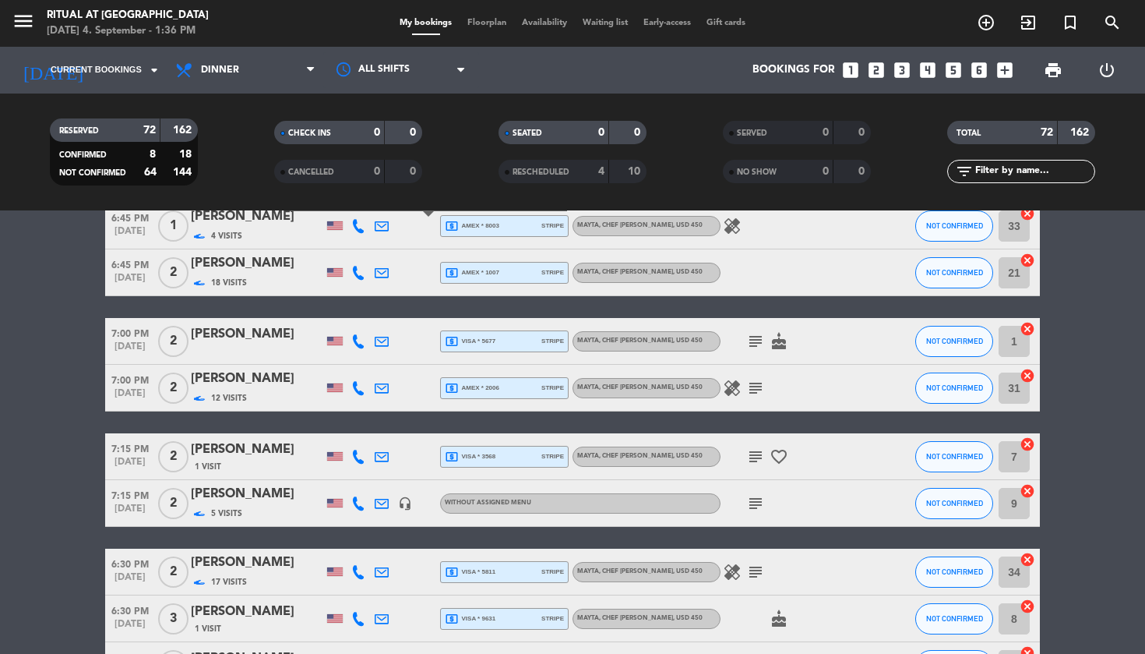
scroll to position [2268, 0]
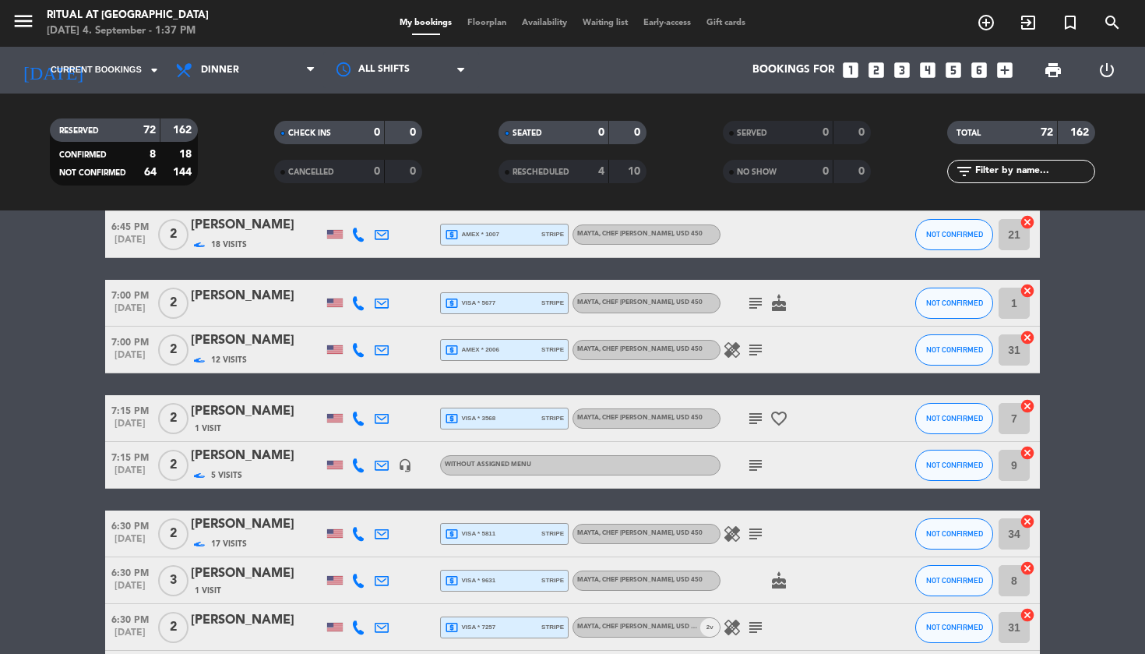
scroll to position [2310, 0]
click at [383, 301] on icon at bounding box center [382, 303] width 14 height 14
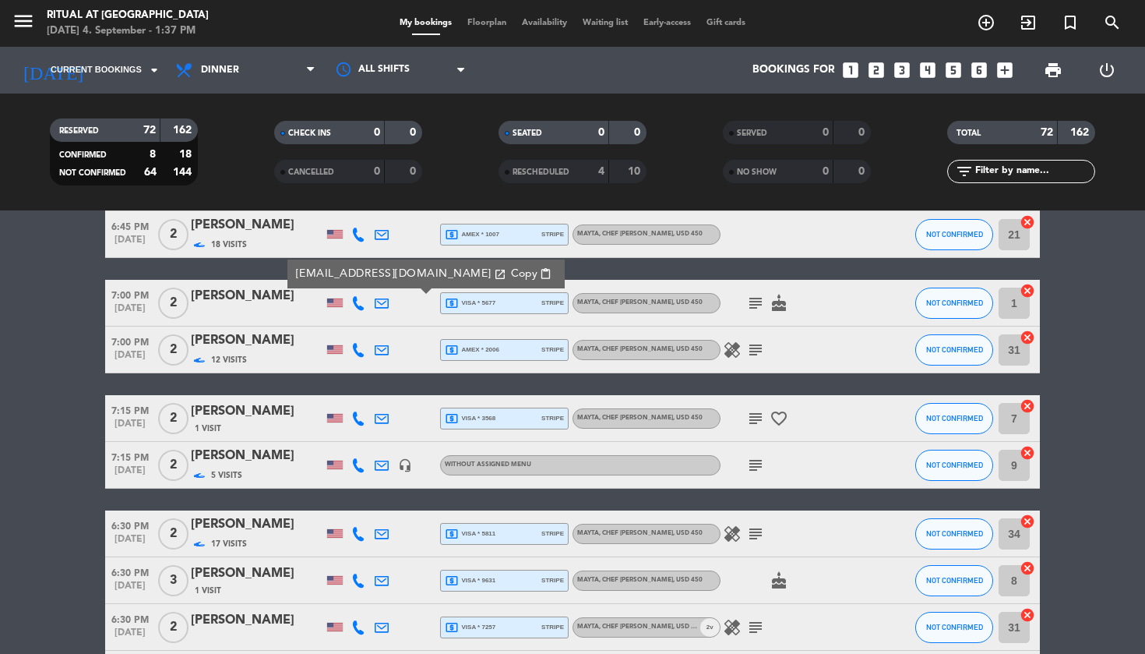
click at [511, 274] on span "Copy" at bounding box center [524, 274] width 26 height 16
click at [358, 305] on icon at bounding box center [358, 303] width 14 height 14
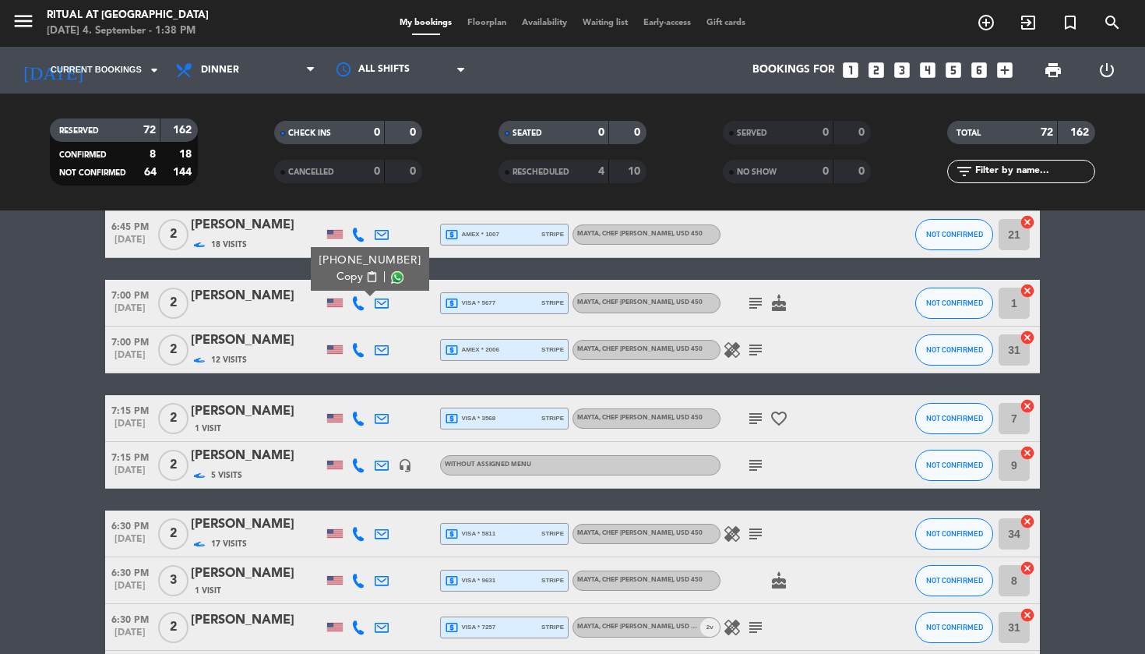
click at [339, 277] on span "Copy" at bounding box center [350, 277] width 26 height 16
click at [132, 308] on span "[DATE]" at bounding box center [130, 312] width 50 height 18
click at [223, 300] on div "[PERSON_NAME]" at bounding box center [257, 296] width 132 height 20
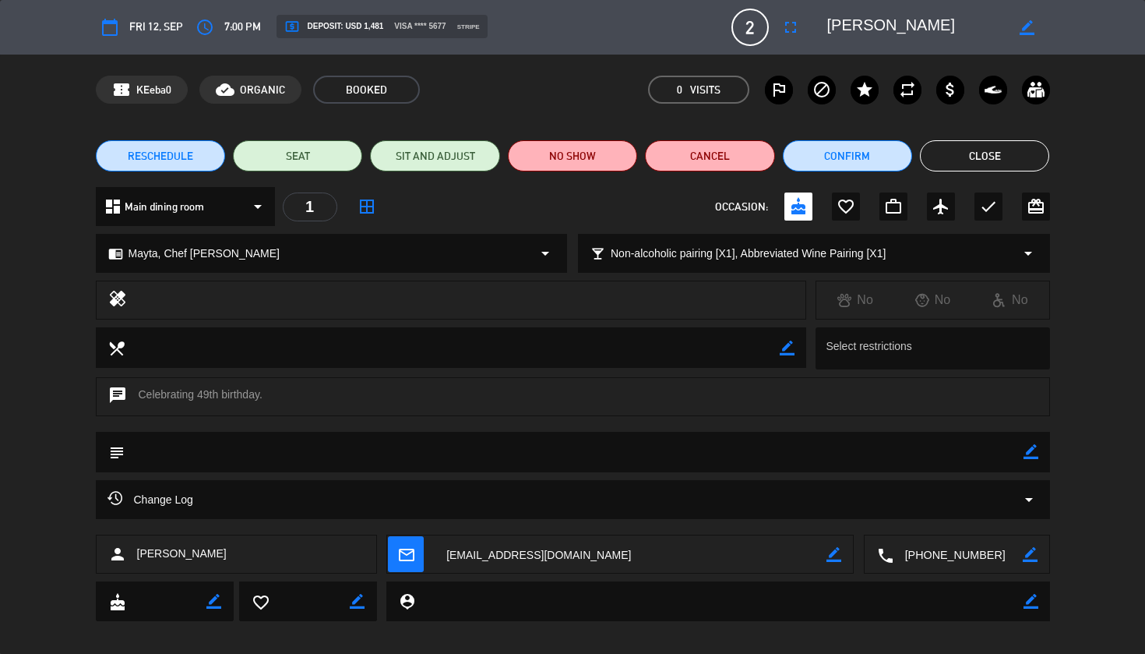
click at [980, 151] on button "Close" at bounding box center [984, 155] width 129 height 31
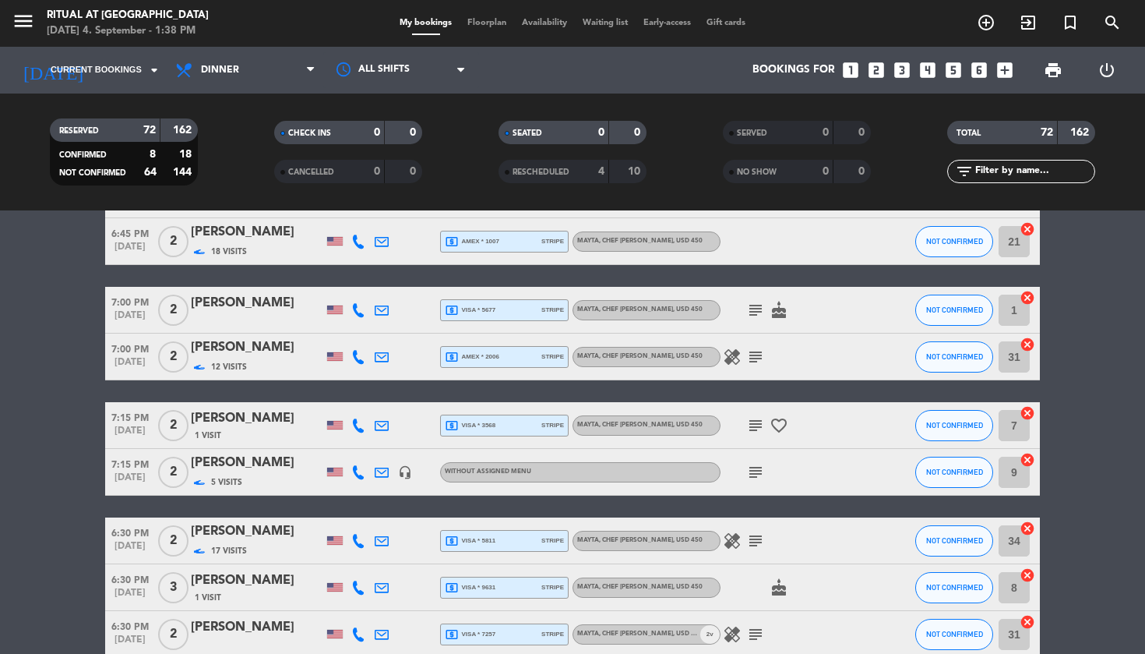
scroll to position [2299, 0]
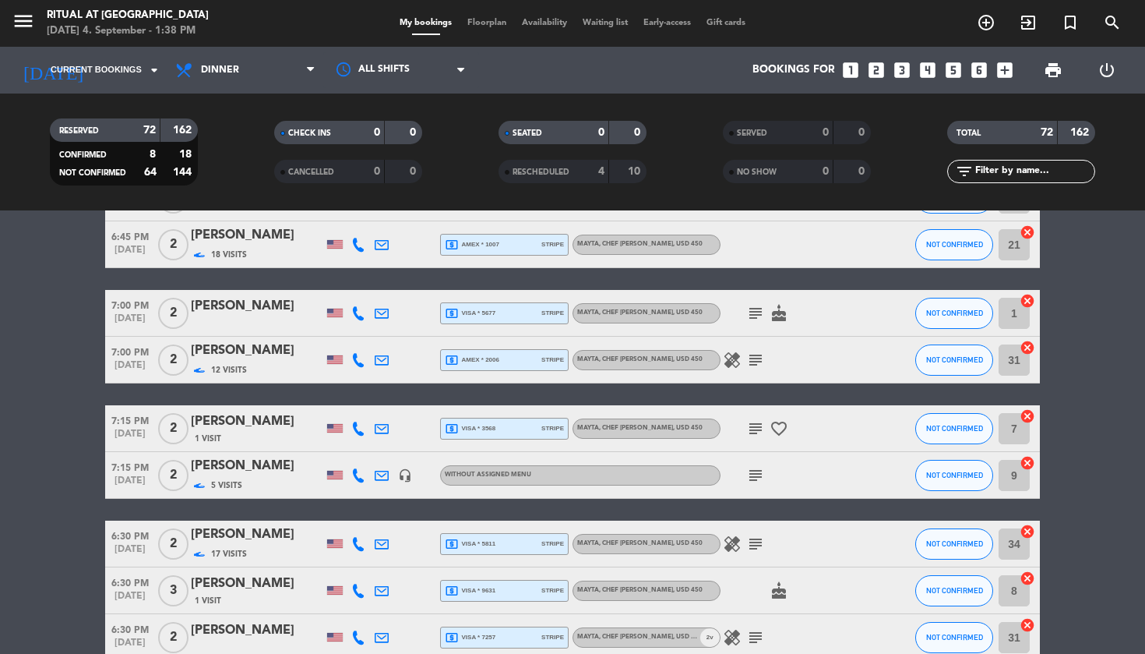
click at [758, 426] on icon "subject" at bounding box center [755, 428] width 19 height 19
click at [776, 424] on icon "favorite_border" at bounding box center [779, 428] width 19 height 19
click at [381, 431] on icon at bounding box center [382, 428] width 14 height 14
click at [482, 400] on span "Copy" at bounding box center [495, 399] width 26 height 16
click at [1113, 15] on icon "search" at bounding box center [1112, 22] width 19 height 19
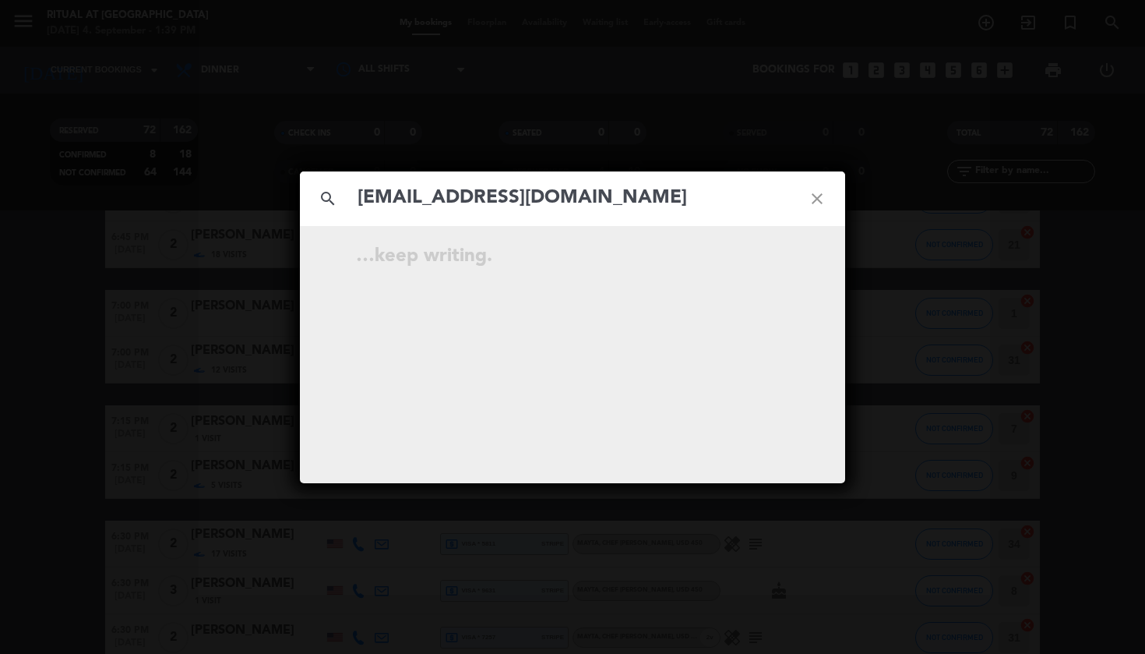
type input "[EMAIL_ADDRESS][DOMAIN_NAME]"
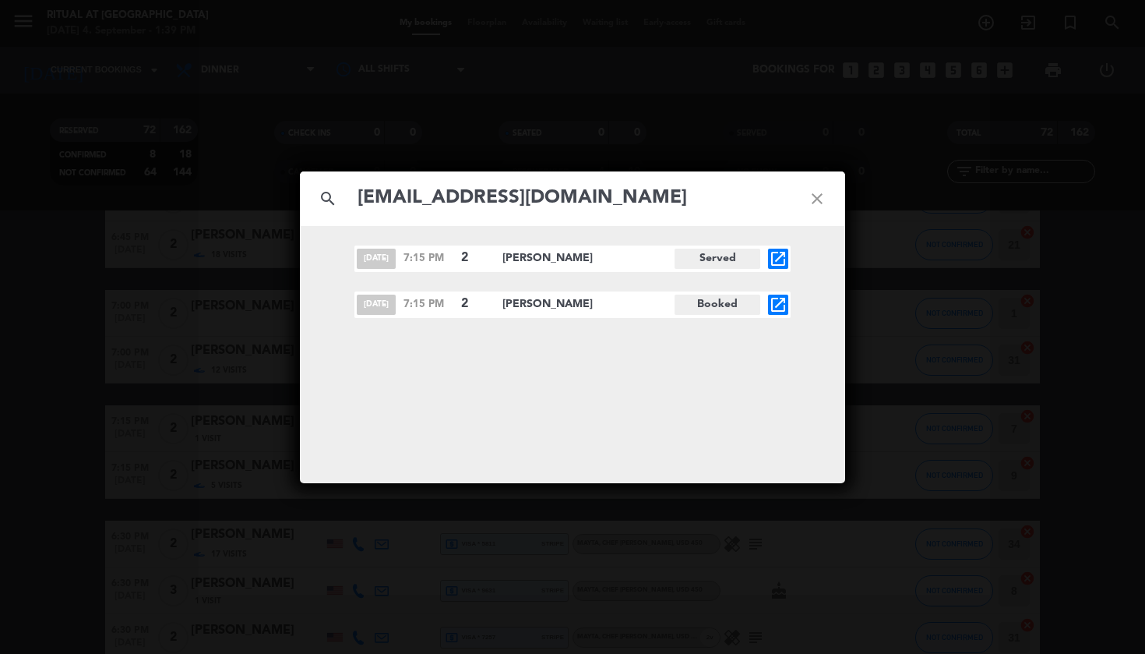
drag, startPoint x: 815, startPoint y: 200, endPoint x: 845, endPoint y: 199, distance: 30.4
click at [816, 199] on icon "close" at bounding box center [817, 199] width 56 height 56
click at [815, 198] on icon "close" at bounding box center [817, 199] width 56 height 56
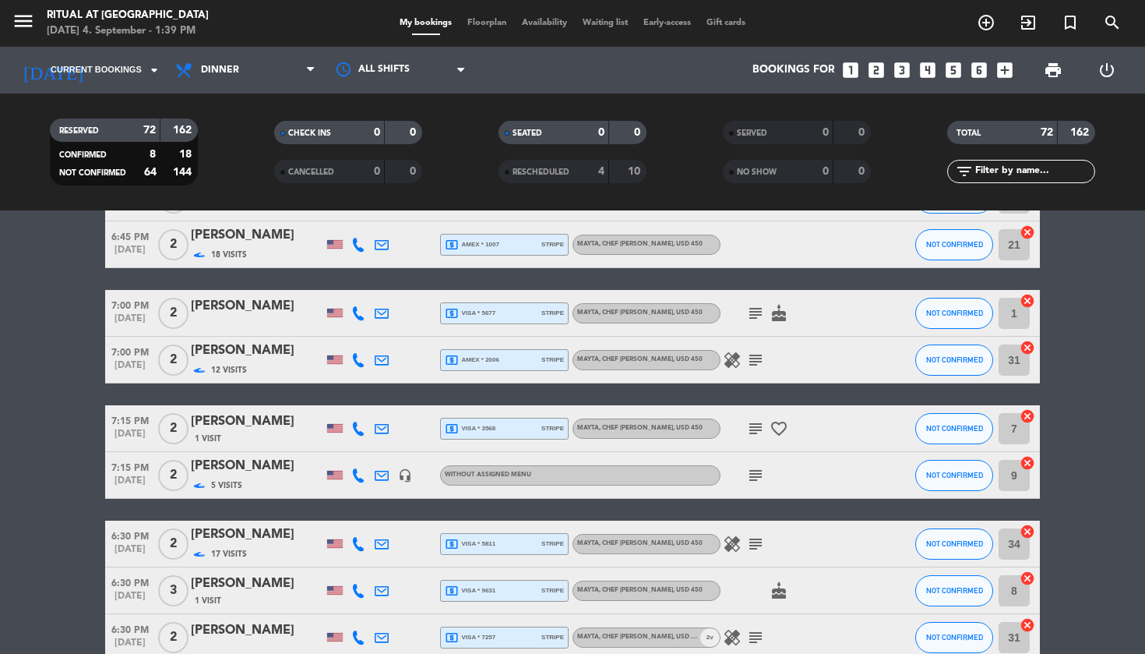
click at [379, 428] on icon at bounding box center [382, 428] width 14 height 14
click at [482, 399] on span "Copy" at bounding box center [495, 399] width 26 height 16
click at [356, 433] on icon at bounding box center [358, 428] width 14 height 14
drag, startPoint x: 339, startPoint y: 405, endPoint x: 421, endPoint y: 387, distance: 84.5
click at [340, 404] on span "Copy" at bounding box center [350, 402] width 26 height 16
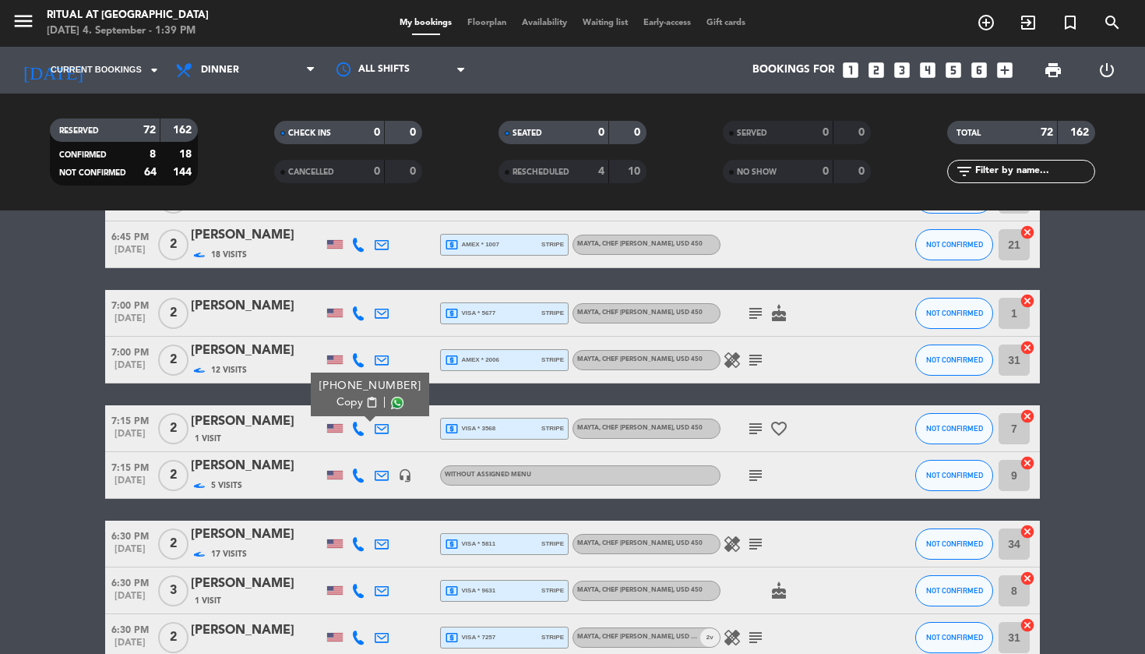
click at [259, 418] on div "[PERSON_NAME]" at bounding box center [257, 421] width 132 height 20
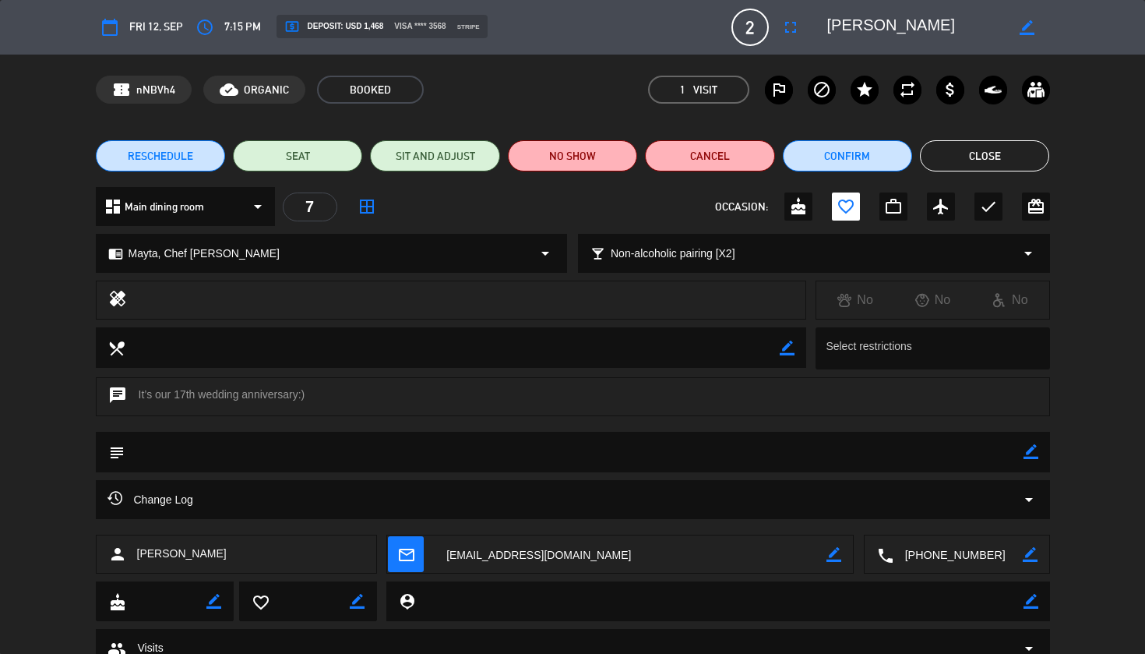
drag, startPoint x: 954, startPoint y: 28, endPoint x: 831, endPoint y: 29, distance: 123.1
click at [830, 29] on textarea at bounding box center [916, 27] width 178 height 28
drag, startPoint x: 995, startPoint y: 150, endPoint x: 1028, endPoint y: 125, distance: 41.8
click at [995, 150] on button "Close" at bounding box center [984, 155] width 129 height 31
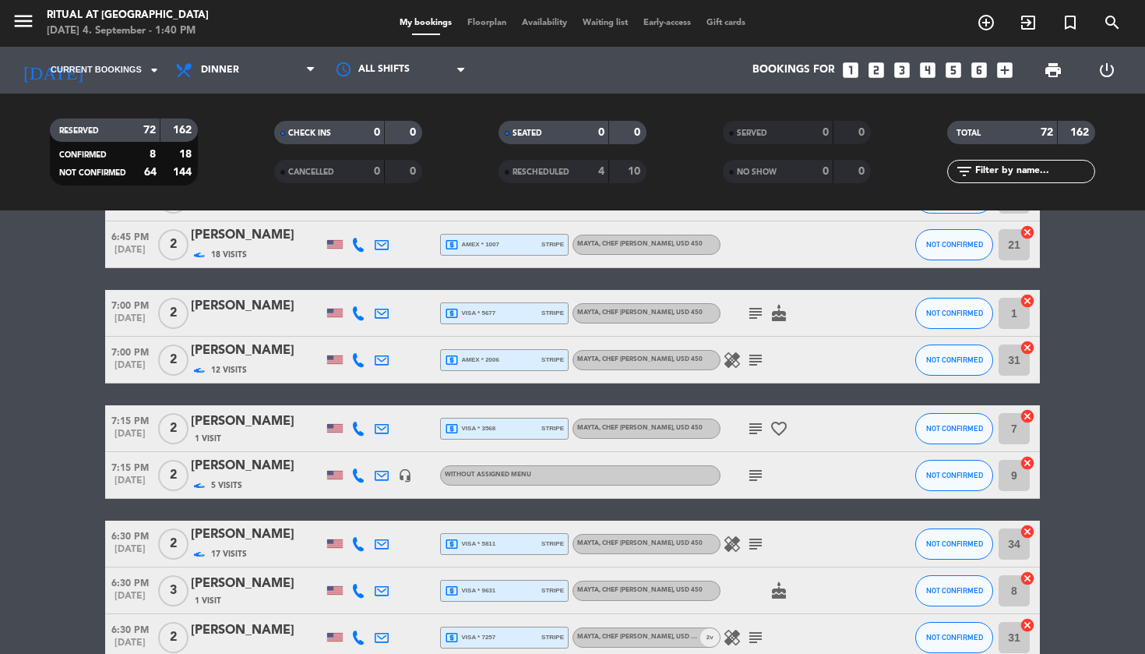
click at [782, 428] on icon "favorite_border" at bounding box center [779, 428] width 19 height 19
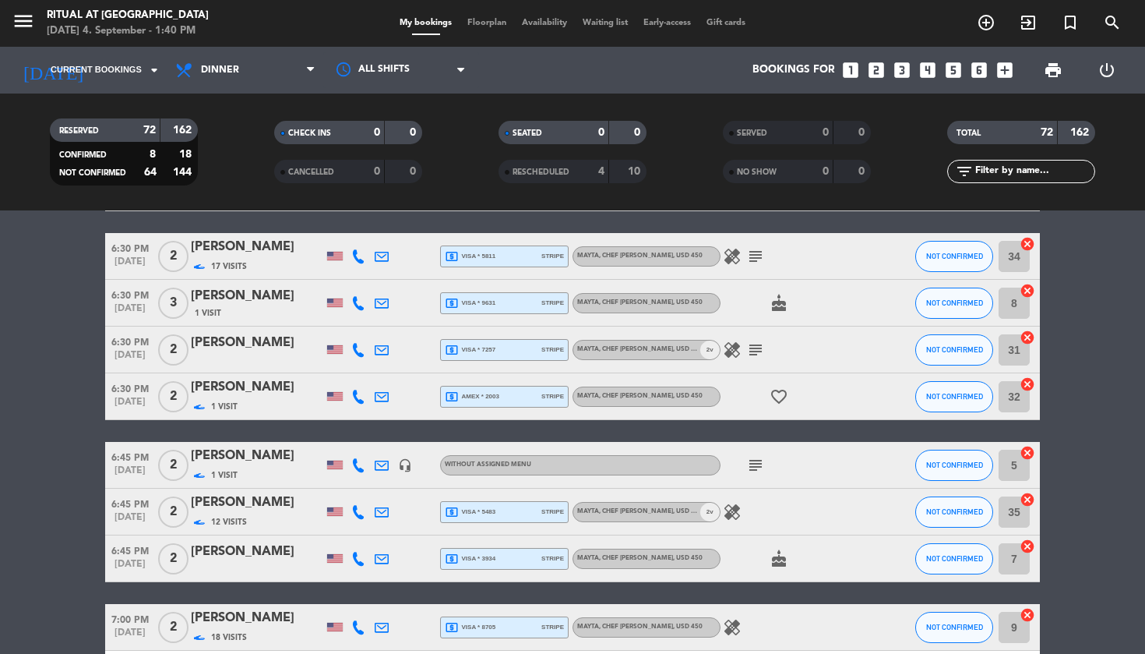
scroll to position [2598, 0]
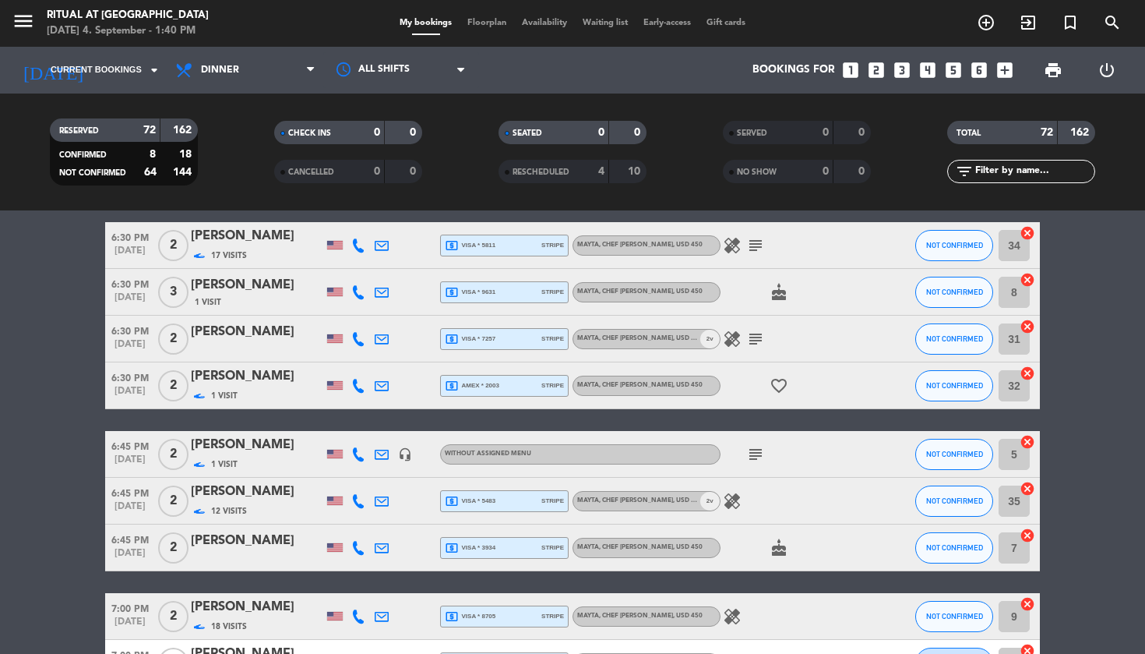
click at [382, 294] on icon at bounding box center [382, 292] width 14 height 14
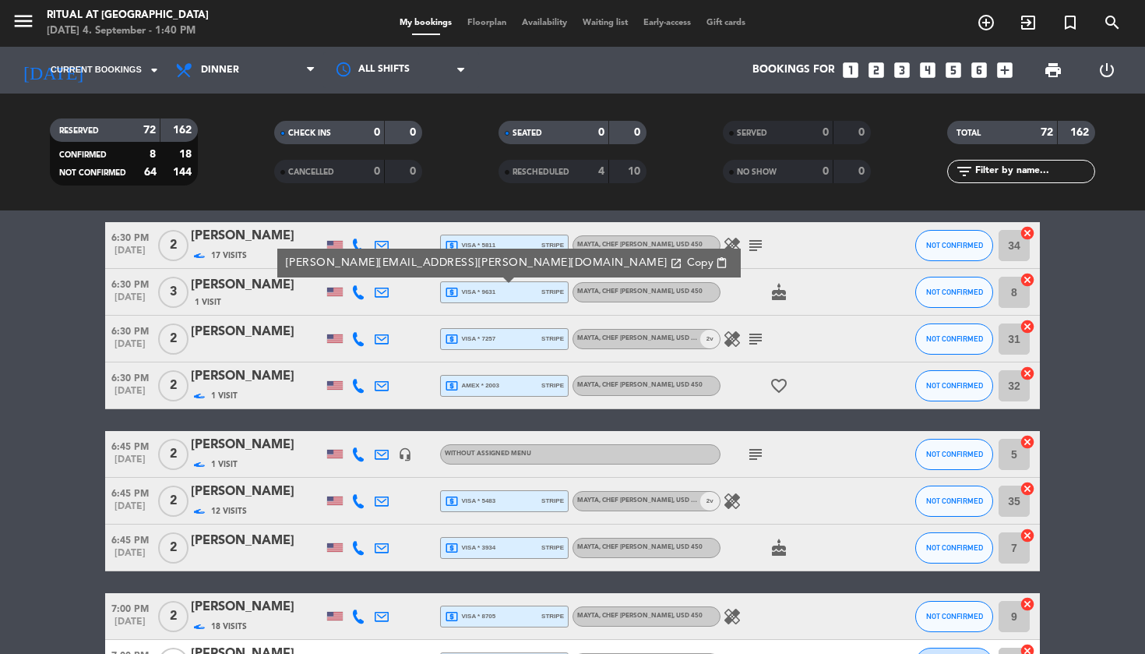
click at [687, 259] on span "Copy" at bounding box center [700, 263] width 26 height 16
click at [358, 296] on icon at bounding box center [358, 292] width 14 height 14
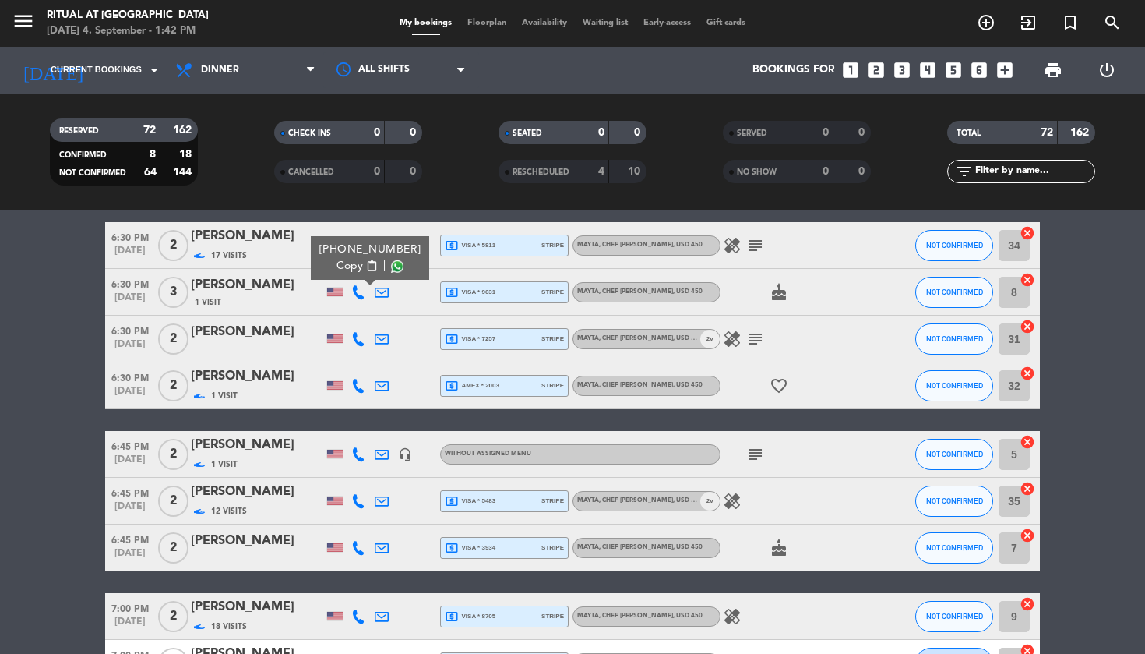
drag, startPoint x: 338, startPoint y: 266, endPoint x: 389, endPoint y: 262, distance: 51.6
click at [338, 265] on span "Copy" at bounding box center [350, 266] width 26 height 16
click at [246, 338] on div "[PERSON_NAME]" at bounding box center [257, 332] width 132 height 20
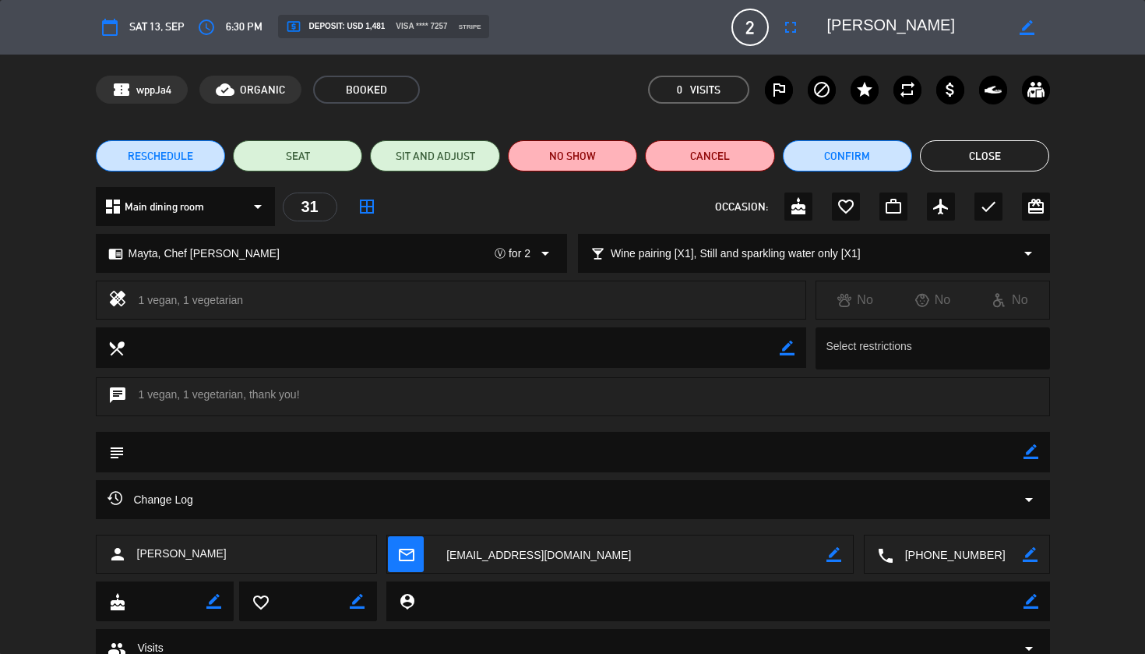
drag, startPoint x: 955, startPoint y: 24, endPoint x: 837, endPoint y: 32, distance: 118.7
click at [829, 31] on textarea at bounding box center [916, 27] width 178 height 28
click at [961, 559] on textarea at bounding box center [957, 554] width 129 height 39
click at [942, 516] on span "Click to copy" at bounding box center [938, 516] width 64 height 16
drag, startPoint x: 518, startPoint y: 551, endPoint x: 599, endPoint y: 551, distance: 81.0
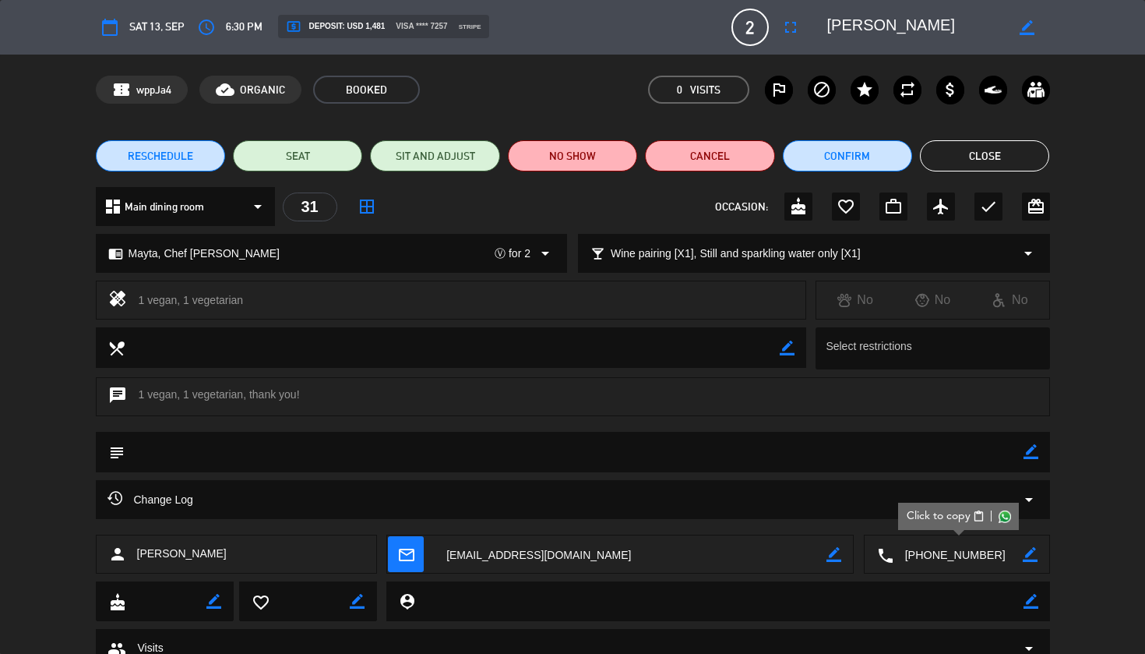
click at [518, 551] on textarea at bounding box center [631, 554] width 392 height 39
click at [1141, 265] on div "chrome_reader_mode Mayta, Chef Jaime Pesaque Ⓥ for 2 arrow_drop_down local_bar …" at bounding box center [572, 260] width 1145 height 39
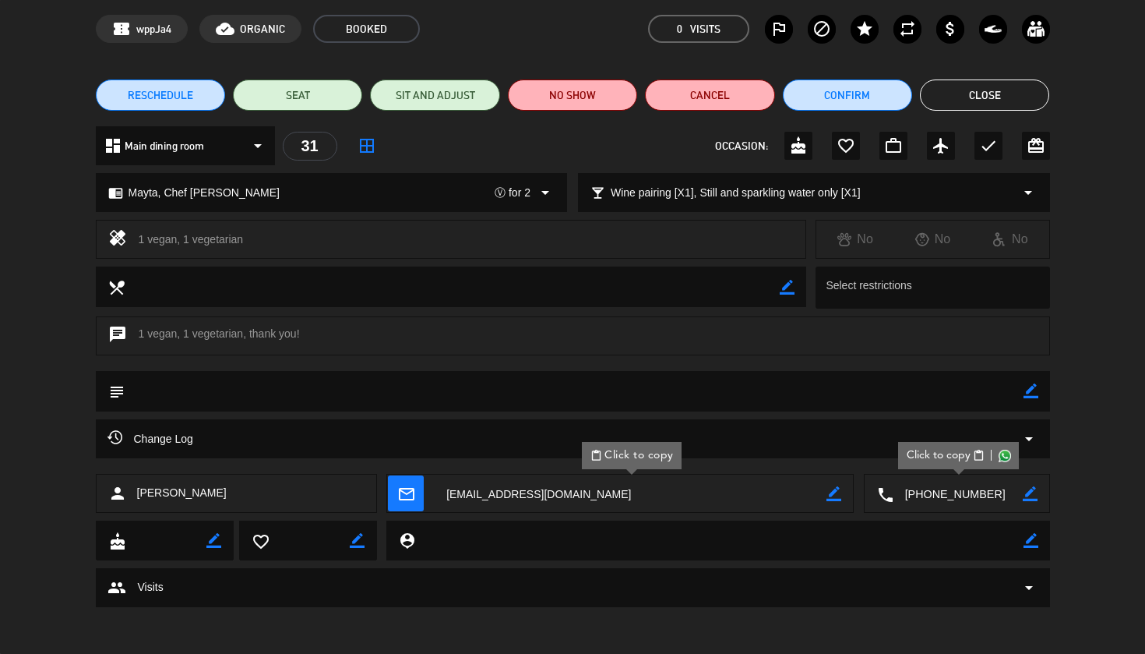
scroll to position [60, 0]
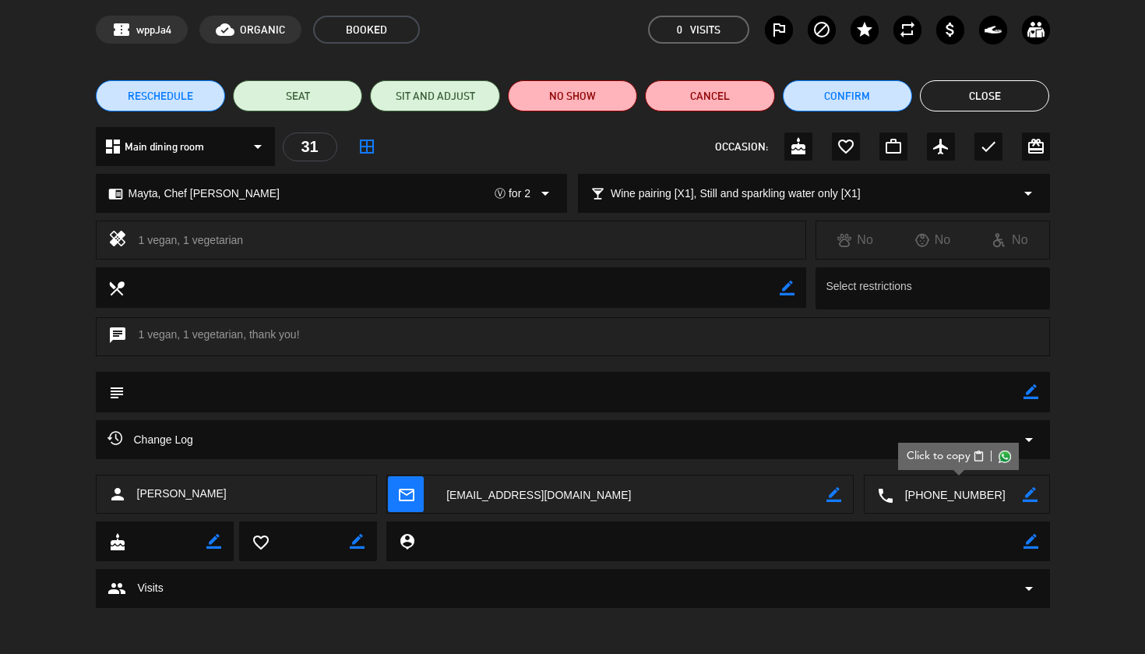
click at [534, 494] on textarea at bounding box center [631, 494] width 392 height 39
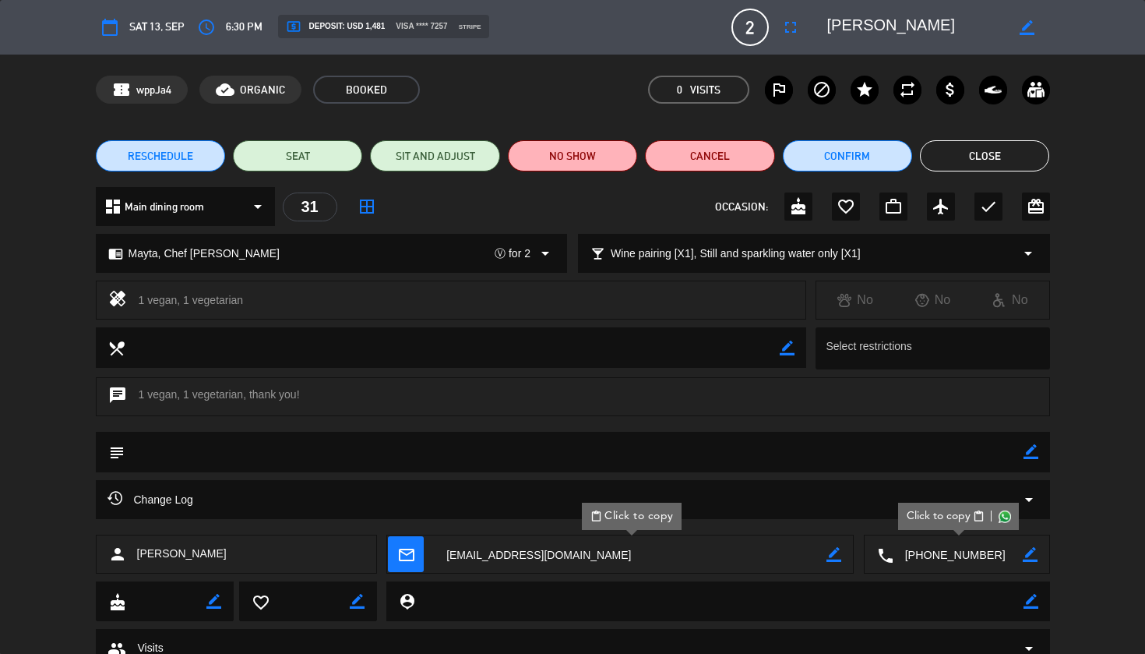
scroll to position [0, 0]
click at [1131, 446] on div "subject border_color" at bounding box center [572, 456] width 1145 height 48
click at [1129, 446] on div "subject border_color" at bounding box center [572, 456] width 1145 height 48
click at [1114, 469] on div "subject border_color" at bounding box center [572, 456] width 1145 height 48
click at [1090, 478] on div "subject border_color" at bounding box center [572, 456] width 1145 height 48
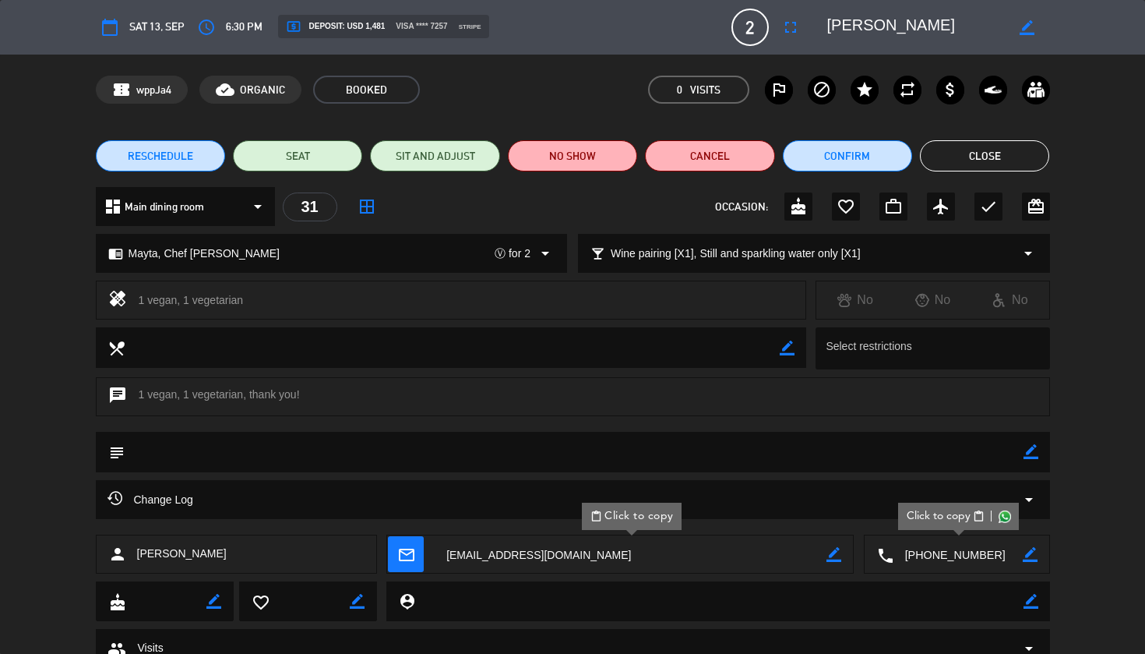
click at [765, 391] on div "chat 1 vegan, 1 vegetarian, thank you!" at bounding box center [573, 396] width 954 height 39
click at [559, 562] on textarea at bounding box center [631, 554] width 392 height 39
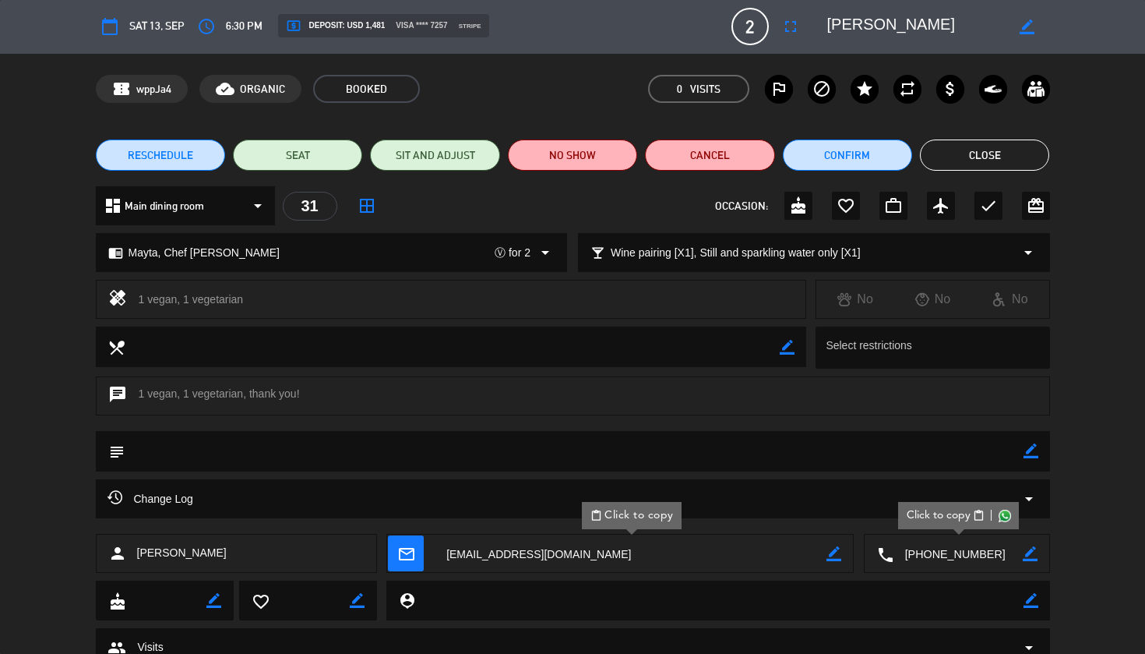
click at [1024, 157] on button "Close" at bounding box center [984, 154] width 129 height 31
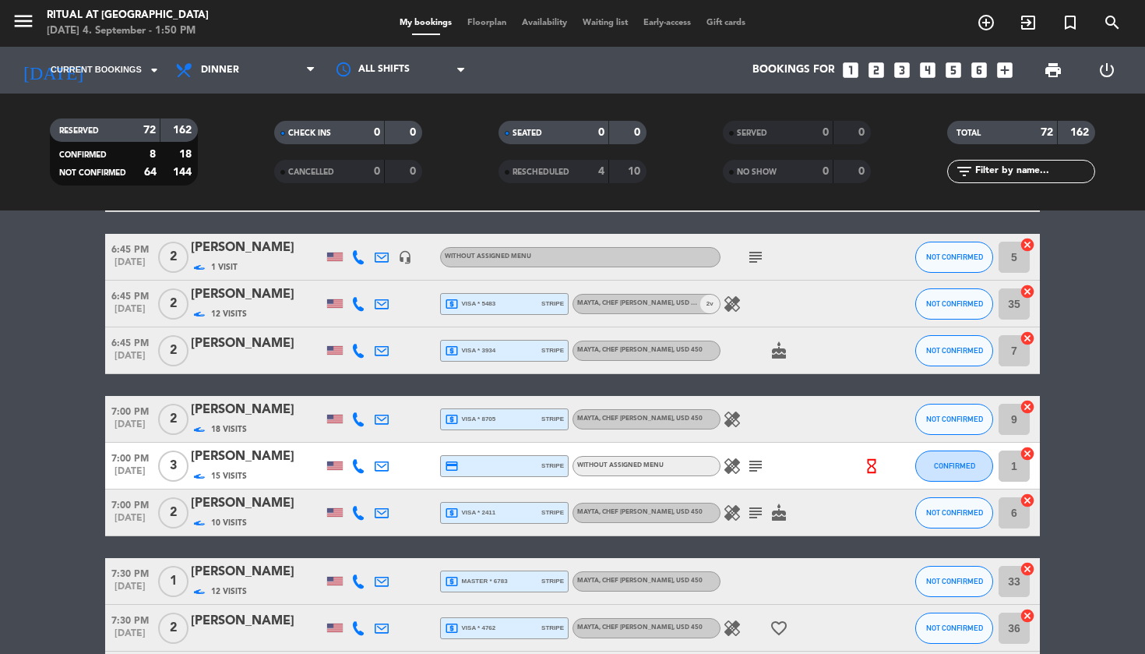
scroll to position [2798, 0]
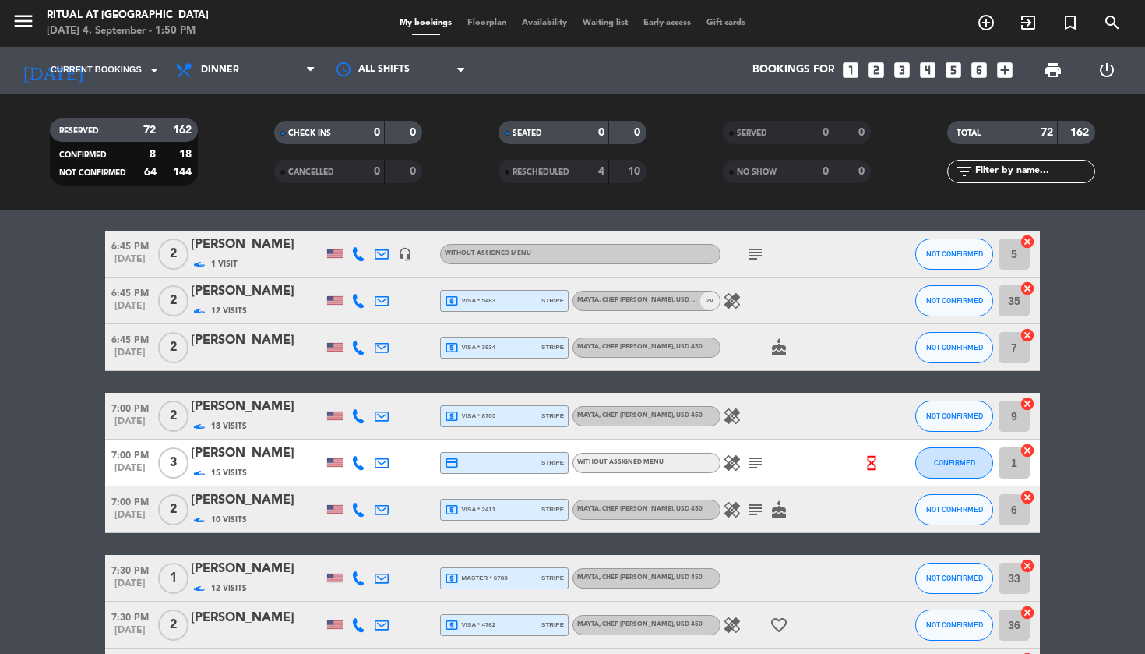
click at [386, 346] on icon at bounding box center [382, 347] width 14 height 14
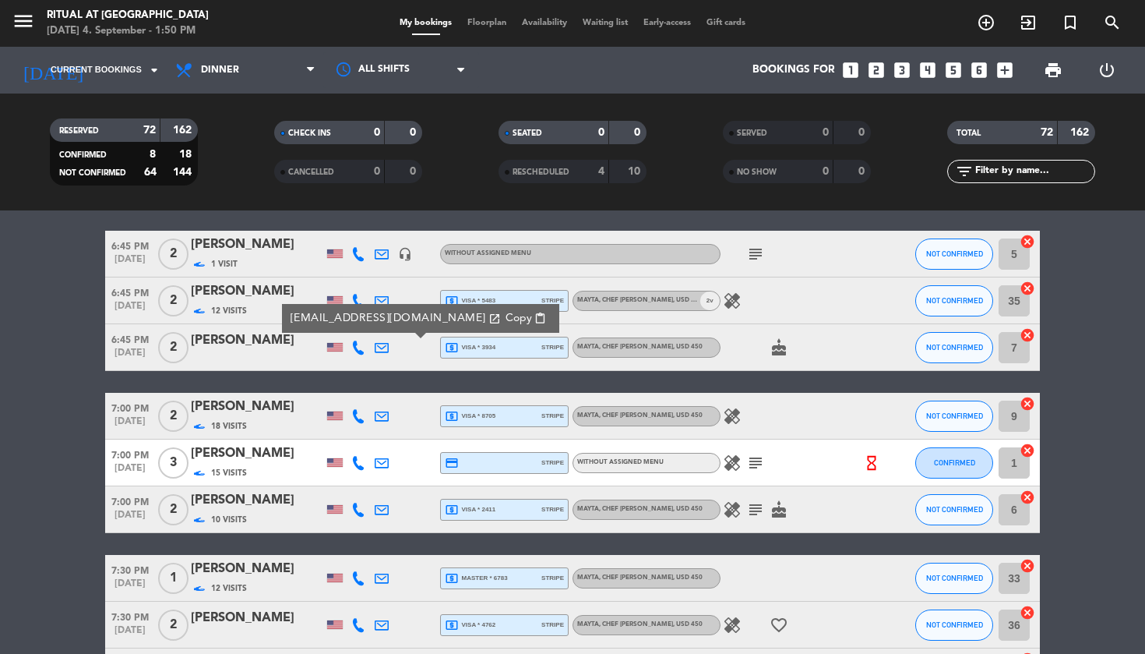
drag, startPoint x: 437, startPoint y: 319, endPoint x: 593, endPoint y: 285, distance: 159.5
click at [506, 319] on span "Copy" at bounding box center [519, 318] width 26 height 16
click at [350, 352] on div "6:45 PM Sep 13 2 Yuriy Kagan yuriykagan@gmail.com open_in_new Copy content_past…" at bounding box center [572, 347] width 935 height 47
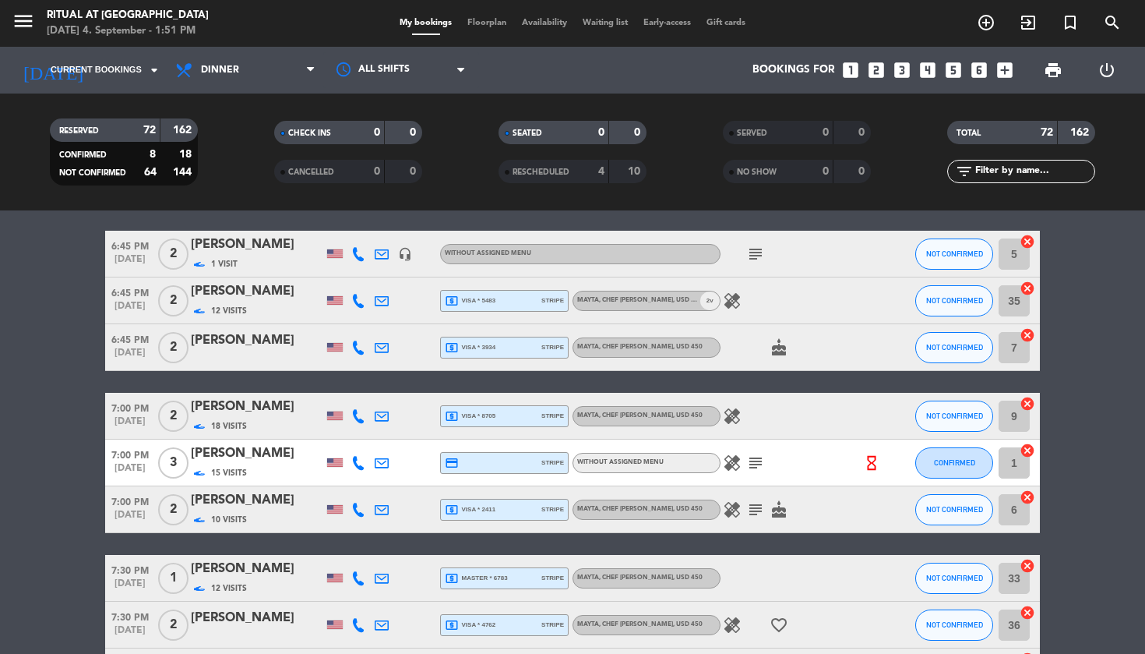
click at [359, 351] on icon at bounding box center [358, 347] width 14 height 14
click at [341, 323] on span "Copy" at bounding box center [350, 321] width 26 height 16
click at [380, 346] on icon at bounding box center [382, 347] width 14 height 14
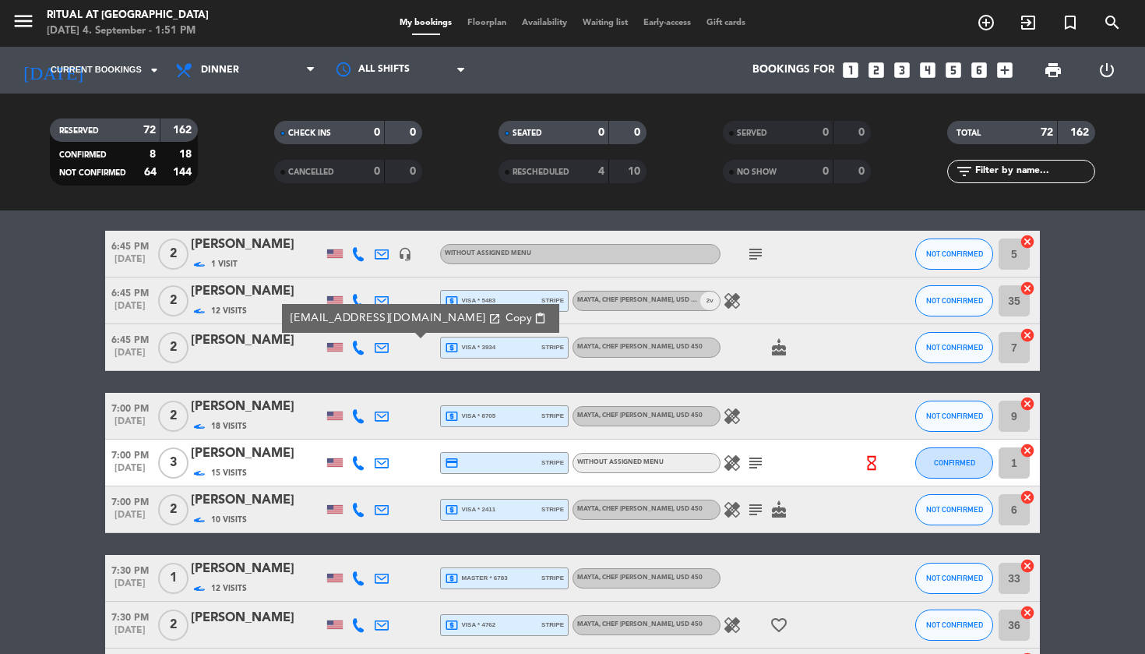
click at [270, 340] on div "[PERSON_NAME]" at bounding box center [257, 340] width 132 height 20
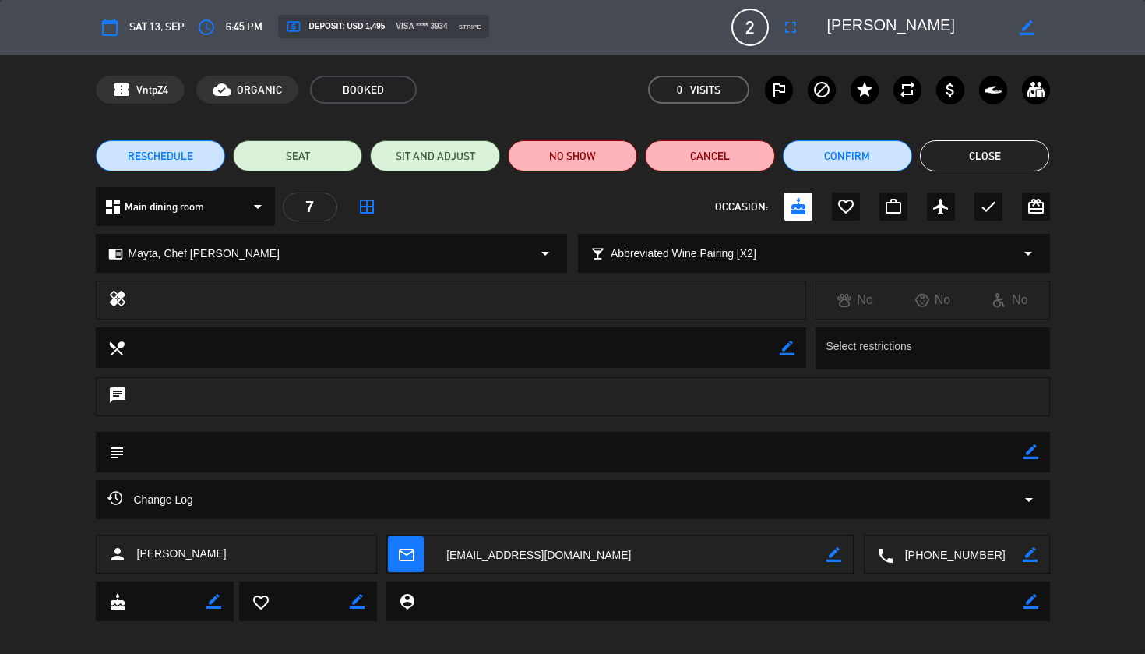
drag, startPoint x: 855, startPoint y: 19, endPoint x: 823, endPoint y: 20, distance: 32.7
click at [818, 21] on div "border_color" at bounding box center [933, 27] width 234 height 28
click at [1015, 156] on button "Close" at bounding box center [984, 155] width 129 height 31
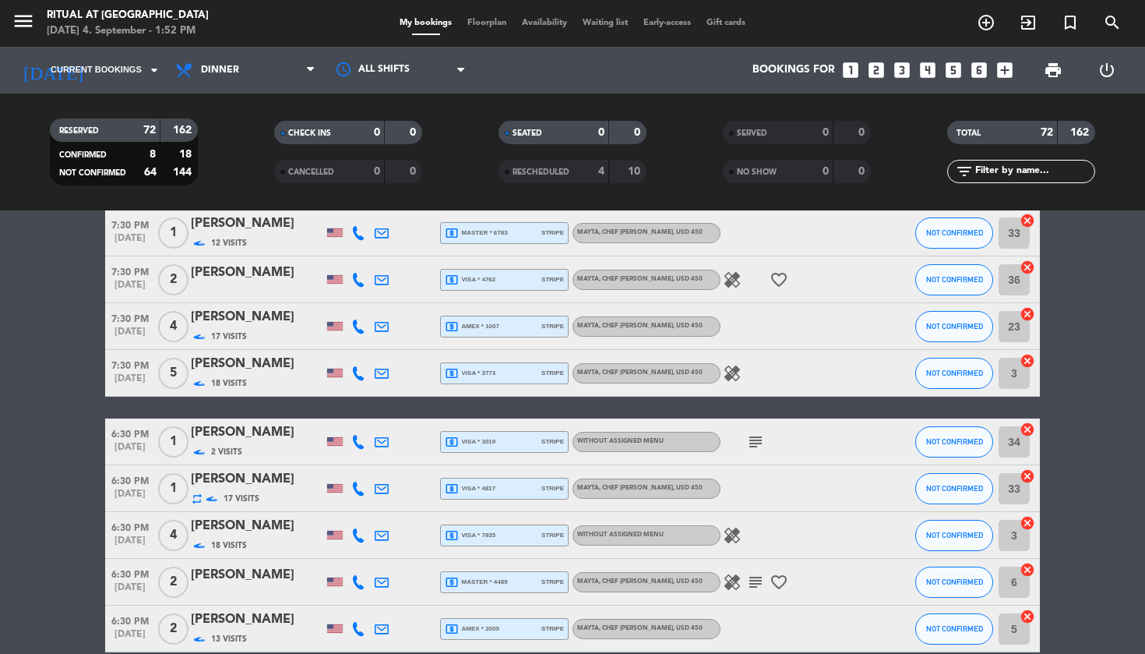
scroll to position [3146, 0]
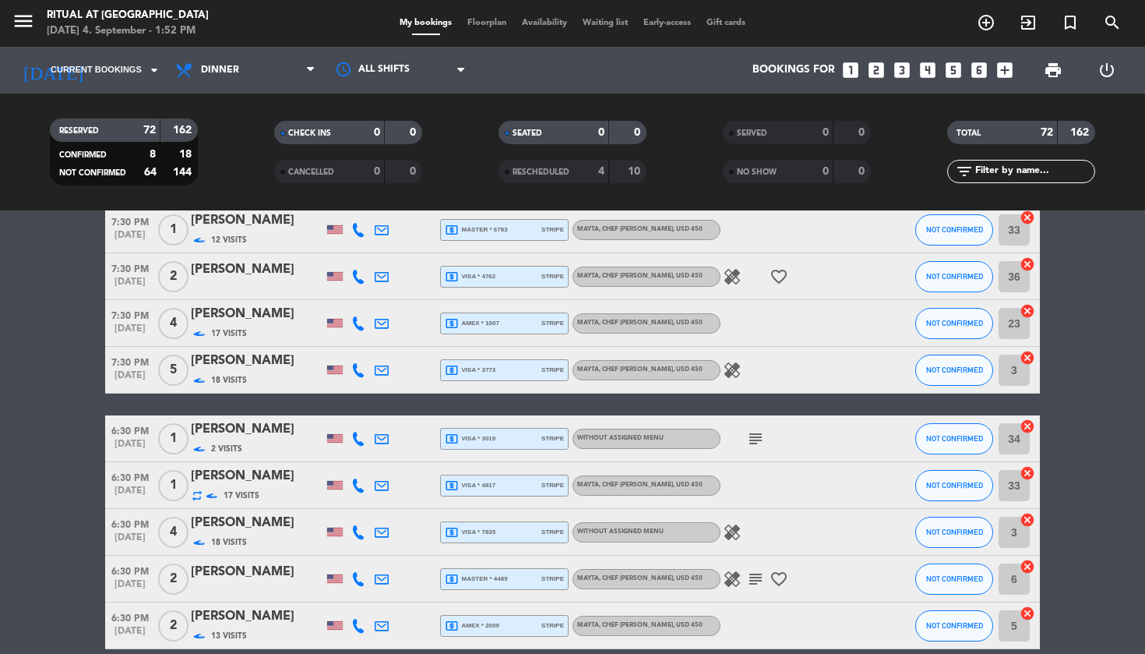
click at [250, 279] on div "[PERSON_NAME]" at bounding box center [257, 269] width 132 height 20
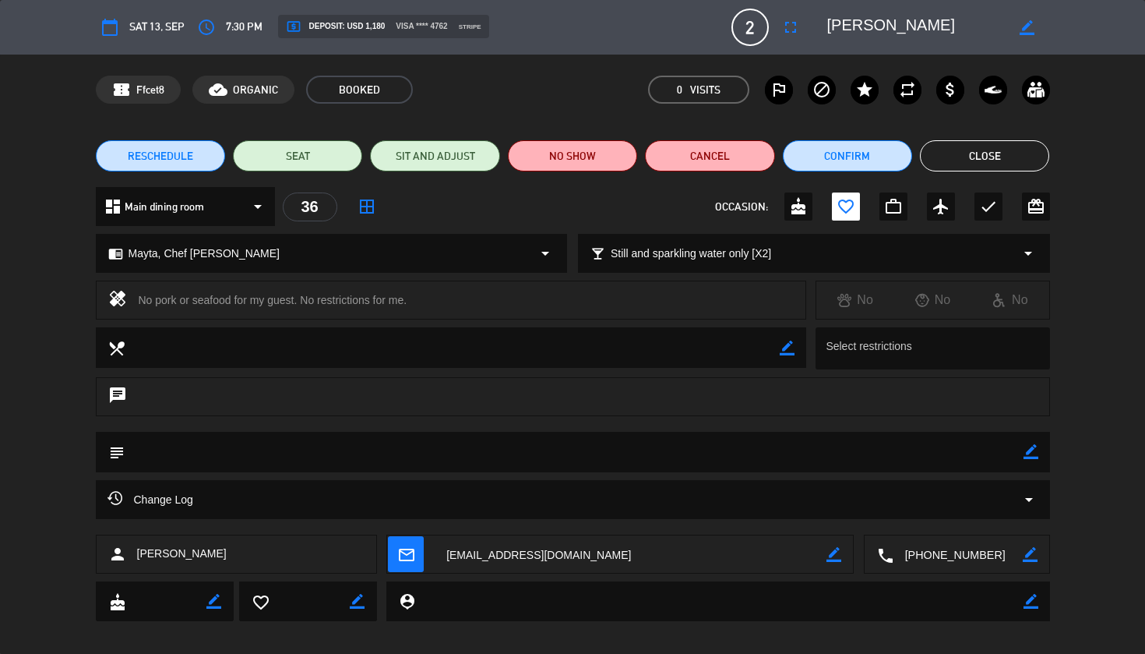
click at [553, 556] on textarea at bounding box center [631, 554] width 392 height 39
drag, startPoint x: 966, startPoint y: 553, endPoint x: 974, endPoint y: 554, distance: 7.8
click at [966, 553] on textarea at bounding box center [957, 554] width 129 height 39
click at [936, 519] on span "Click to copy" at bounding box center [938, 516] width 64 height 16
click at [995, 90] on img at bounding box center [993, 89] width 17 height 17
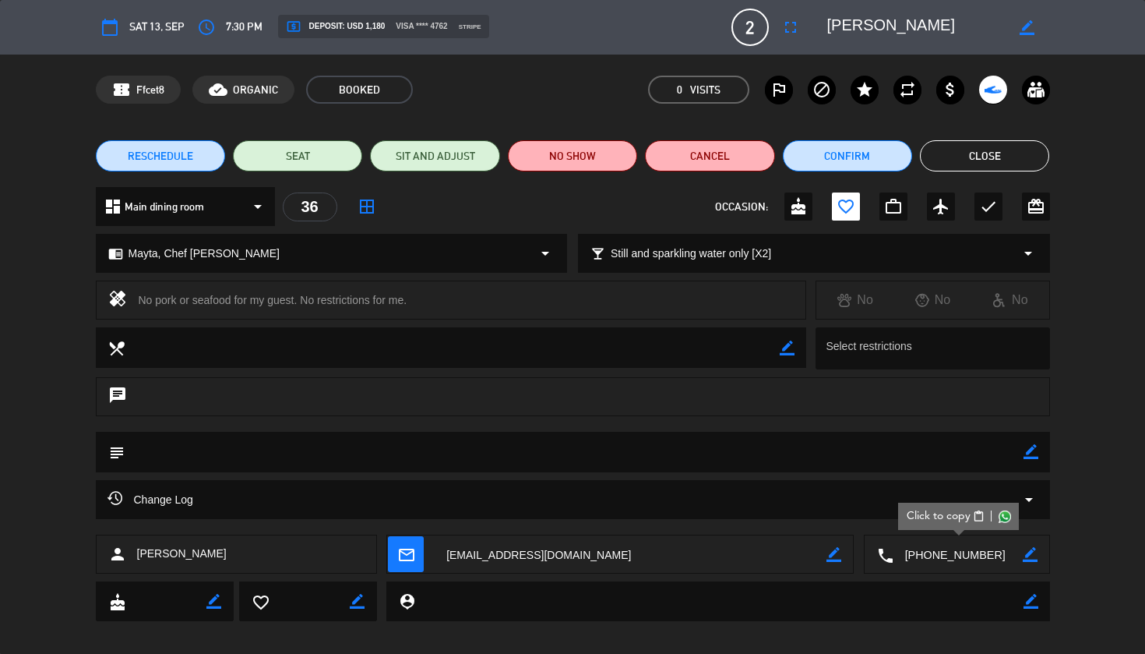
click at [989, 172] on div "RESCHEDULE SEAT SIT AND ADJUST NO SHOW Cancel Confirm Close" at bounding box center [572, 156] width 1145 height 62
click at [1002, 155] on button "Close" at bounding box center [984, 155] width 129 height 31
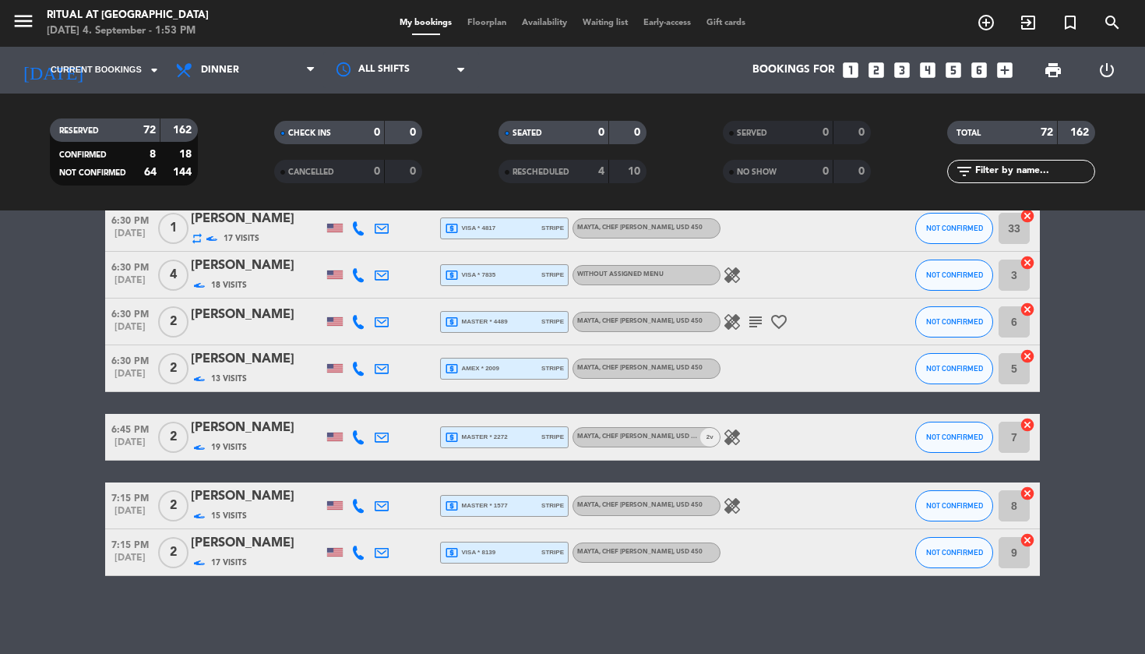
scroll to position [3403, 0]
click at [289, 322] on div "[PERSON_NAME]" at bounding box center [257, 315] width 132 height 20
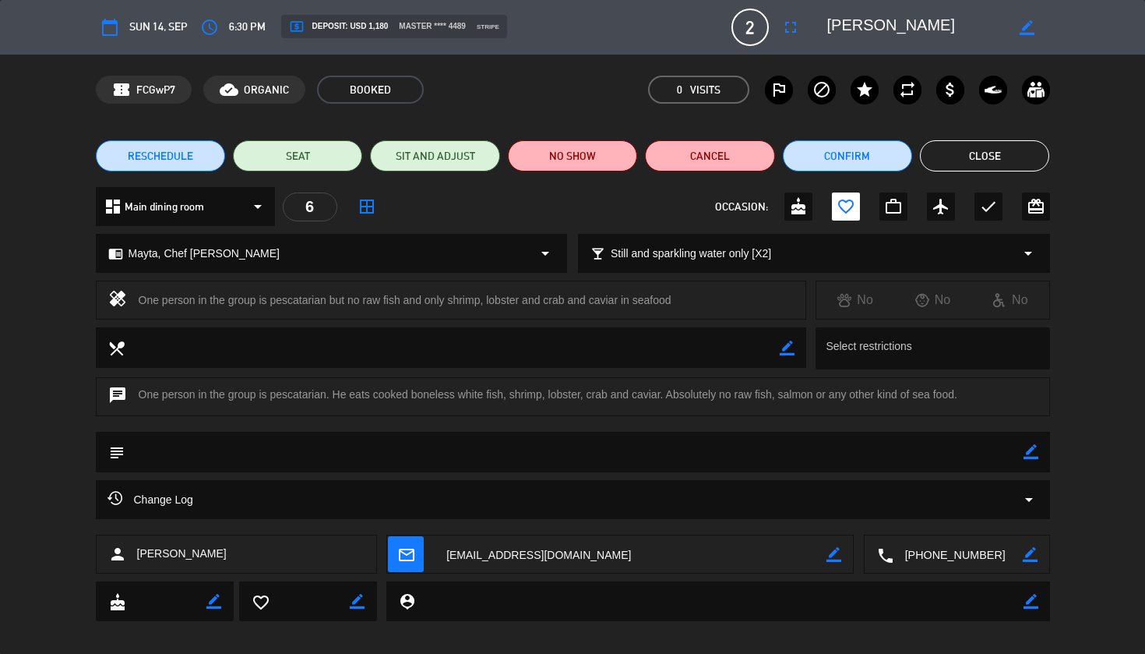
click at [541, 549] on textarea at bounding box center [631, 554] width 392 height 39
click at [953, 552] on textarea at bounding box center [957, 554] width 129 height 39
click at [945, 513] on span "Click to copy" at bounding box center [938, 516] width 64 height 16
click at [973, 156] on button "Close" at bounding box center [984, 155] width 129 height 31
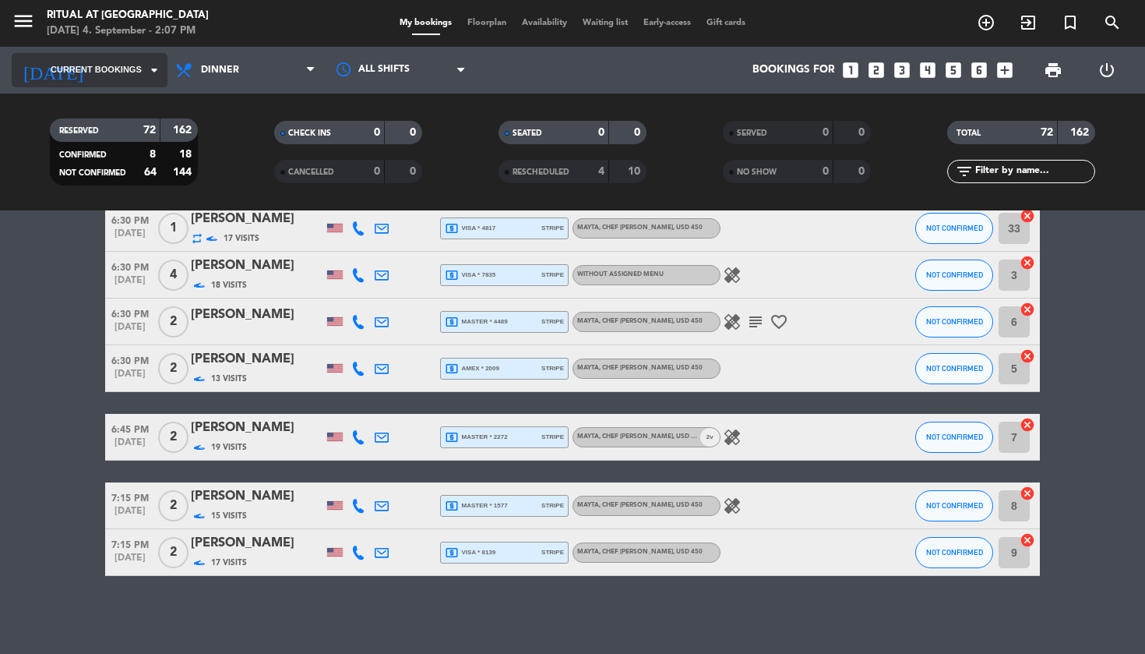
click at [142, 58] on input at bounding box center [163, 70] width 139 height 28
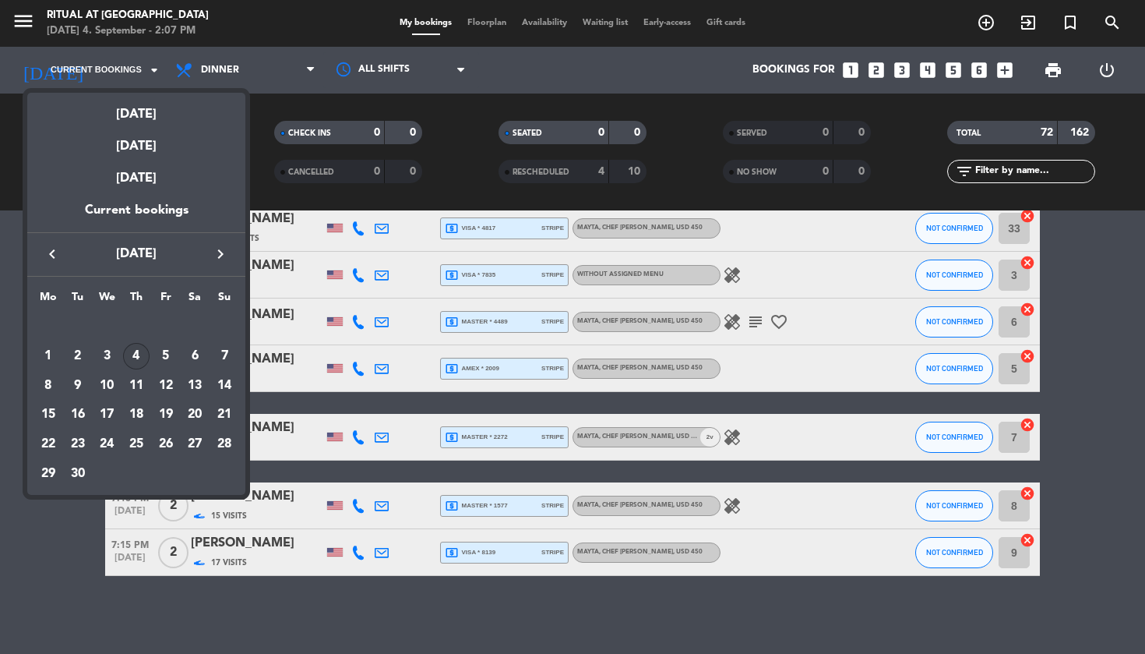
click at [195, 388] on div "13" at bounding box center [194, 385] width 26 height 26
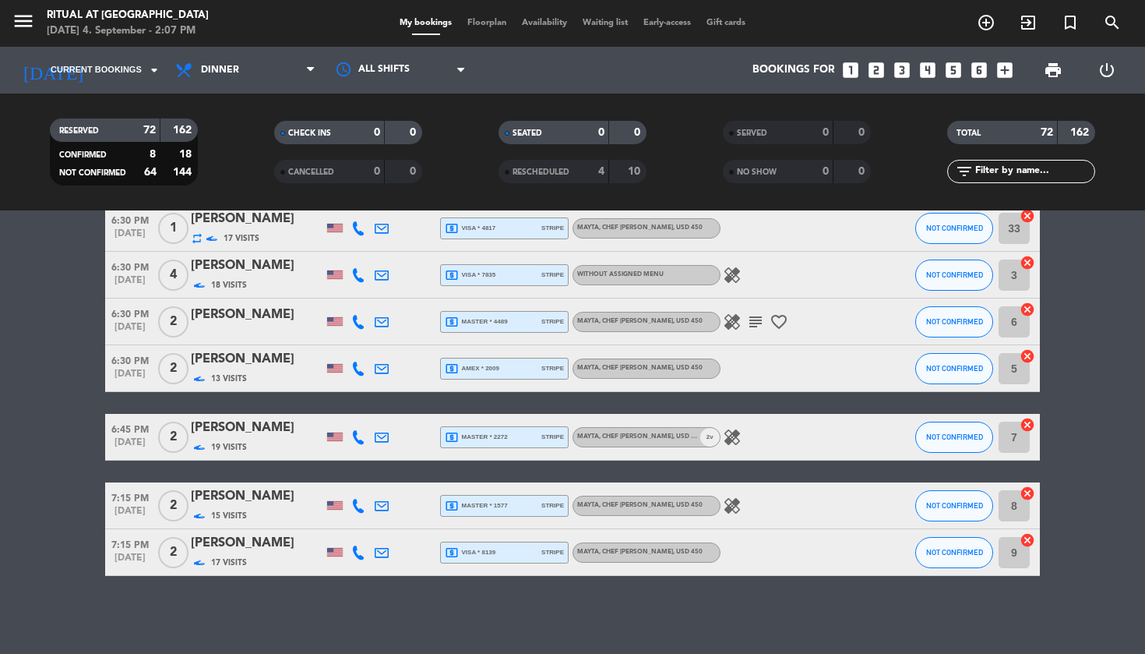
type input "[DATE]"
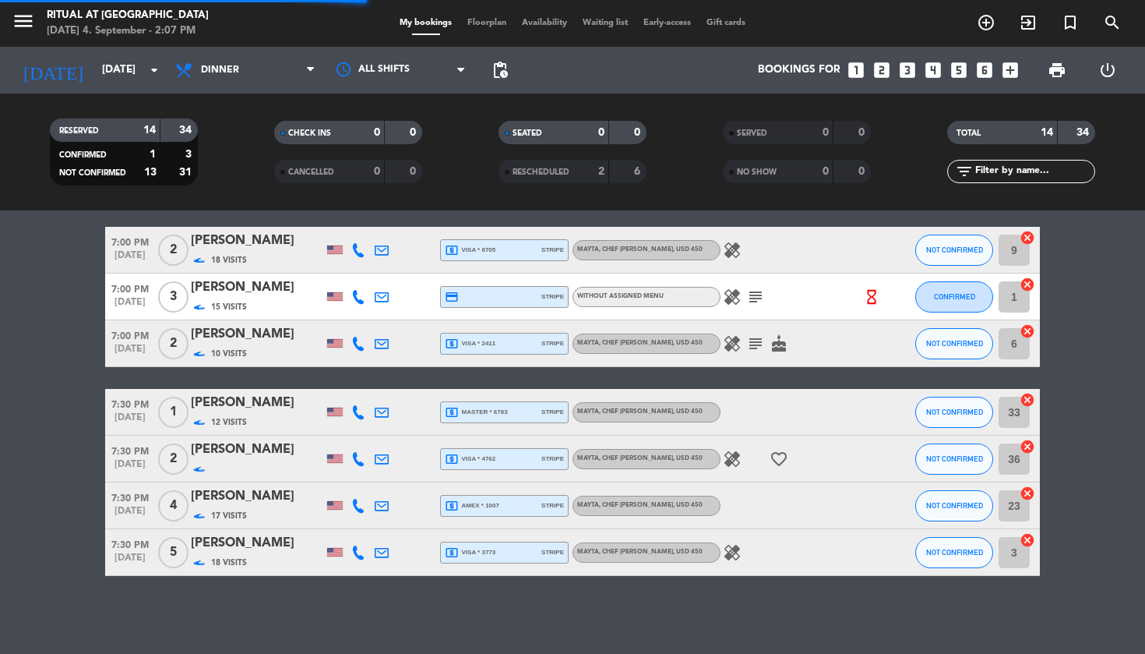
scroll to position [488, 0]
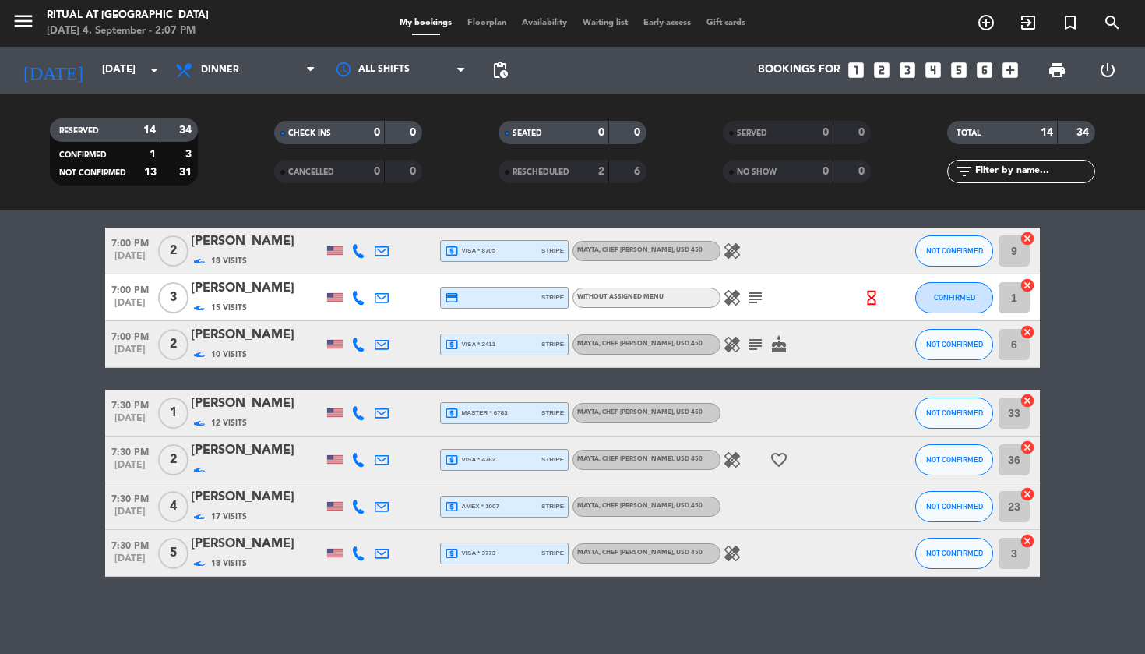
click at [495, 26] on span "Floorplan" at bounding box center [487, 23] width 55 height 9
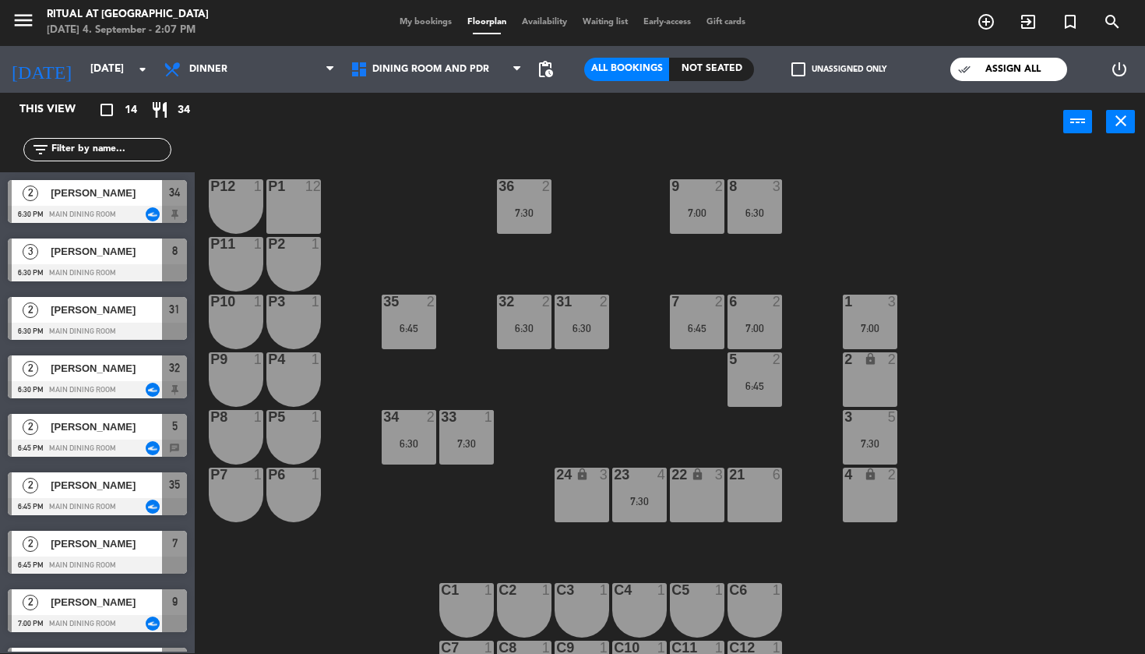
click at [864, 62] on div "check_box_outline_blank Unassigned only" at bounding box center [839, 69] width 170 height 47
click at [839, 70] on label "check_box_outline_blank Unassigned only" at bounding box center [838, 69] width 95 height 14
click at [839, 69] on input "check_box_outline_blank Unassigned only" at bounding box center [839, 69] width 0 height 0
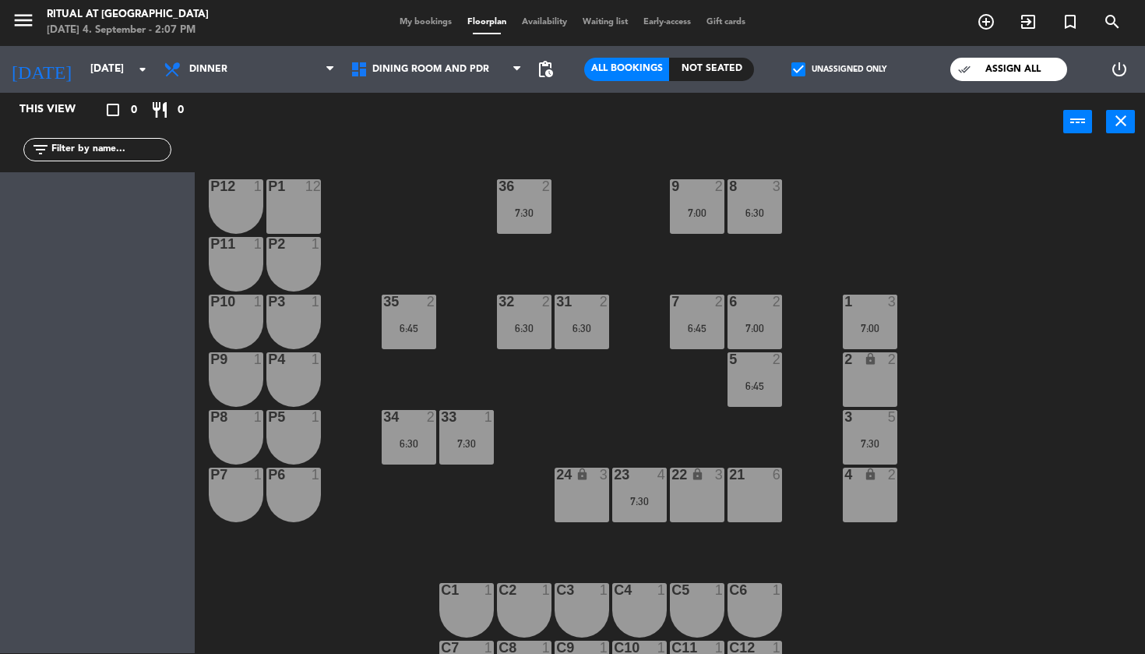
scroll to position [9, 0]
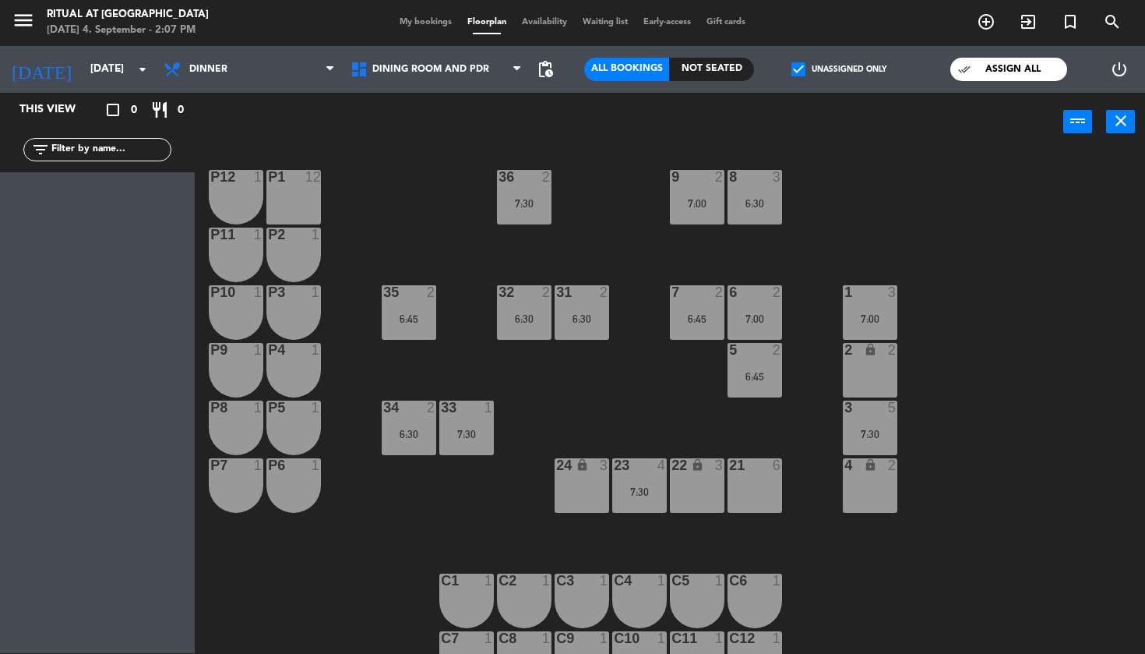
click at [1131, 314] on div "36 2 7:30 9 2 7:00 8 3 6:30 P12 1 P1 12 P11 1 P2 1 35 2 6:45 32 2 6:30 31 2 6:3…" at bounding box center [675, 403] width 939 height 502
click at [1113, 124] on icon "close" at bounding box center [1121, 120] width 19 height 19
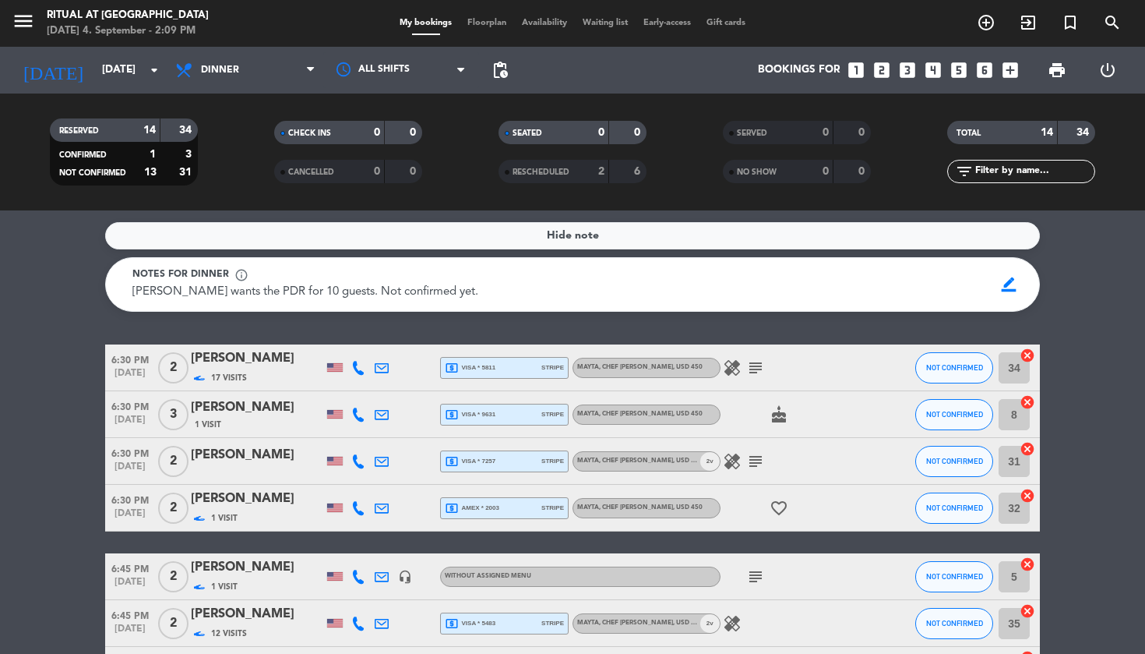
click at [866, 275] on div "Notes for dinner info_outline" at bounding box center [557, 275] width 851 height 16
drag, startPoint x: 1002, startPoint y: 283, endPoint x: 910, endPoint y: 284, distance: 92.7
click at [1002, 283] on span "border_color" at bounding box center [1009, 285] width 30 height 30
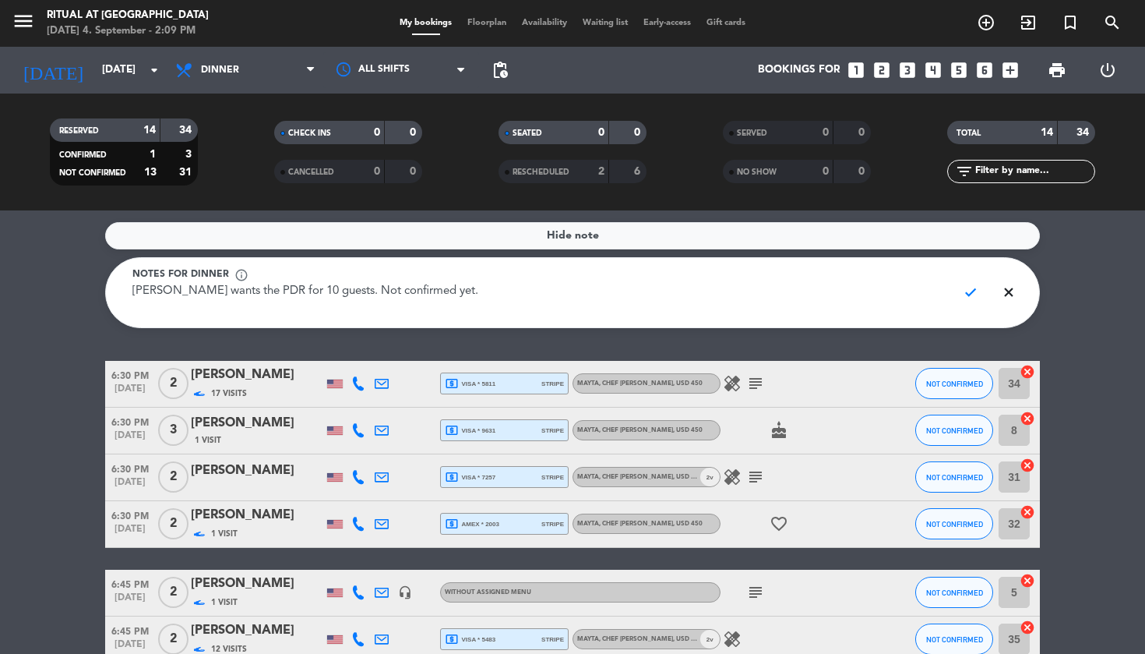
click at [811, 278] on div "Notes for dinner info_outline" at bounding box center [538, 275] width 812 height 16
click at [811, 279] on div "Notes for dinner info_outline" at bounding box center [538, 275] width 812 height 16
click at [811, 278] on div "Notes for dinner info_outline" at bounding box center [538, 275] width 812 height 16
click at [387, 293] on textarea "Dhiraj Mallick wants the PDR for 10 guests. Not confirmed yet." at bounding box center [538, 300] width 812 height 35
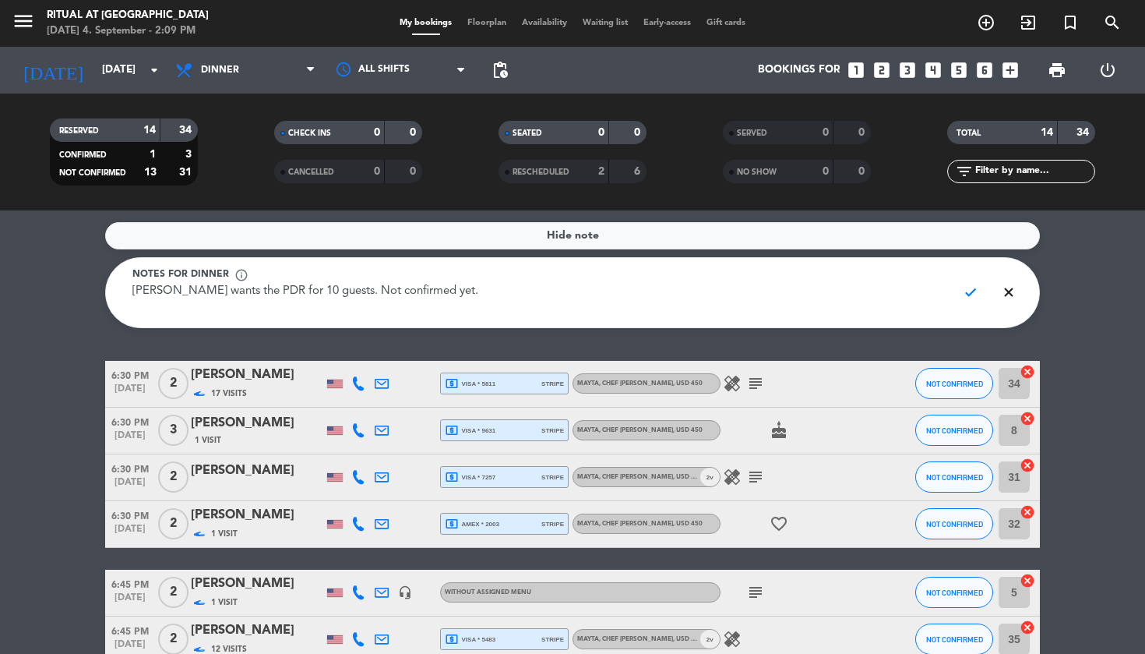
click at [387, 293] on textarea "Dhiraj Mallick wants the PDR for 10 guests. Not confirmed yet." at bounding box center [538, 300] width 812 height 35
type textarea "Dhiraj Mallick wants the PDR for 10 guests. Not confirmed yet."
drag, startPoint x: 968, startPoint y: 292, endPoint x: 978, endPoint y: 291, distance: 10.2
click at [972, 291] on span "check" at bounding box center [971, 292] width 30 height 30
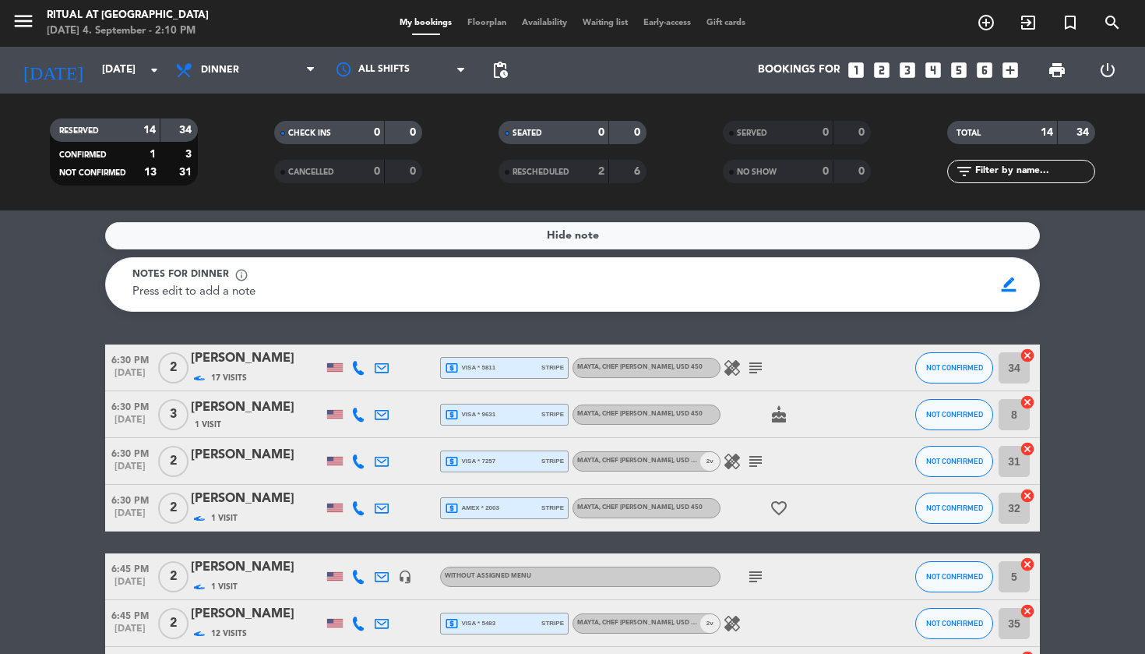
click at [1108, 285] on service-notes "Hide note Notes for dinner info_outline Press edit to add a note border_color" at bounding box center [572, 267] width 1145 height 90
click at [136, 79] on input "[DATE]" at bounding box center [163, 70] width 139 height 28
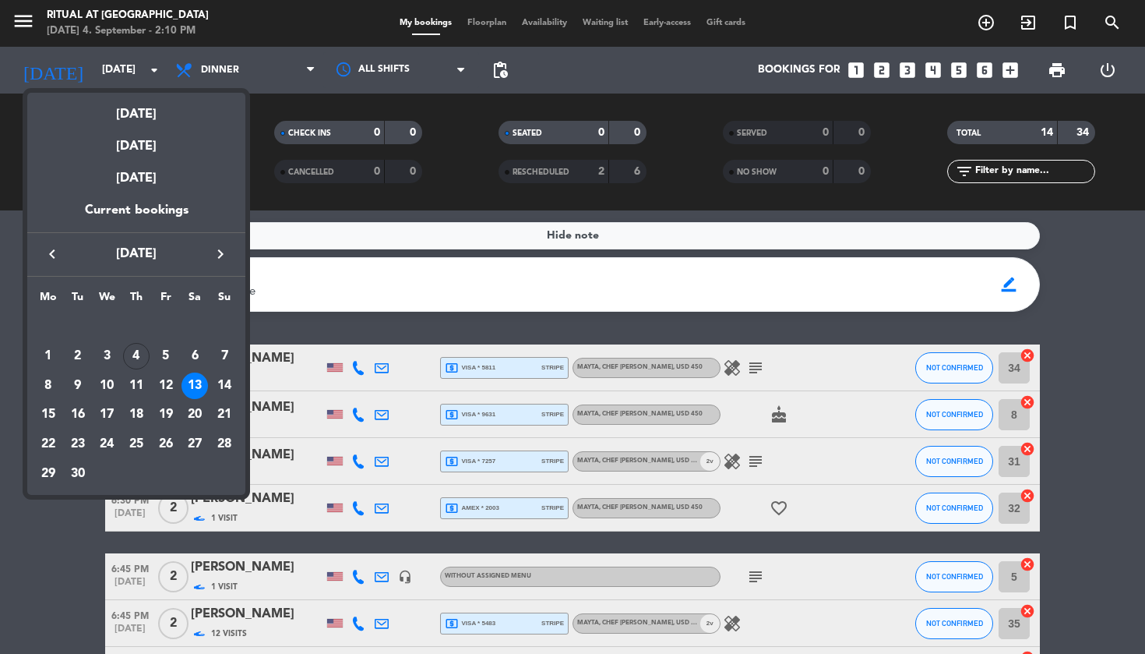
click at [490, 209] on div at bounding box center [572, 327] width 1145 height 654
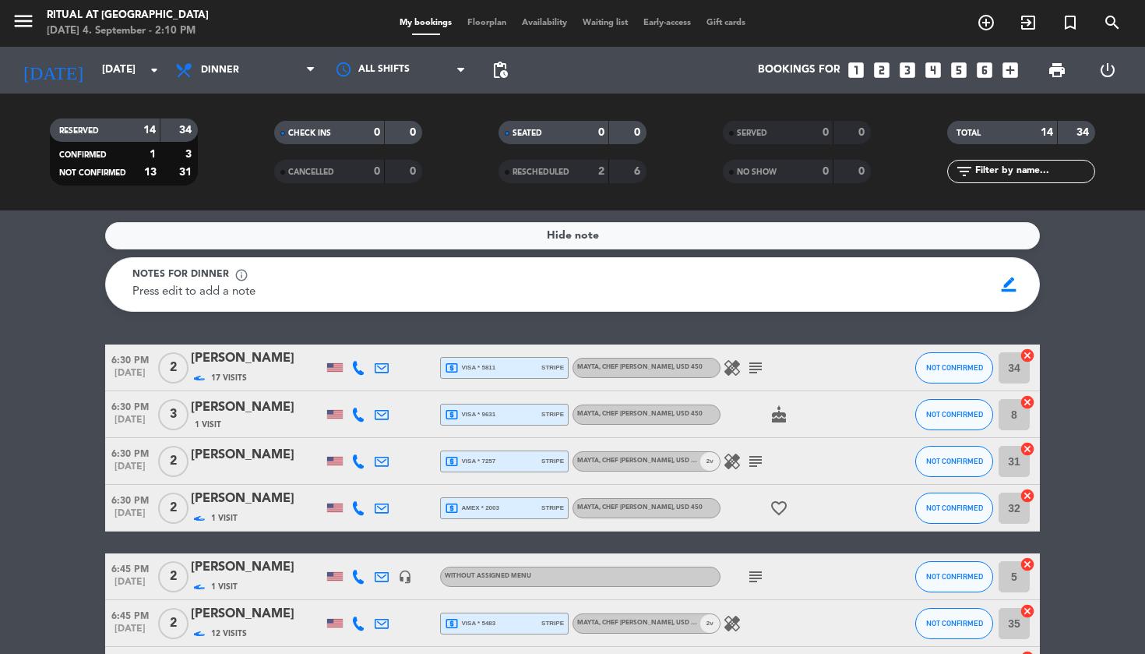
click at [1087, 333] on div "Hide note Notes for dinner info_outline Press edit to add a note border_color 6…" at bounding box center [572, 431] width 1145 height 443
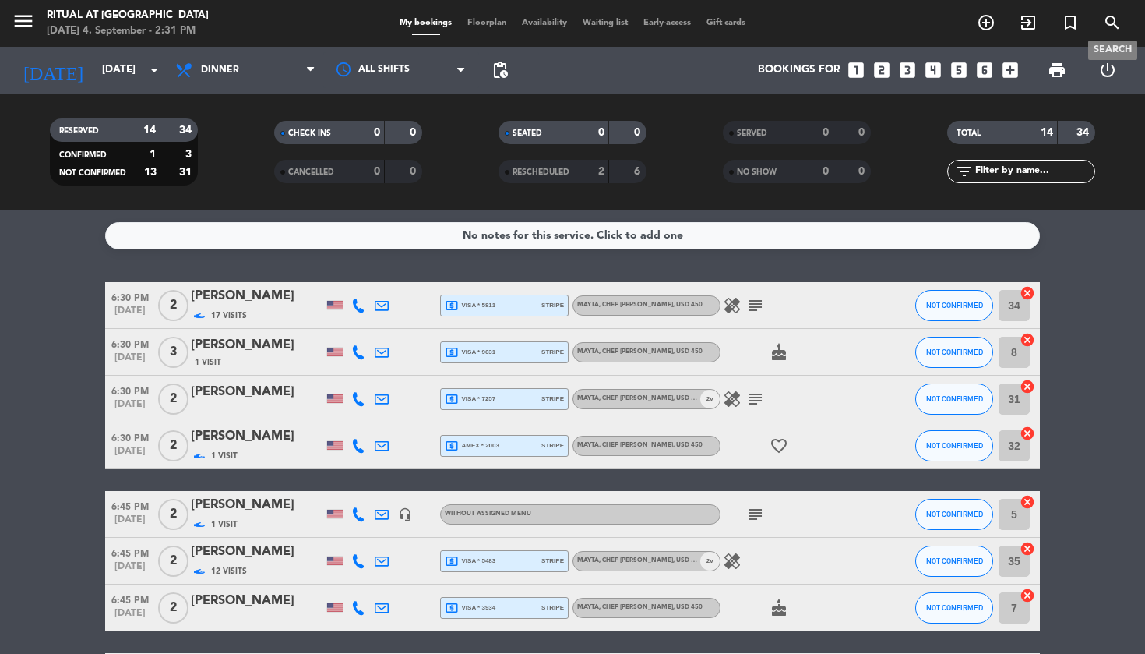
click at [1112, 24] on icon "search" at bounding box center [1112, 22] width 19 height 19
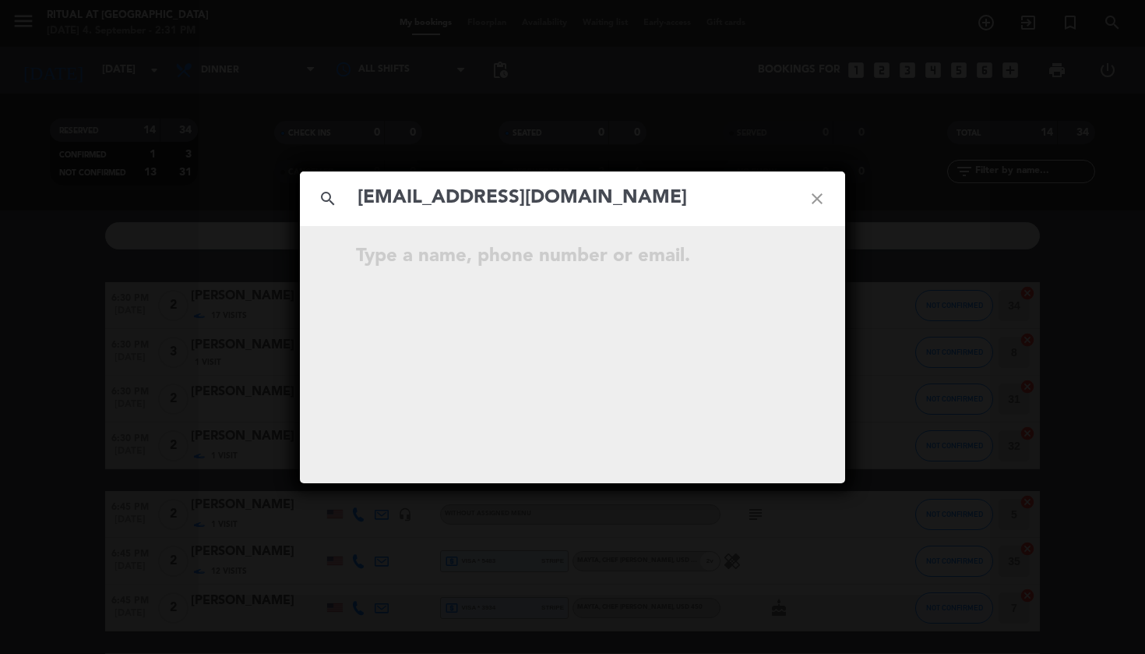
type input "[EMAIL_ADDRESS][DOMAIN_NAME]"
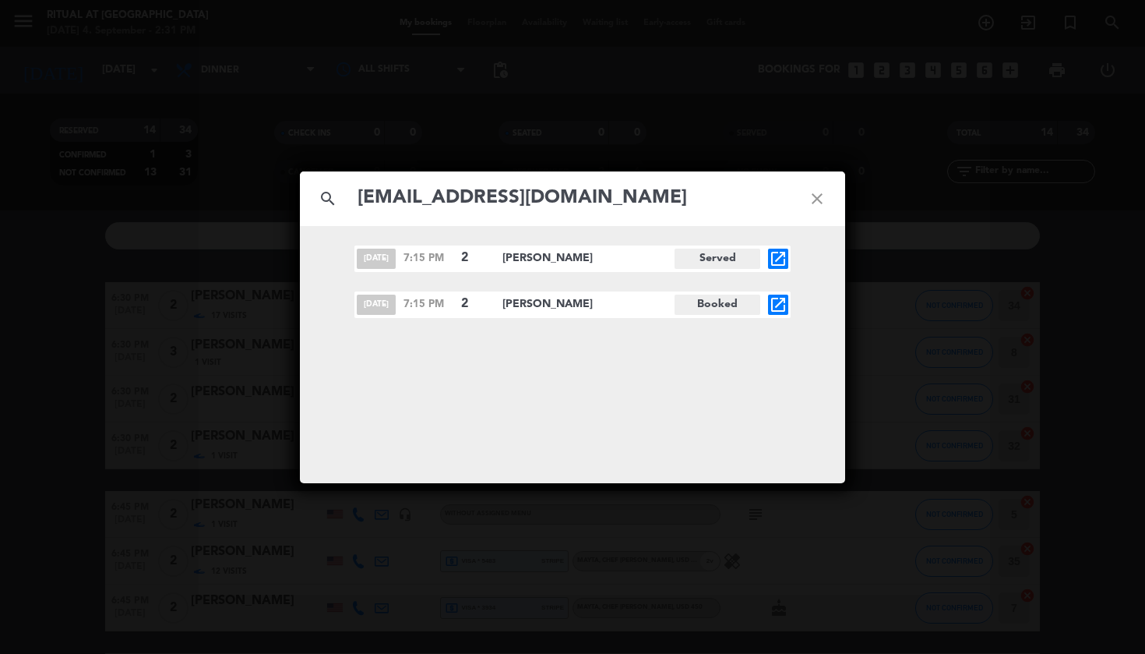
click at [1010, 90] on div "search [EMAIL_ADDRESS][DOMAIN_NAME] close [DATE] 7:15 PM 2 [PERSON_NAME] Served…" at bounding box center [572, 327] width 1145 height 654
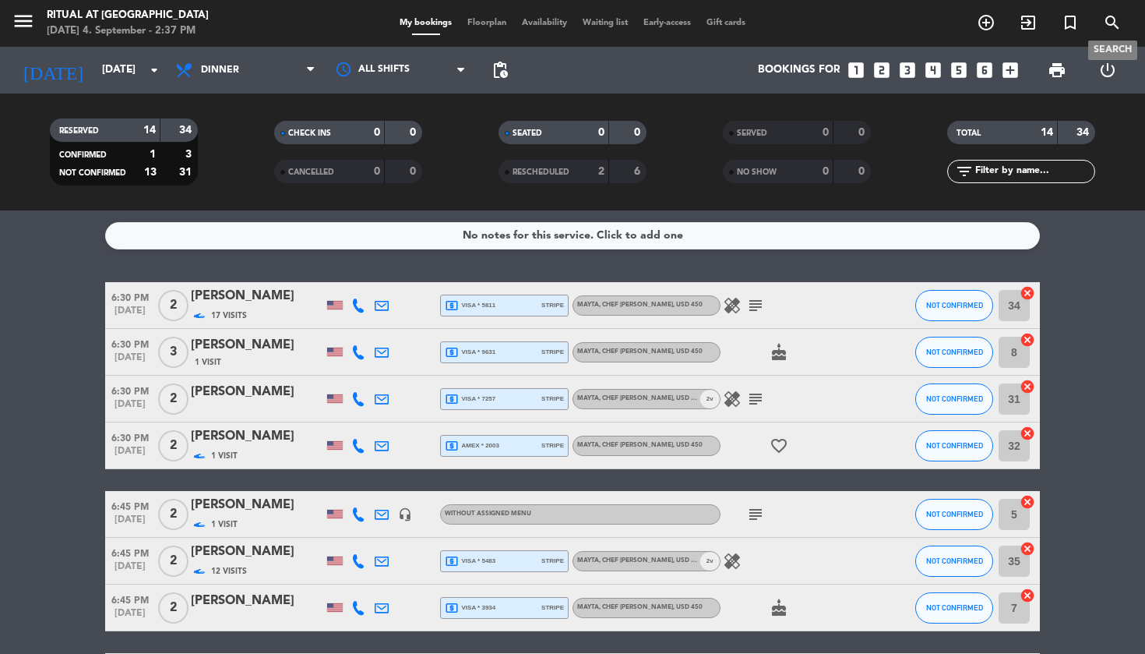
click at [1116, 21] on icon "search" at bounding box center [1112, 22] width 19 height 19
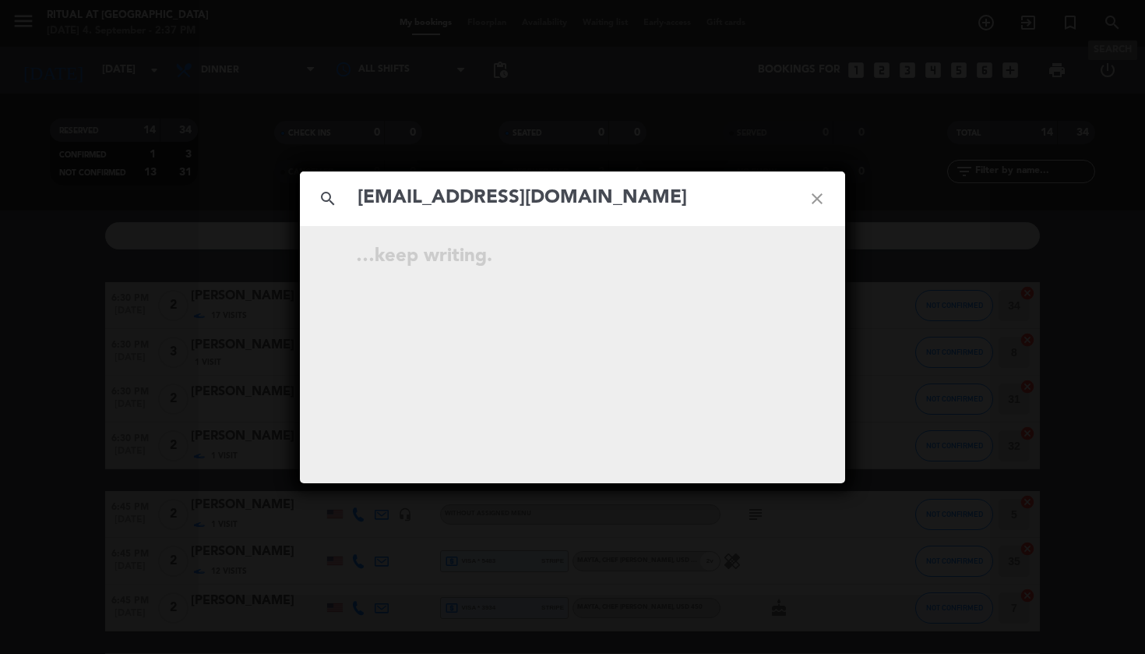
type input "[EMAIL_ADDRESS][DOMAIN_NAME]"
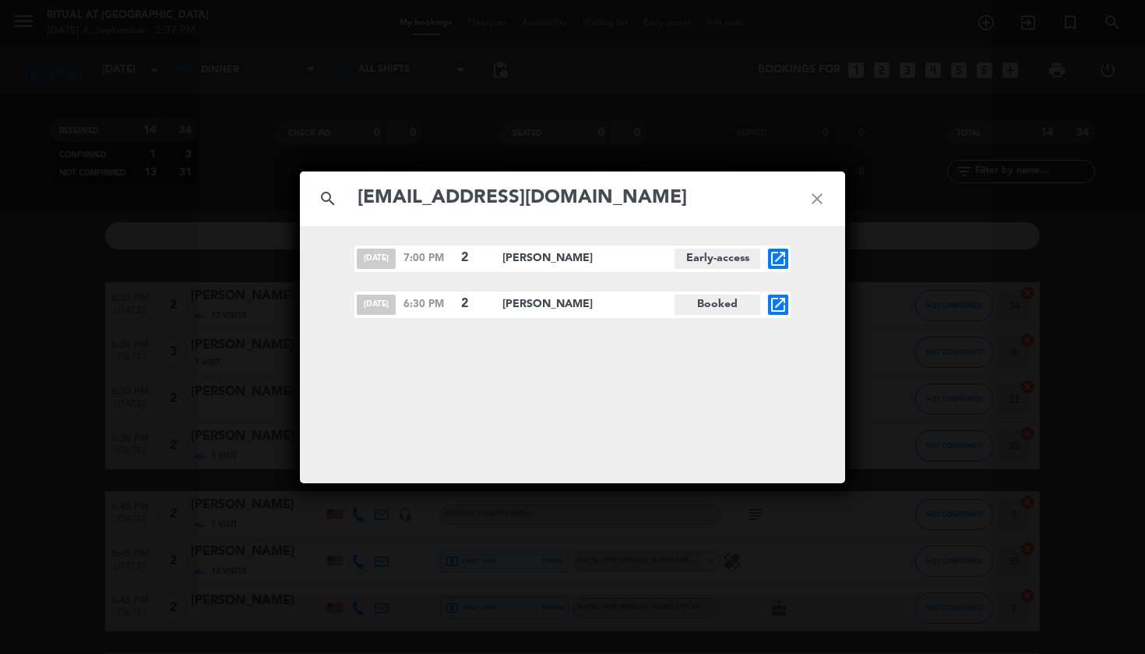
click at [971, 143] on div "search [EMAIL_ADDRESS][DOMAIN_NAME] close [DATE] 7:00 PM 2 [PERSON_NAME] Early-…" at bounding box center [572, 327] width 1145 height 654
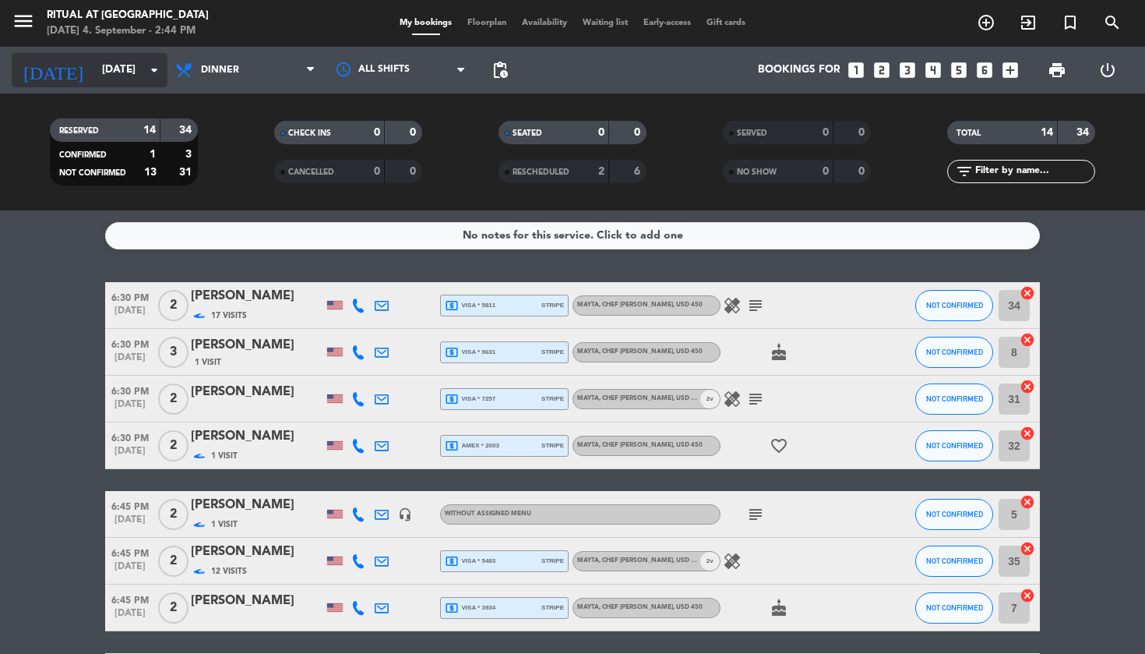
click at [136, 80] on input "[DATE]" at bounding box center [163, 70] width 139 height 28
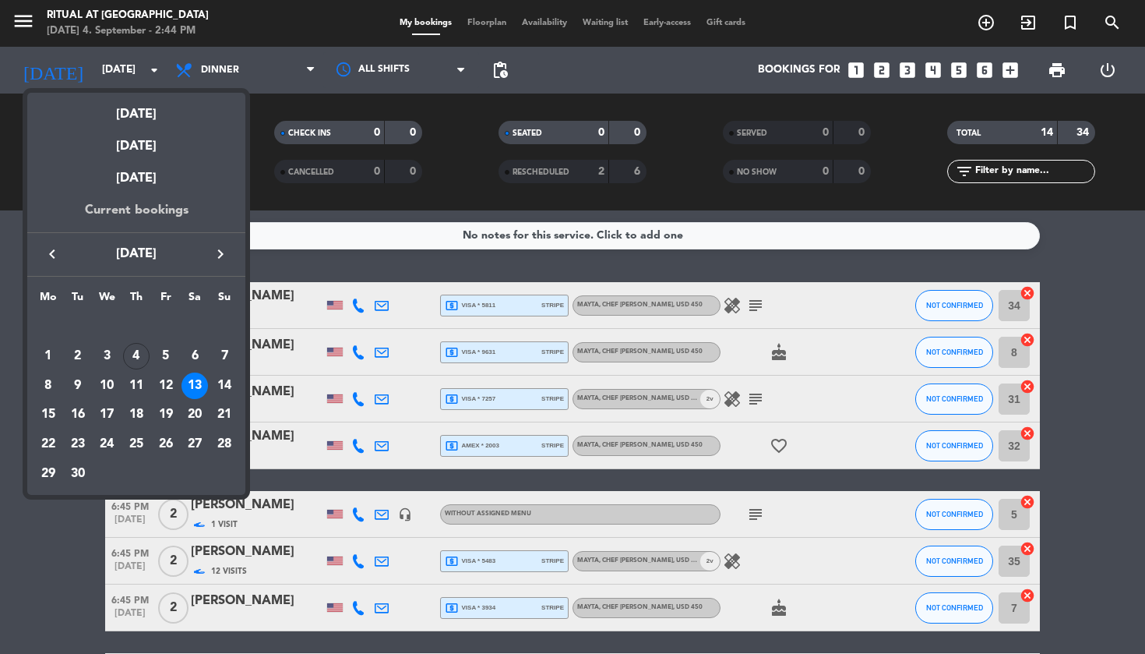
click at [122, 209] on div "Current bookings" at bounding box center [136, 216] width 218 height 32
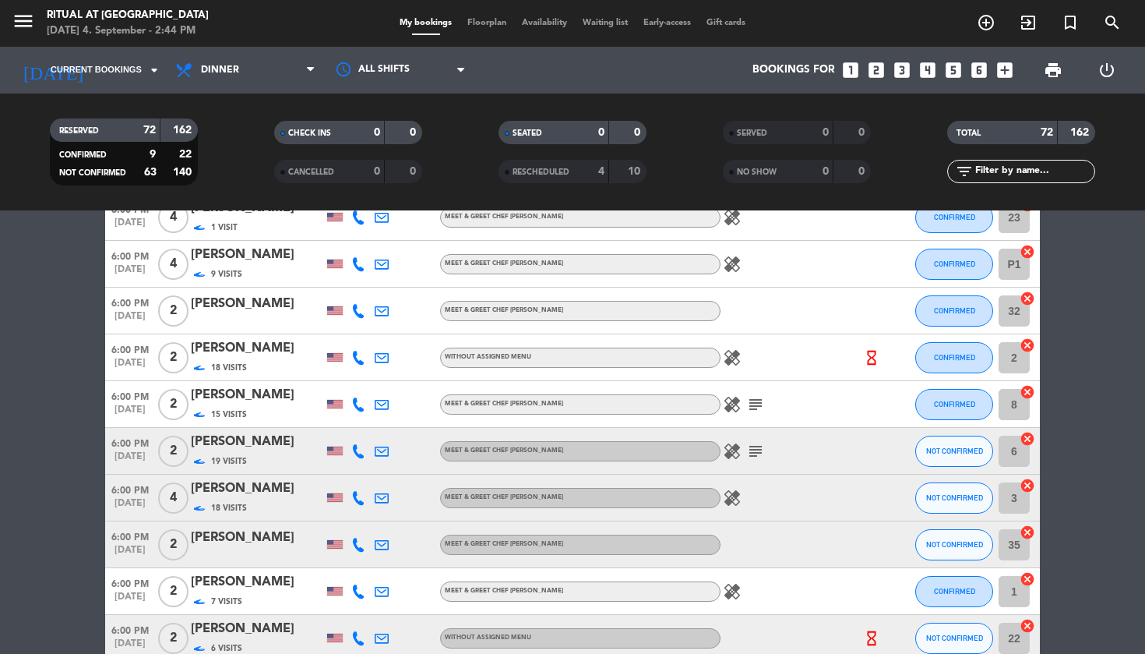
scroll to position [187, 0]
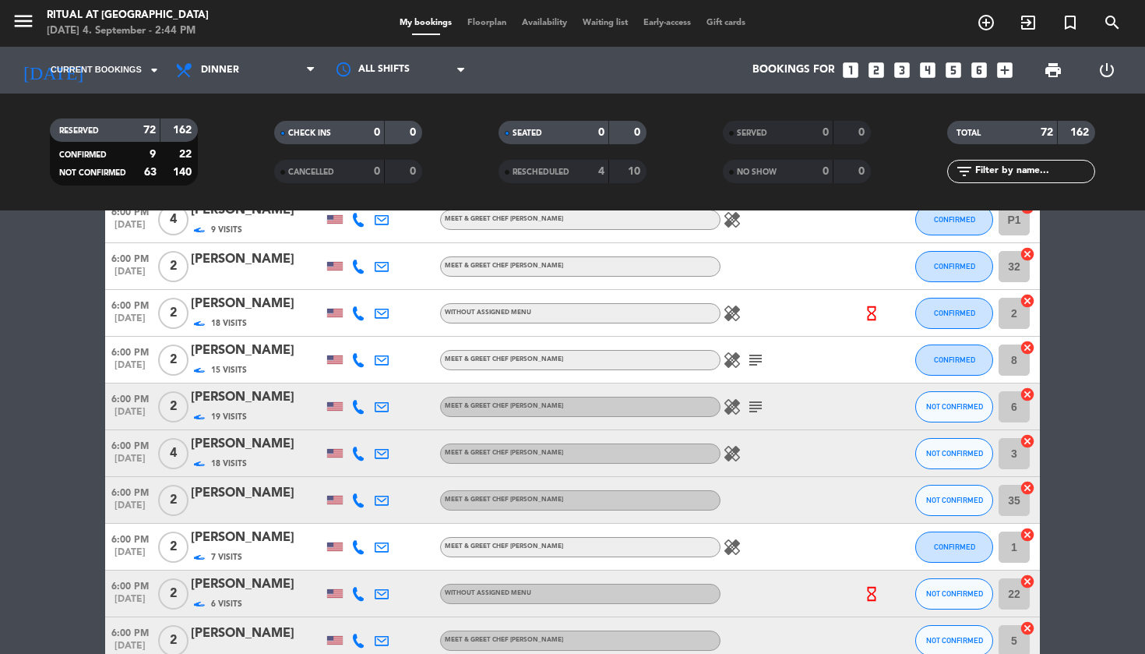
click at [259, 447] on div "[PERSON_NAME]" at bounding box center [257, 444] width 132 height 20
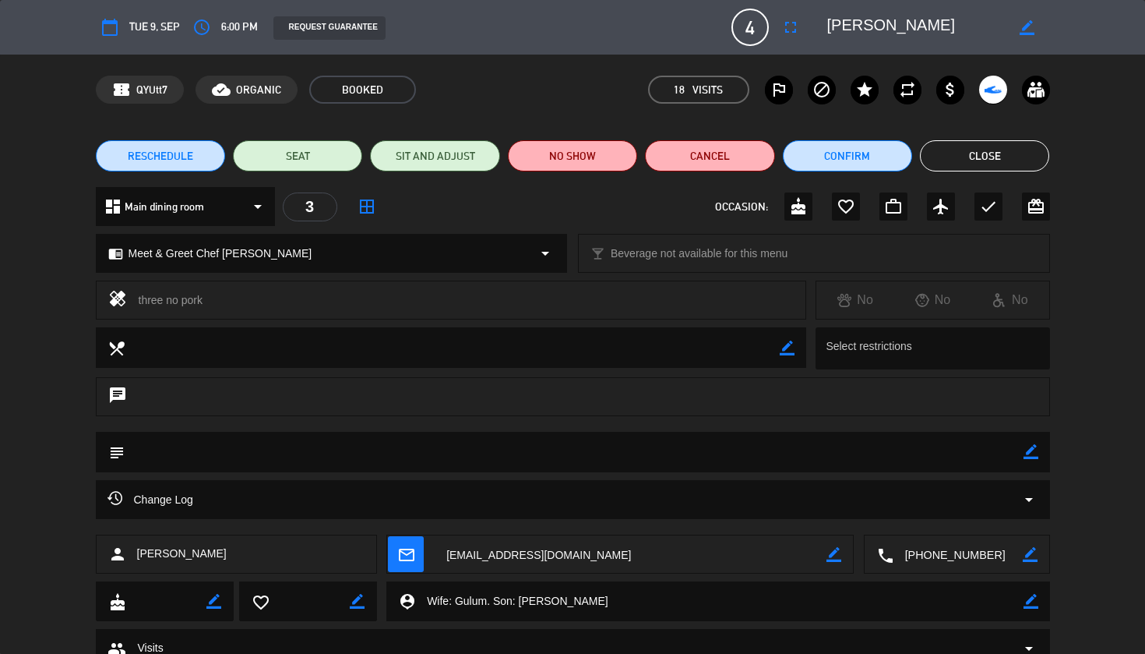
click at [153, 156] on span "RESCHEDULE" at bounding box center [160, 156] width 65 height 16
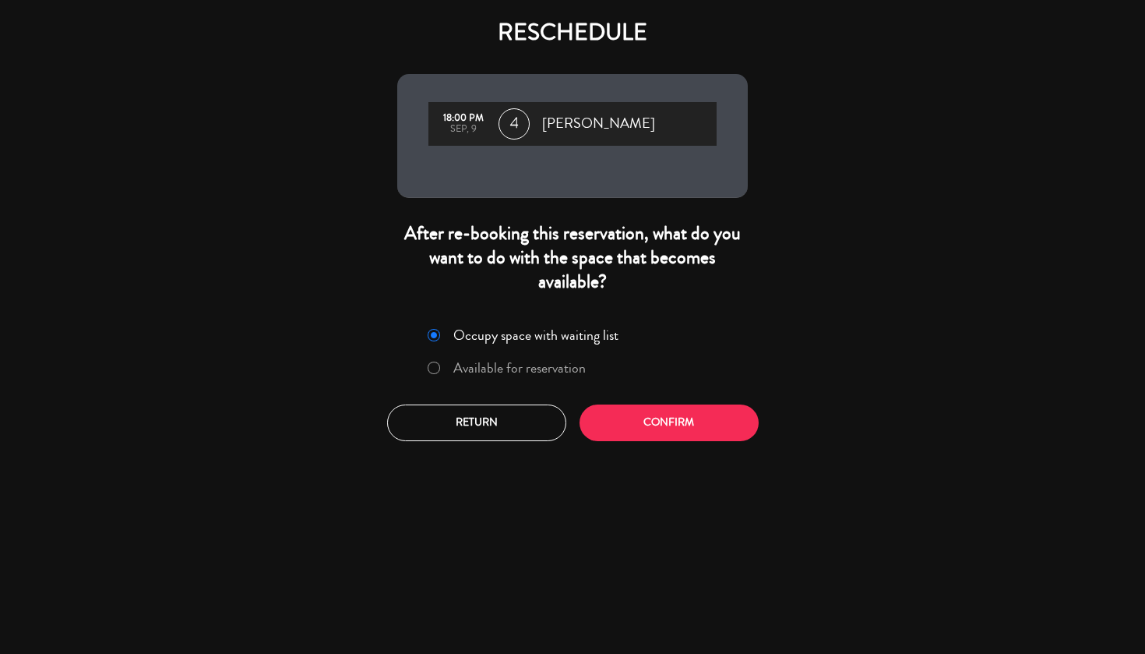
click at [544, 370] on label "Available for reservation" at bounding box center [519, 368] width 132 height 14
click at [684, 434] on button "Confirm" at bounding box center [669, 422] width 179 height 37
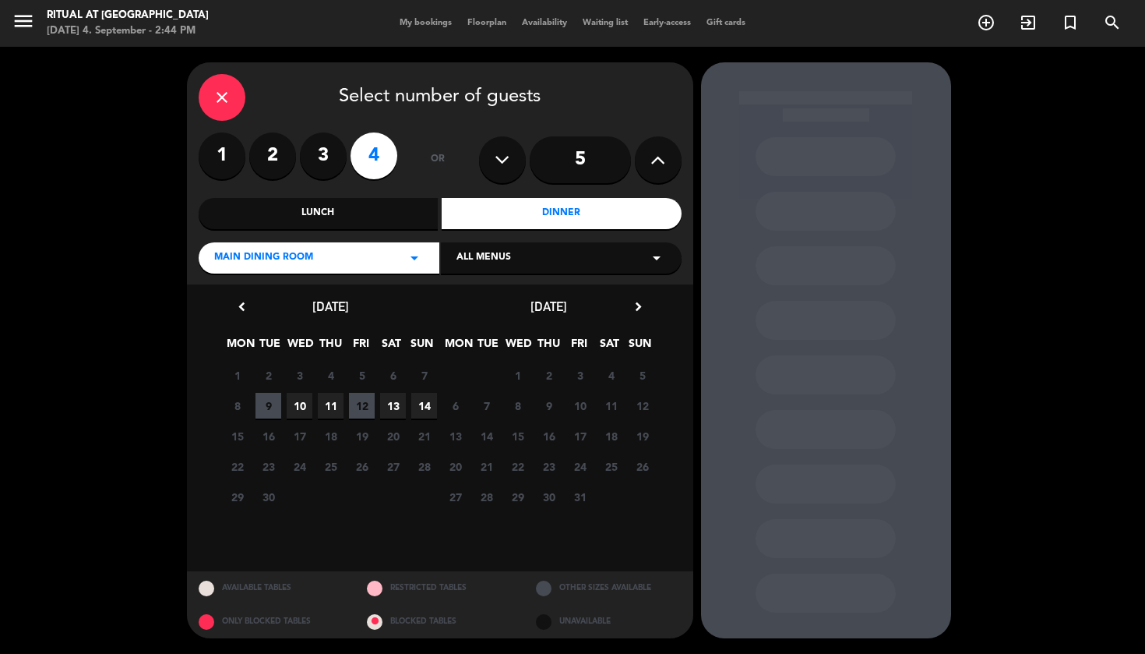
click at [401, 409] on span "13" at bounding box center [393, 406] width 26 height 26
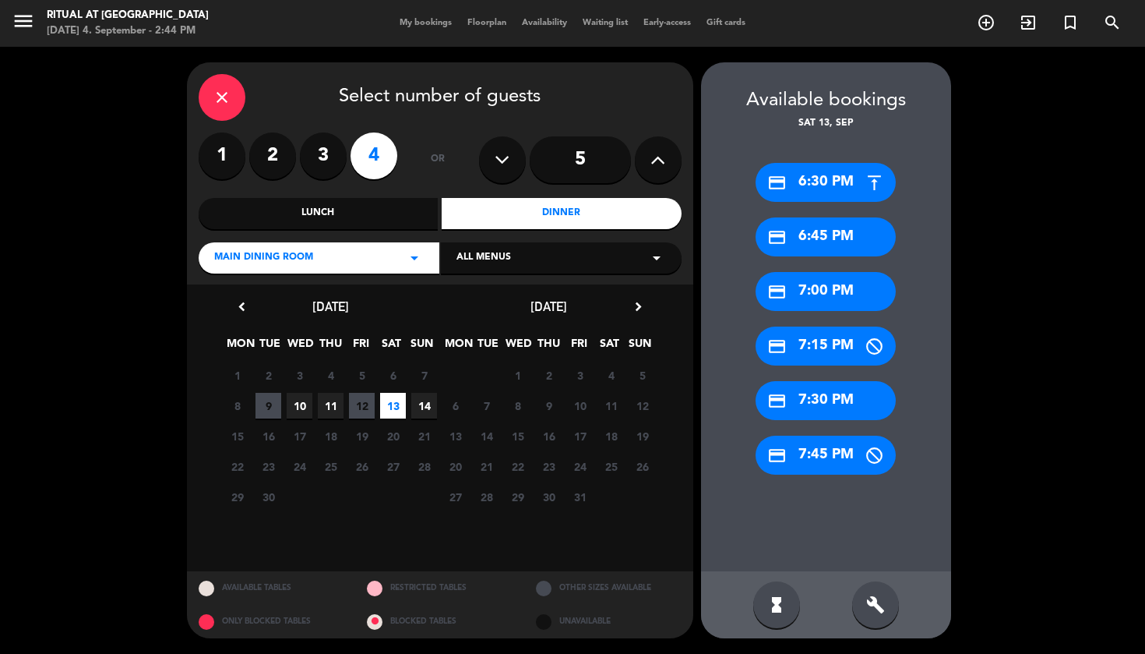
drag, startPoint x: 326, startPoint y: 206, endPoint x: 338, endPoint y: 206, distance: 12.5
click at [326, 206] on div "Lunch" at bounding box center [319, 213] width 240 height 31
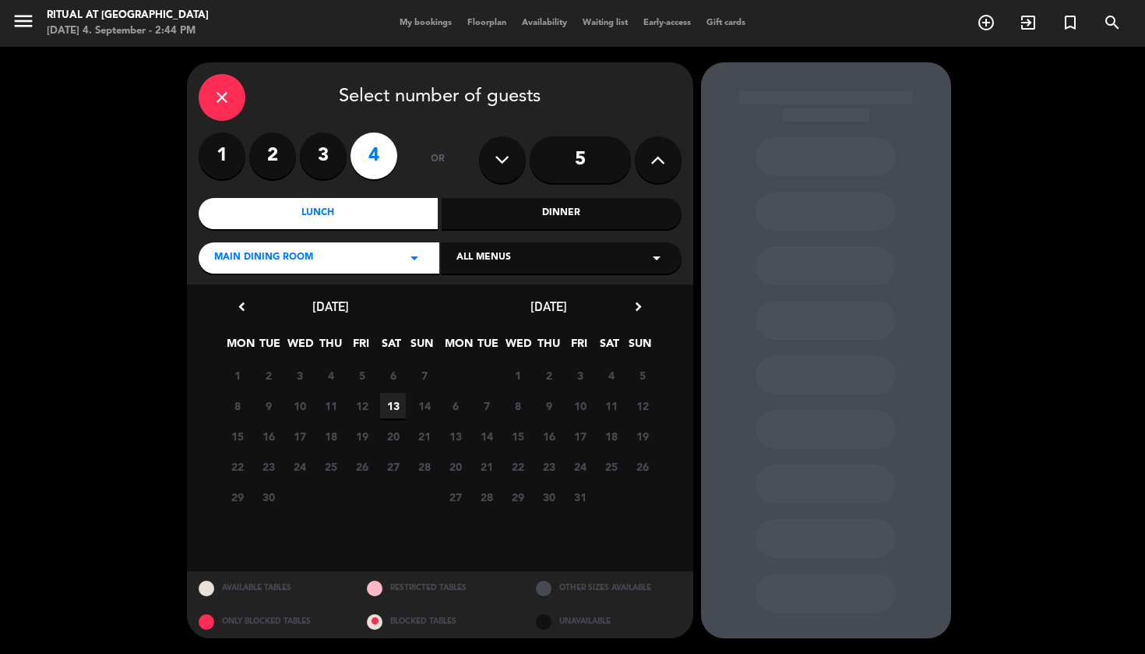
click at [397, 403] on span "13" at bounding box center [393, 406] width 26 height 26
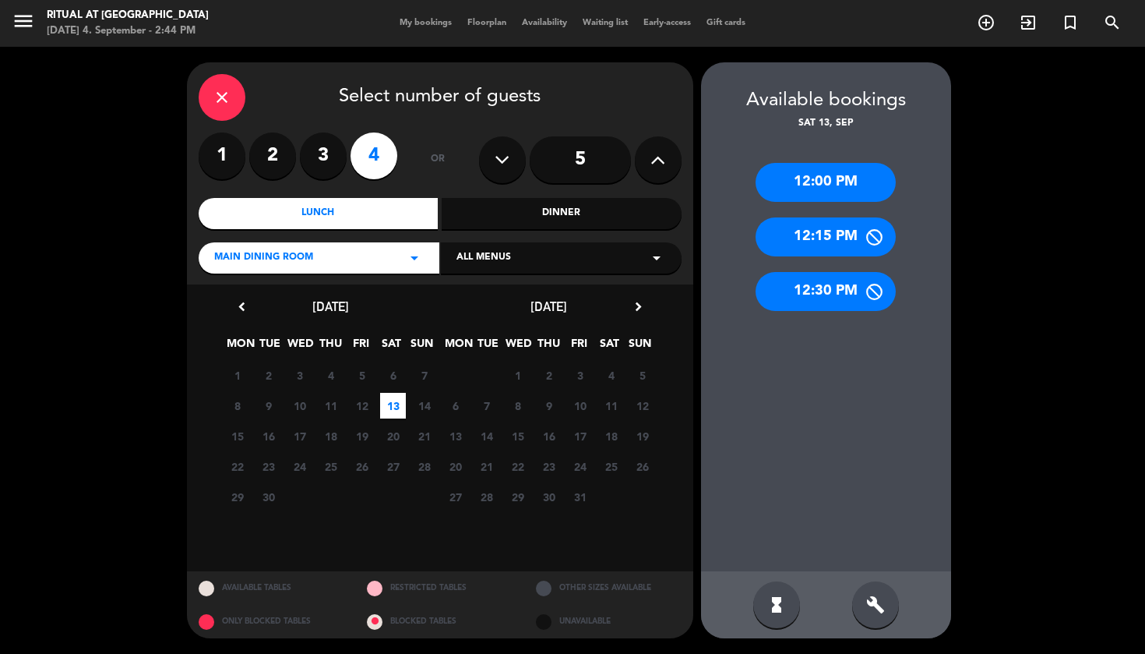
click at [869, 194] on div "12:00 PM" at bounding box center [826, 182] width 140 height 39
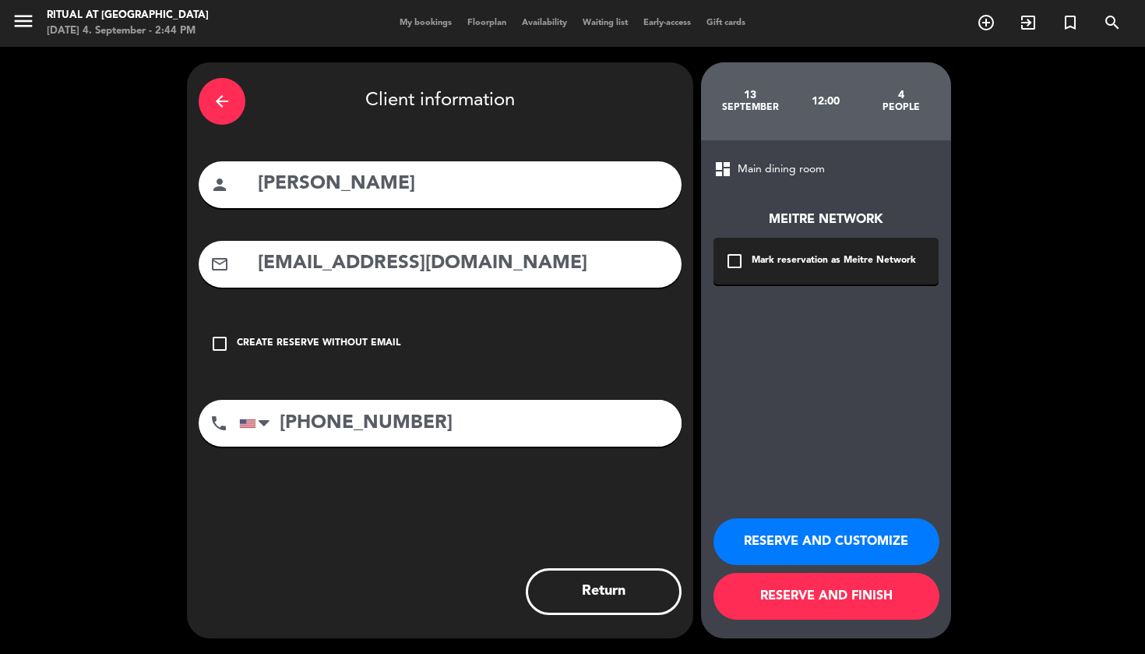
click at [847, 611] on button "RESERVE AND FINISH" at bounding box center [827, 596] width 226 height 47
